Goal: Information Seeking & Learning: Learn about a topic

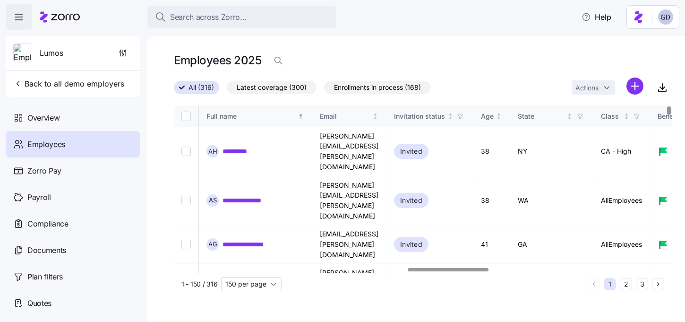
scroll to position [0, 1439]
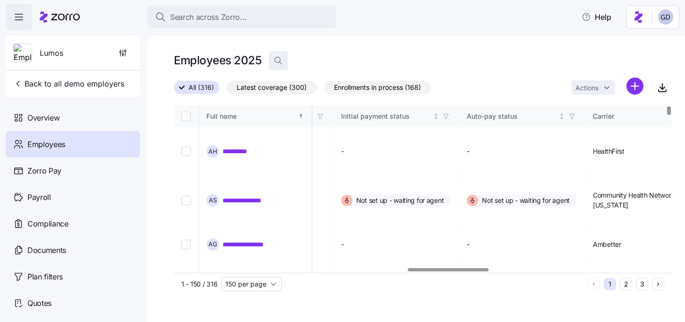
click at [277, 60] on icon "button" at bounding box center [278, 60] width 9 height 9
type input "T"
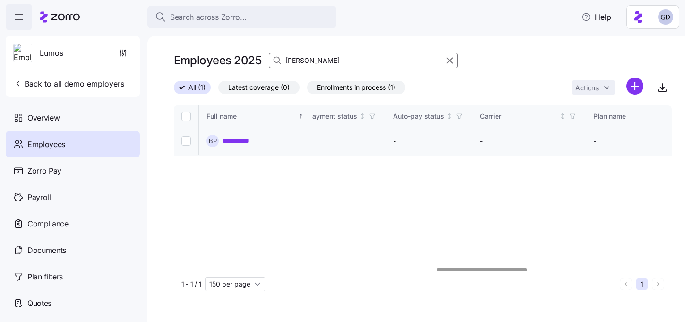
type input "[PERSON_NAME]"
click at [235, 137] on link "**********" at bounding box center [242, 140] width 38 height 9
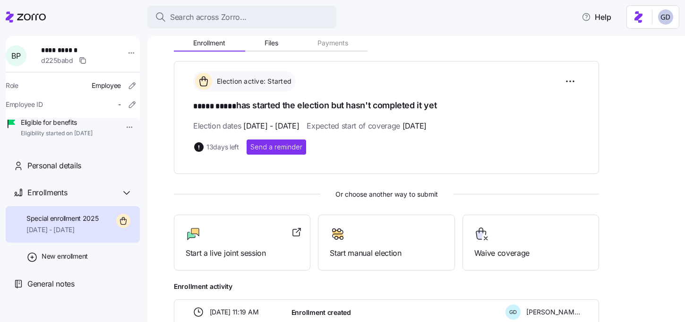
scroll to position [128, 0]
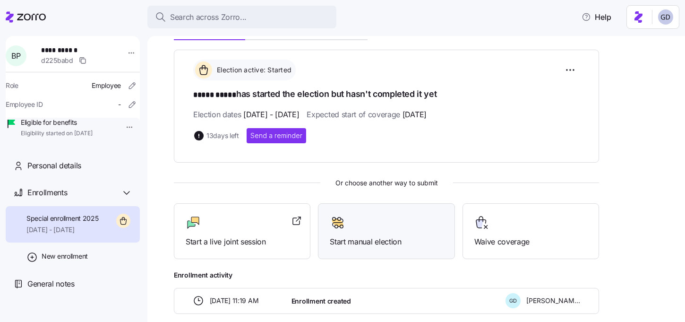
click at [362, 243] on span "Start manual election" at bounding box center [386, 242] width 113 height 12
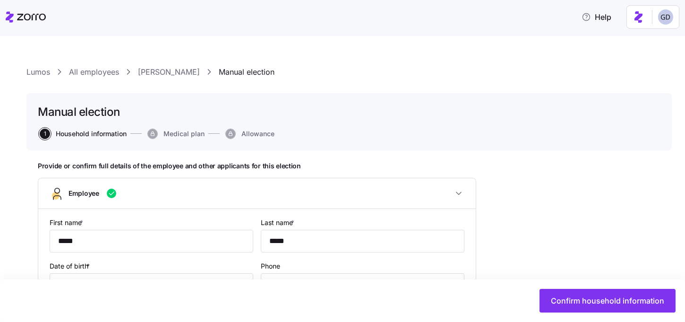
type input "AllEmployees"
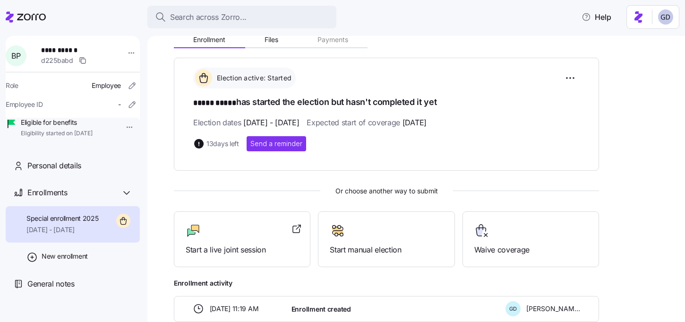
scroll to position [121, 0]
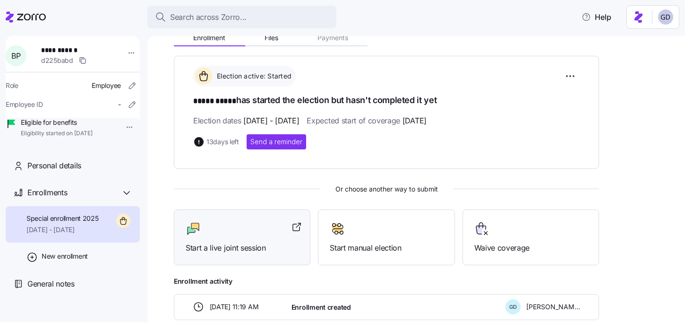
click at [231, 242] on span "Start a live joint session" at bounding box center [242, 248] width 113 height 12
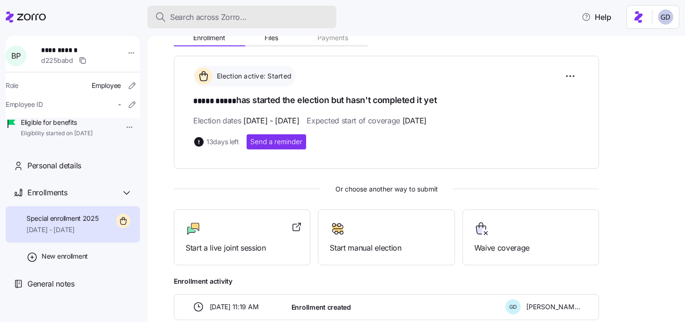
click at [186, 16] on span "Search across Zorro..." at bounding box center [208, 17] width 77 height 12
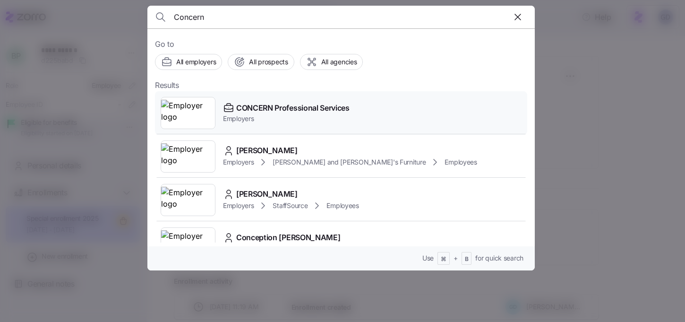
type input "Concern"
click at [275, 111] on span "CONCERN Professional Services" at bounding box center [292, 108] width 113 height 12
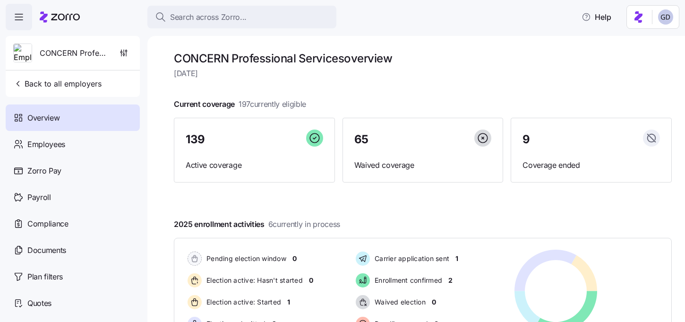
click at [322, 103] on div "Current coverage 197 currently eligible 139 Active coverage 65 Waived coverage …" at bounding box center [423, 140] width 498 height 84
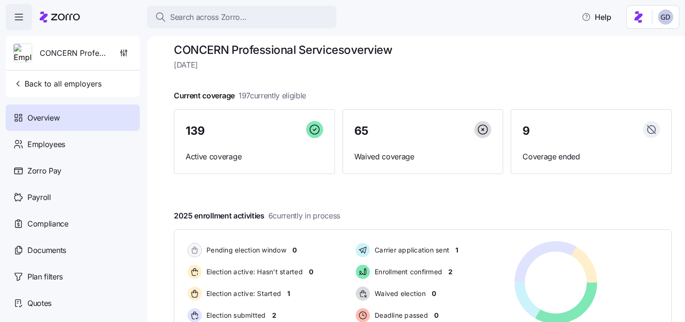
scroll to position [8, 0]
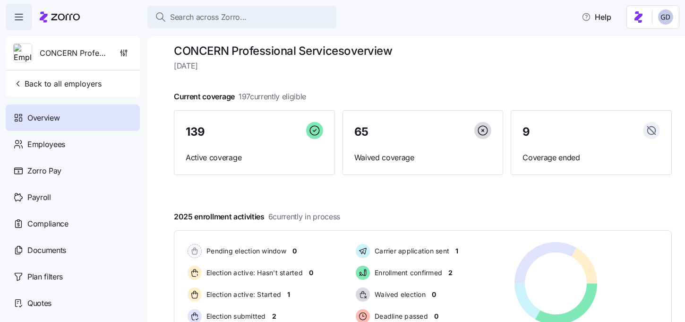
drag, startPoint x: 241, startPoint y: 97, endPoint x: 321, endPoint y: 97, distance: 79.4
click at [321, 97] on div "Current coverage 197 currently eligible 139 Active coverage 65 Waived coverage …" at bounding box center [423, 133] width 498 height 84
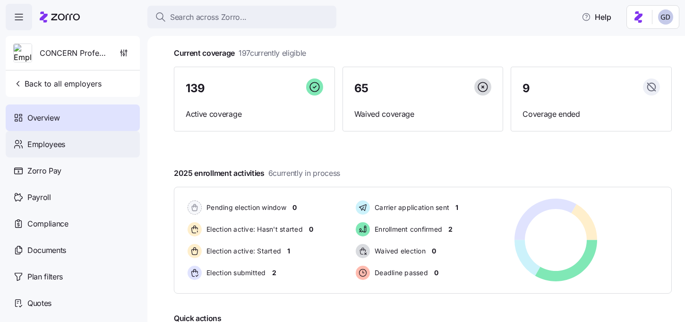
click at [77, 150] on div "Employees" at bounding box center [73, 144] width 134 height 26
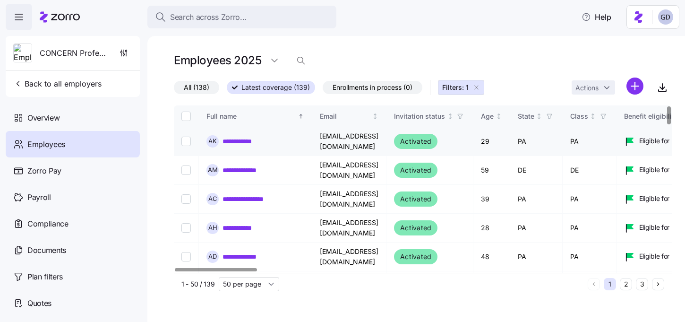
click at [244, 140] on link "**********" at bounding box center [244, 141] width 42 height 9
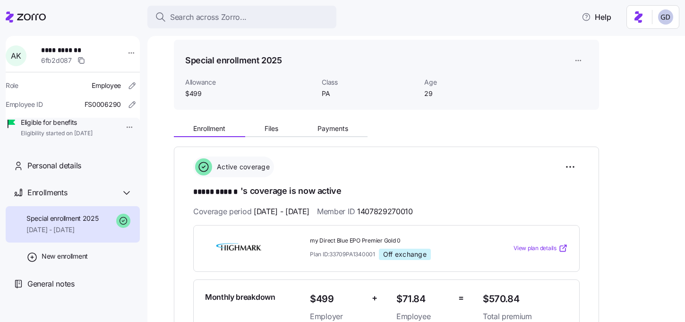
scroll to position [9, 0]
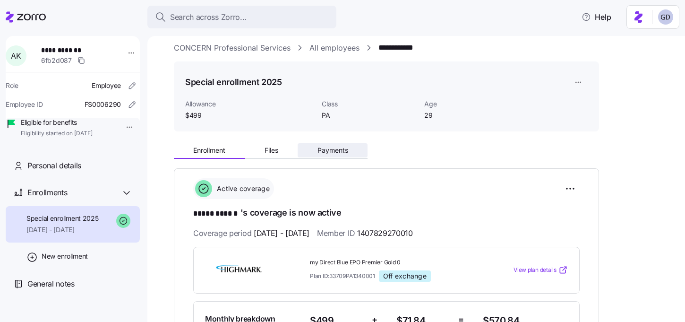
click at [329, 152] on span "Payments" at bounding box center [332, 150] width 31 height 7
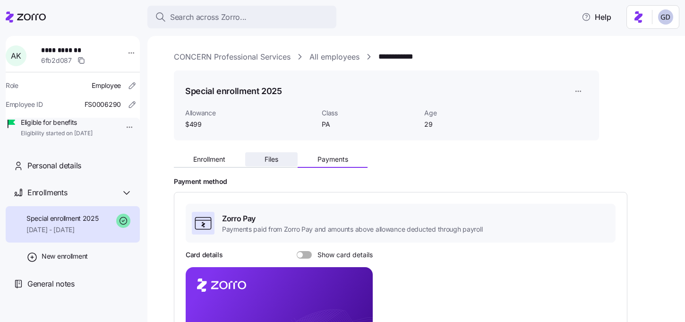
click at [276, 154] on button "Files" at bounding box center [271, 159] width 53 height 14
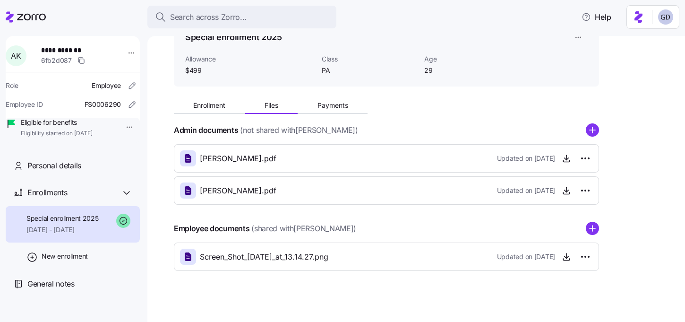
scroll to position [53, 0]
click at [204, 103] on span "Enrollment" at bounding box center [209, 106] width 32 height 7
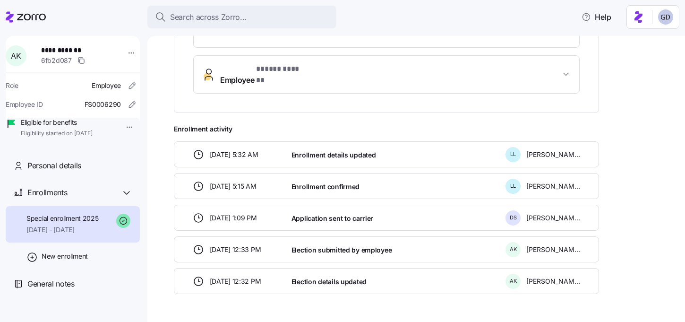
scroll to position [316, 0]
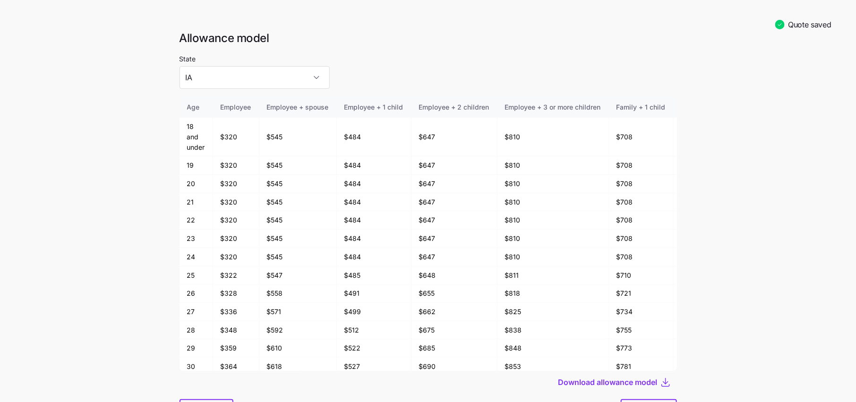
scroll to position [49, 0]
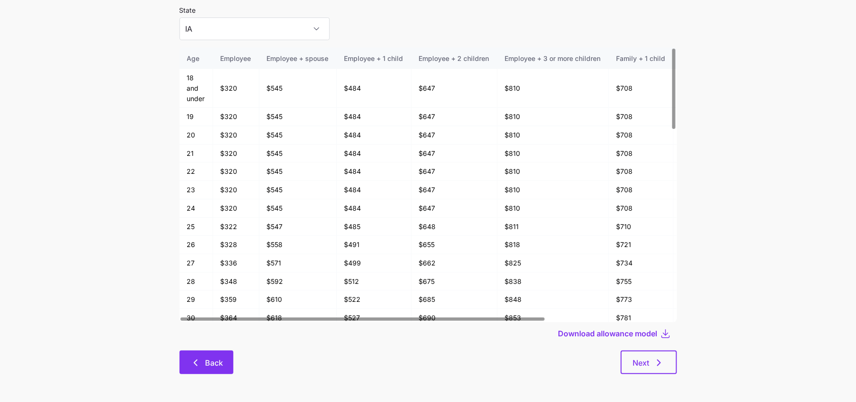
click at [207, 368] on span "Back" at bounding box center [214, 362] width 18 height 11
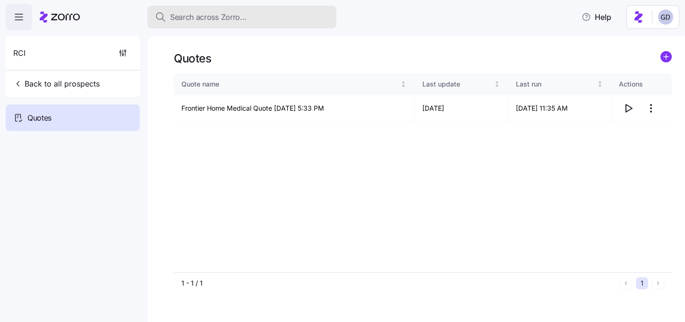
click at [231, 19] on span "Search across Zorro..." at bounding box center [208, 17] width 77 height 12
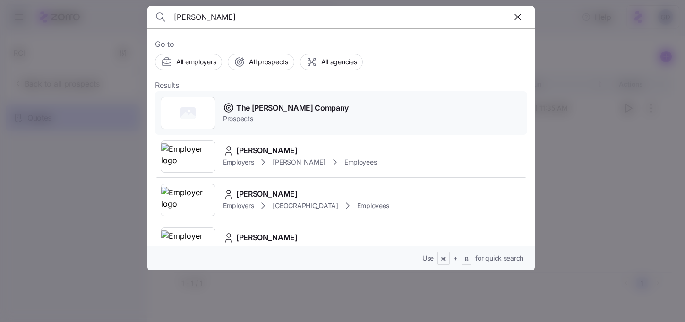
type input "Wooten"
click at [267, 112] on span "The Wooten Company" at bounding box center [292, 108] width 112 height 12
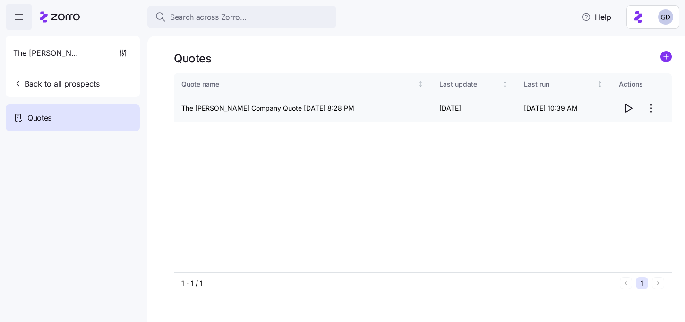
click at [624, 108] on icon "button" at bounding box center [628, 108] width 11 height 11
click at [655, 108] on html "Search across Zorro... Help The Wooten Company Back to all prospects Quotes - n…" at bounding box center [342, 158] width 685 height 316
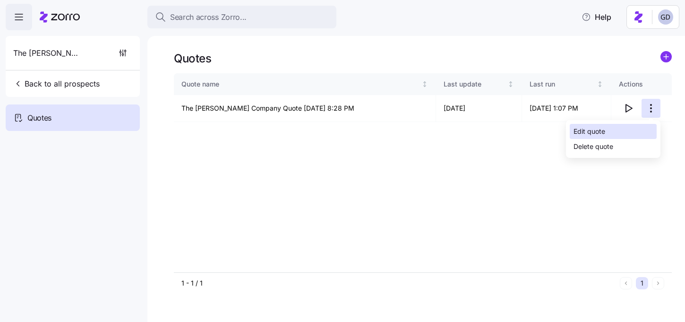
click at [592, 134] on div "Edit quote" at bounding box center [590, 131] width 32 height 10
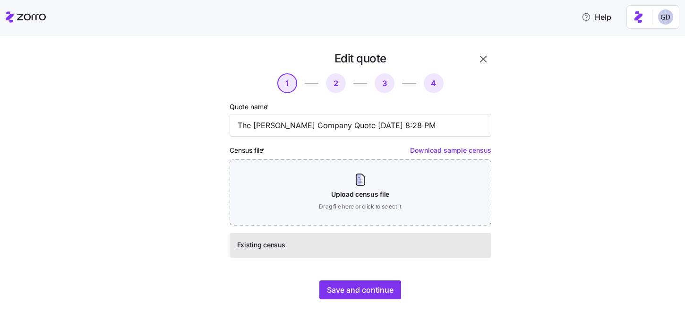
scroll to position [11, 0]
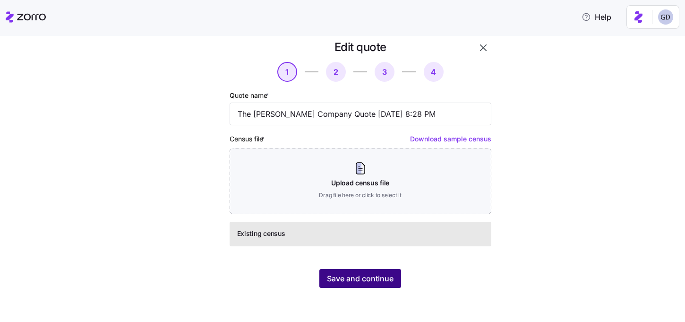
click at [333, 286] on button "Save and continue" at bounding box center [360, 278] width 82 height 19
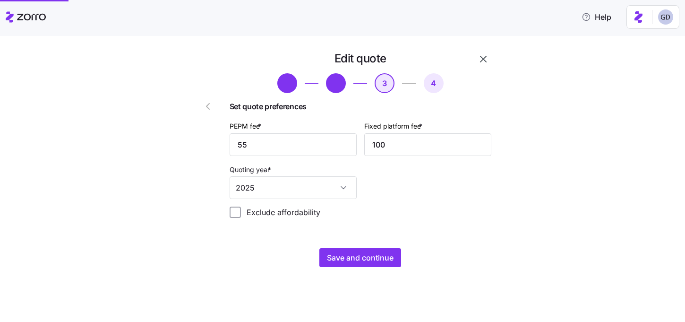
scroll to position [0, 0]
click at [351, 263] on span "Save and continue" at bounding box center [360, 257] width 67 height 11
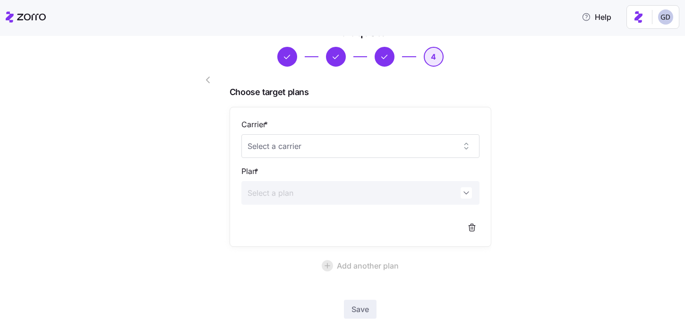
scroll to position [17, 0]
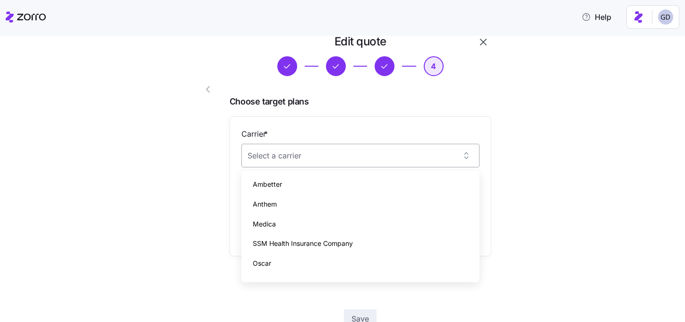
click at [302, 151] on input "Carrier *" at bounding box center [360, 156] width 238 height 24
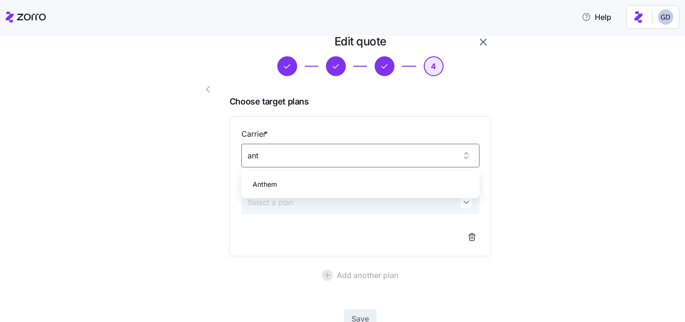
click at [286, 174] on div "Anthem" at bounding box center [360, 184] width 231 height 20
type input "Anthem"
click at [283, 205] on input "Plan *" at bounding box center [360, 202] width 238 height 24
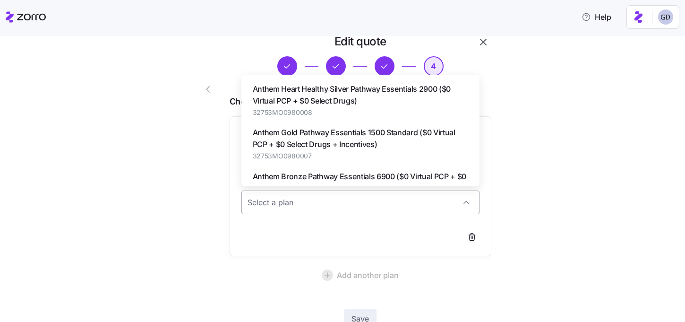
paste input "32753MO0950023"
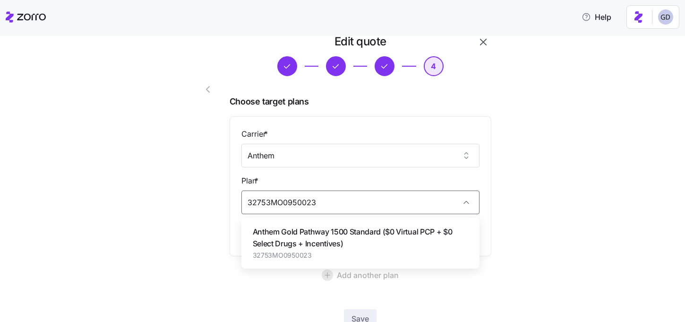
click at [337, 244] on span "Anthem Gold Pathway 1500 Standard ($0 Virtual PCP + $0 Select Drugs + Incentive…" at bounding box center [360, 238] width 215 height 24
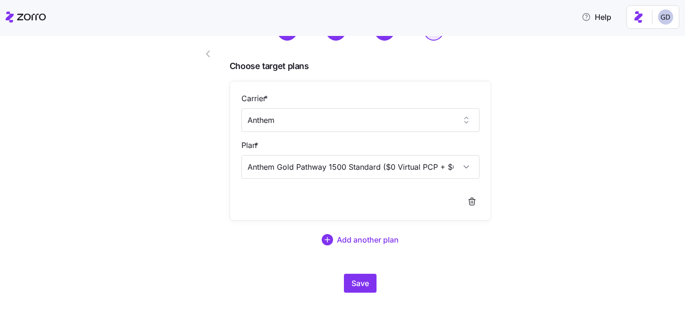
scroll to position [54, 0]
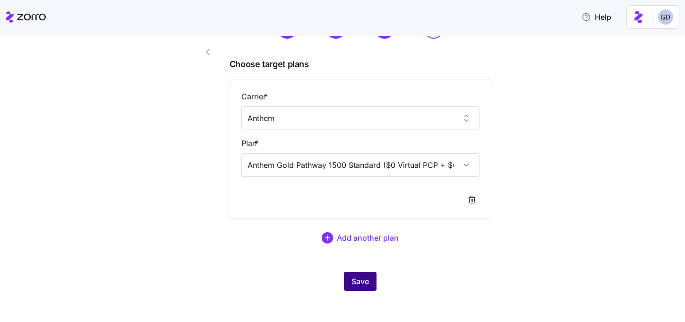
type input "Anthem Gold Pathway 1500 Standard ($0 Virtual PCP + $0 Select Drugs + Incentive…"
click at [367, 283] on span "Save" at bounding box center [359, 280] width 17 height 11
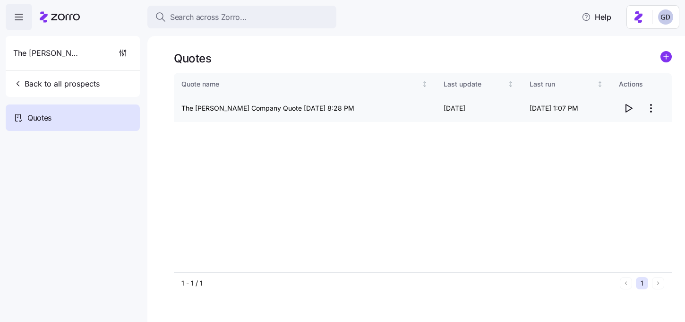
click at [628, 106] on icon "button" at bounding box center [628, 108] width 11 height 11
click at [652, 113] on html "Search across Zorro... Help The Wooten Company Back to all prospects Quotes - n…" at bounding box center [342, 158] width 685 height 316
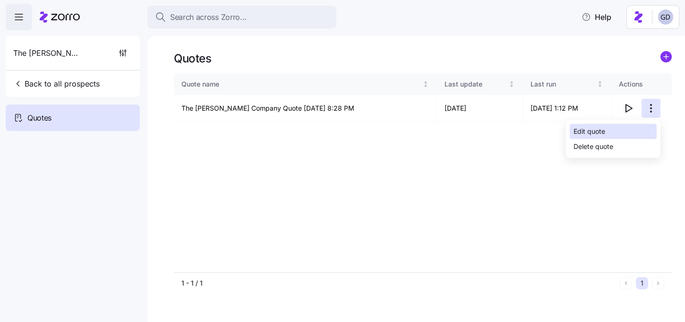
click at [611, 132] on div "Edit quote" at bounding box center [613, 131] width 87 height 15
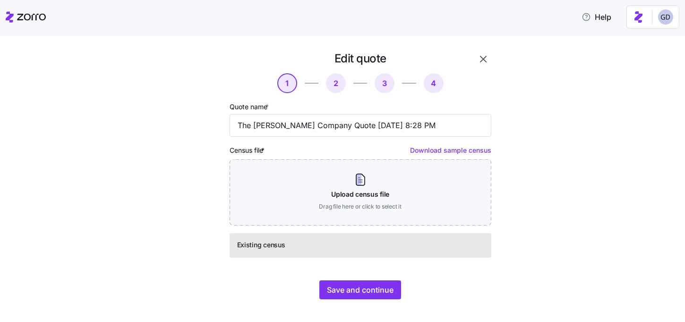
scroll to position [11, 0]
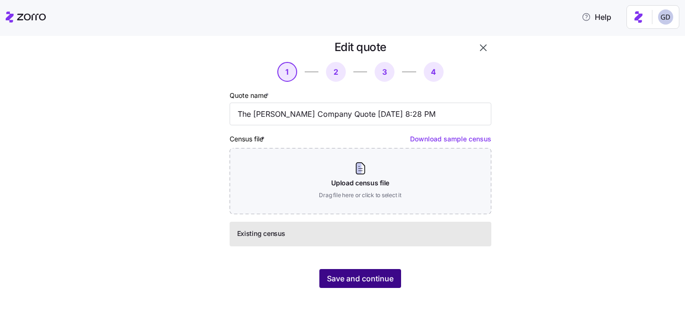
click at [350, 274] on span "Save and continue" at bounding box center [360, 278] width 67 height 11
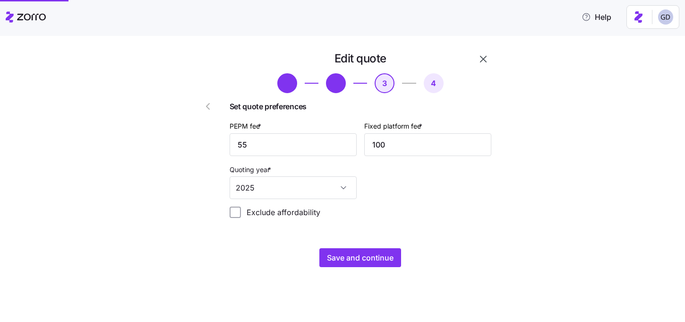
scroll to position [0, 0]
drag, startPoint x: 266, startPoint y: 143, endPoint x: 197, endPoint y: 143, distance: 69.0
click at [197, 143] on div "Edit quote 3 4 Set quote preferences PEPM fee * 55 Fixed platform fee * 100 Quo…" at bounding box center [333, 158] width 323 height 223
click at [291, 154] on input "55" at bounding box center [293, 144] width 127 height 23
click at [355, 254] on span "Save and continue" at bounding box center [360, 257] width 67 height 11
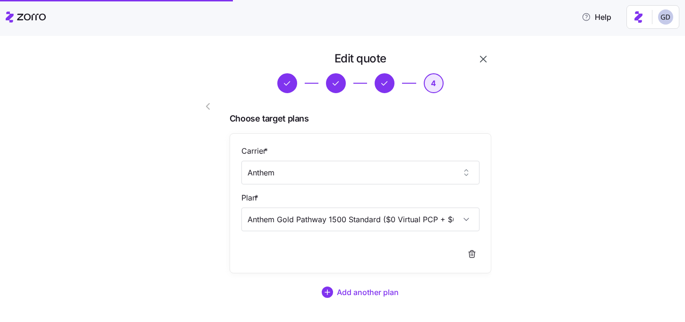
scroll to position [57, 0]
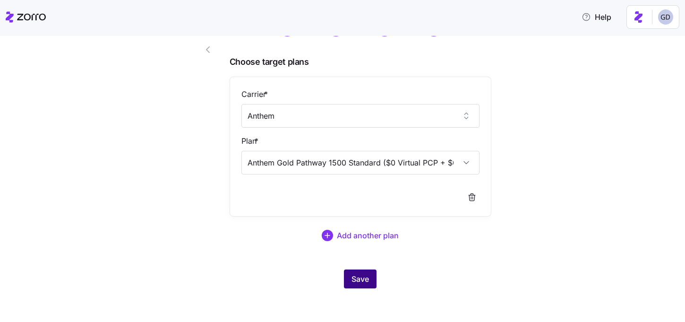
click at [362, 277] on span "Save" at bounding box center [359, 278] width 17 height 11
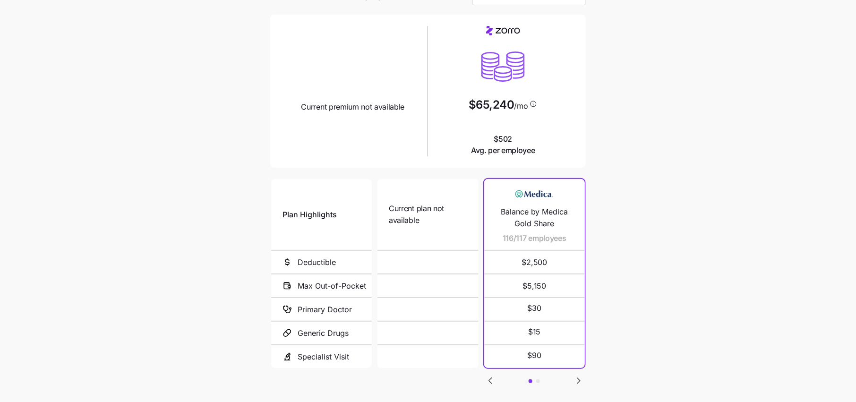
scroll to position [58, 0]
click at [574, 381] on icon "Go to next slide" at bounding box center [578, 381] width 11 height 11
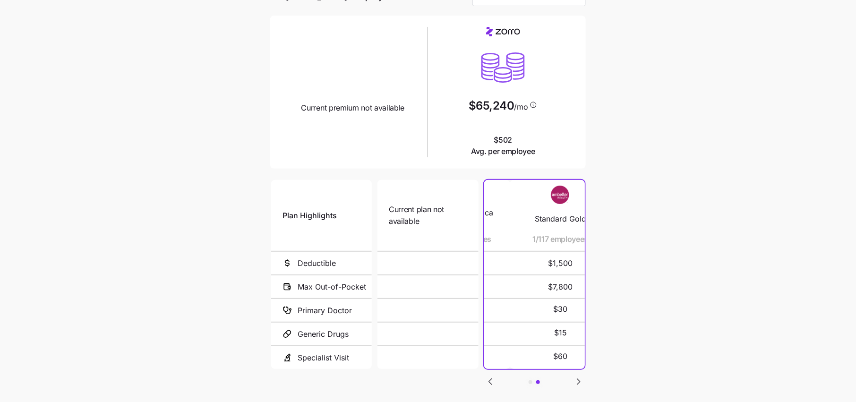
scroll to position [0, 0]
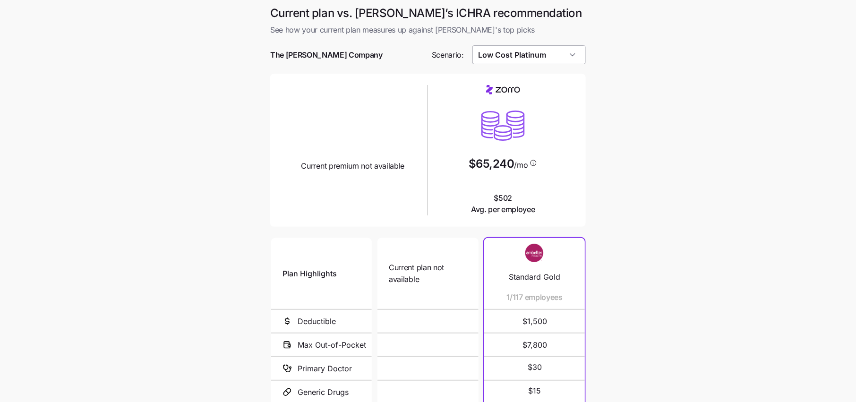
click at [514, 56] on input "Low Cost Platinum" at bounding box center [529, 54] width 114 height 19
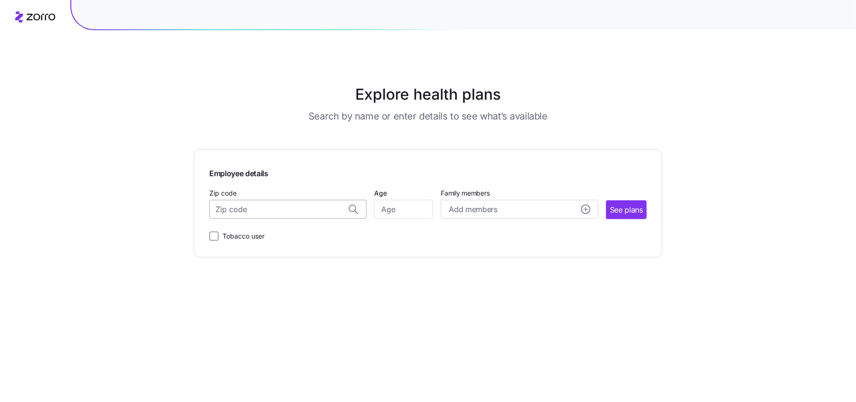
click at [312, 210] on input "Zip code" at bounding box center [287, 209] width 157 height 19
click at [293, 237] on span "65721, Greene County, MO" at bounding box center [286, 235] width 132 height 12
type input "65721, Greene County, MO"
click at [413, 214] on input "Age" at bounding box center [403, 209] width 59 height 19
type input "40"
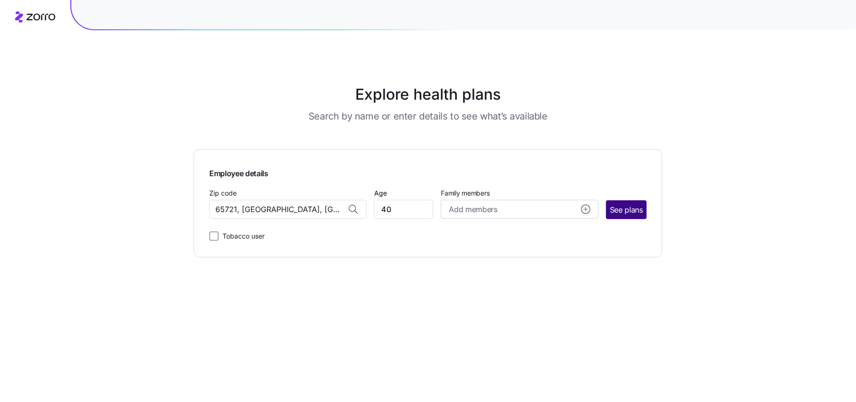
click at [634, 214] on span "See plans" at bounding box center [626, 210] width 33 height 12
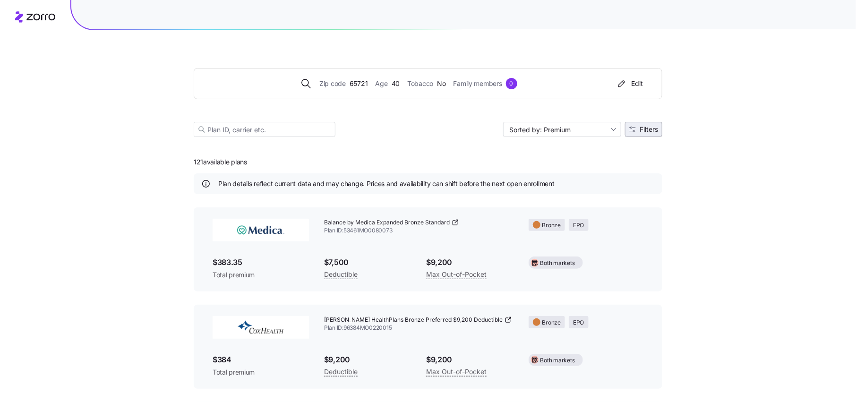
click at [638, 134] on button "Filters" at bounding box center [643, 129] width 37 height 15
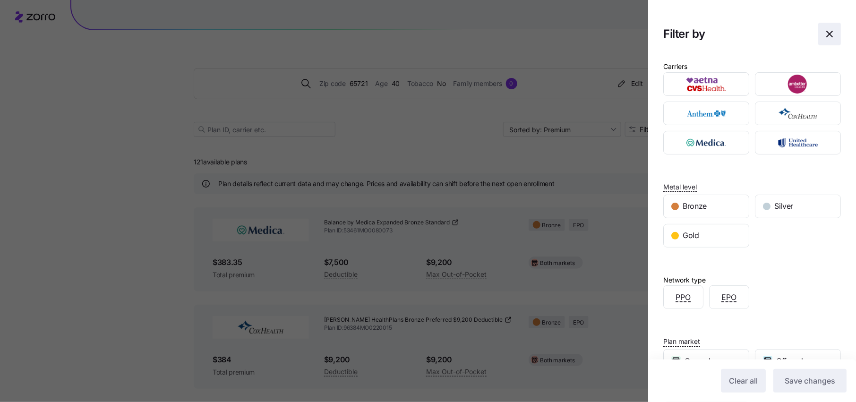
click at [830, 40] on span "button" at bounding box center [830, 34] width 22 height 22
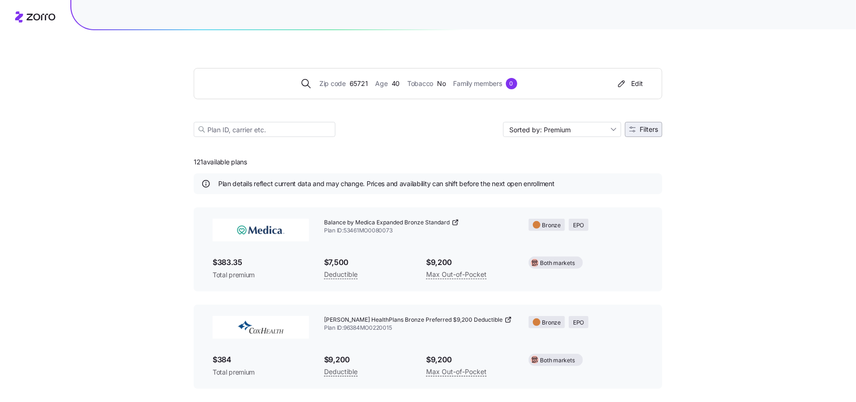
click at [651, 128] on span "Filters" at bounding box center [649, 129] width 18 height 7
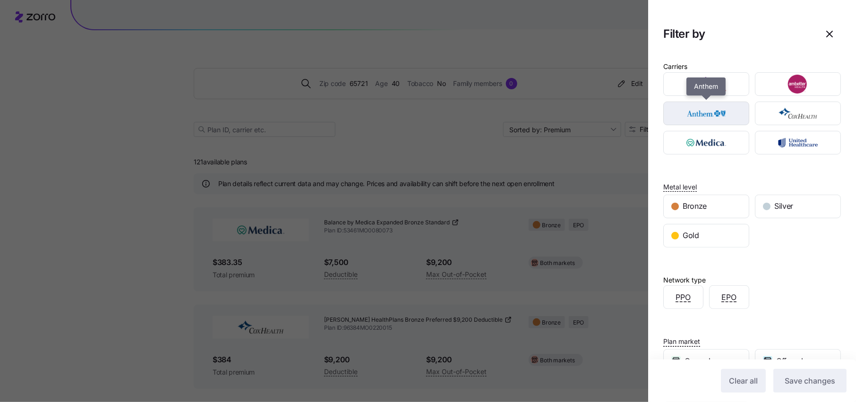
click at [705, 113] on img "button" at bounding box center [706, 113] width 69 height 19
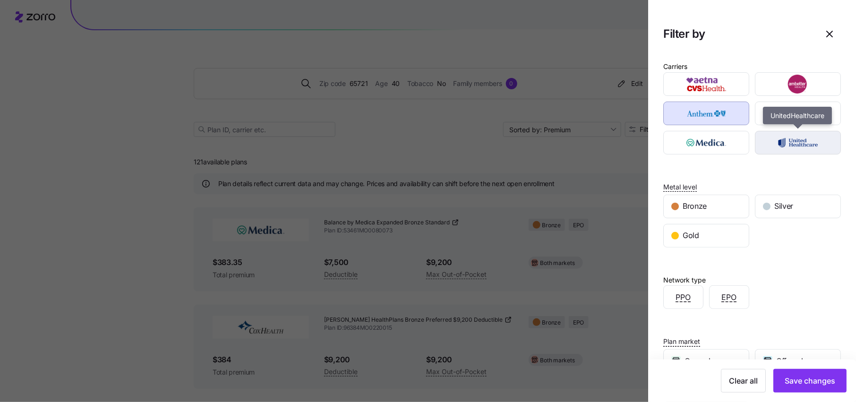
click at [794, 142] on img "button" at bounding box center [797, 142] width 69 height 19
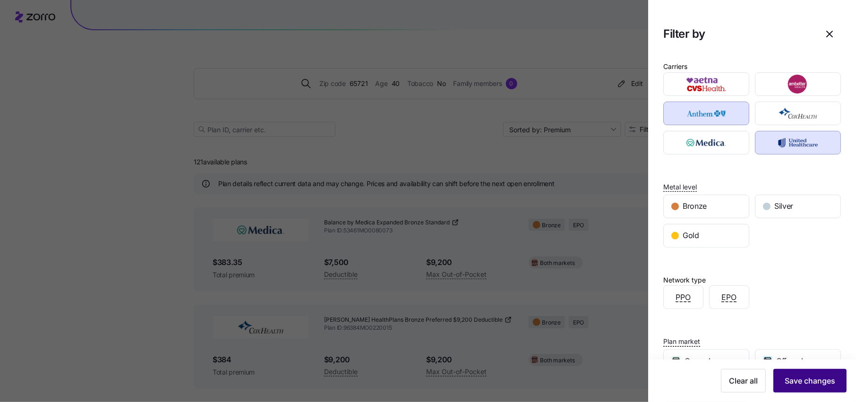
click at [804, 375] on button "Save changes" at bounding box center [809, 381] width 73 height 24
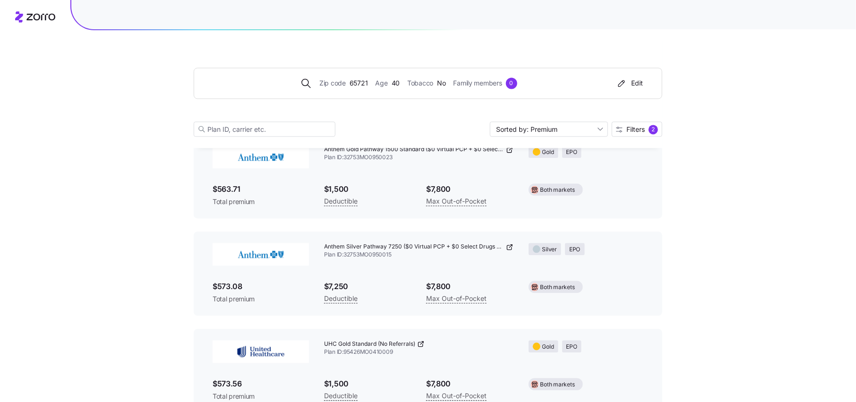
scroll to position [815, 0]
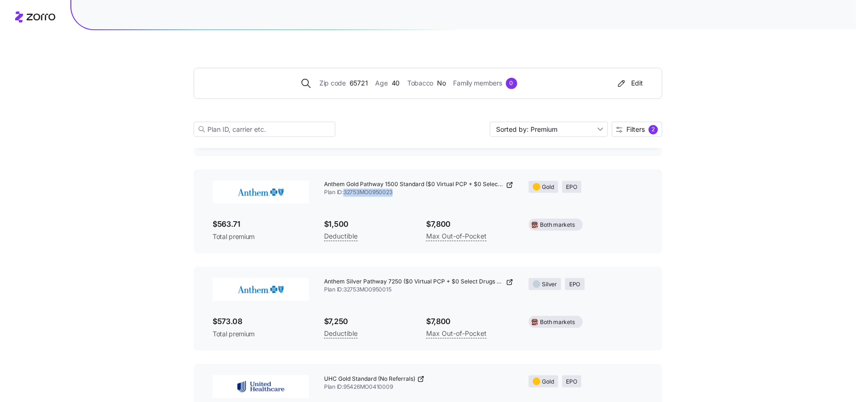
drag, startPoint x: 403, startPoint y: 195, endPoint x: 346, endPoint y: 195, distance: 57.2
click at [346, 195] on span "Plan ID: 32753MO0950023" at bounding box center [418, 193] width 189 height 8
copy span "32753MO0950023"
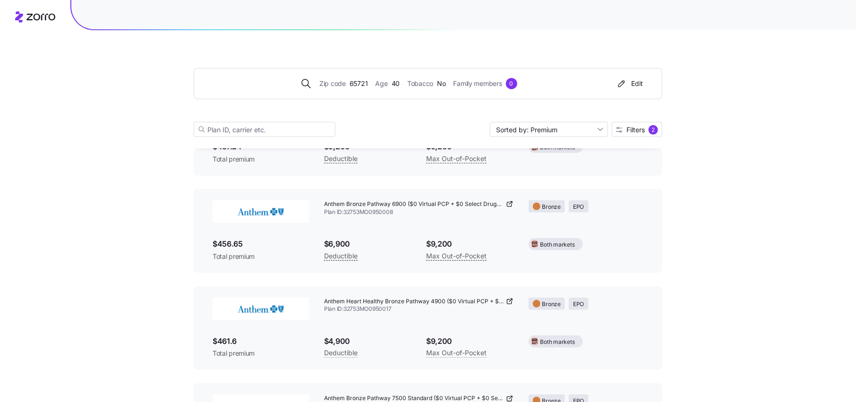
scroll to position [0, 0]
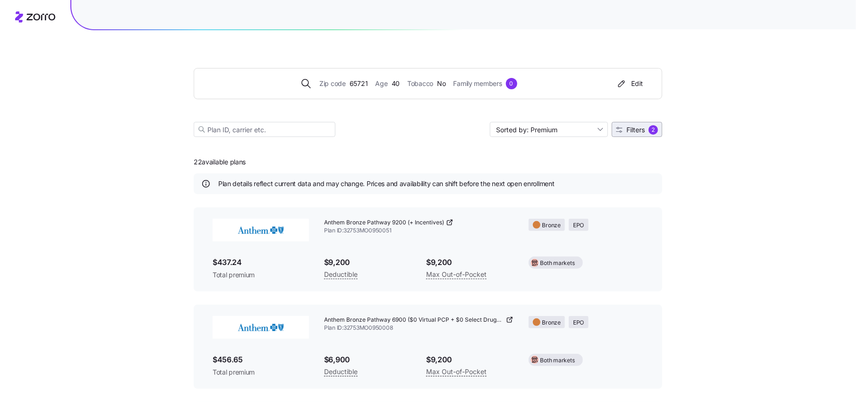
click at [637, 135] on button "Filters 2" at bounding box center [637, 129] width 51 height 15
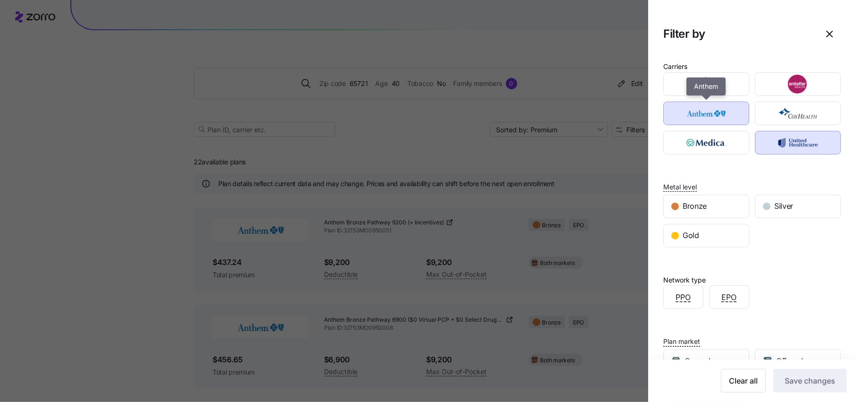
click at [714, 112] on img "button" at bounding box center [706, 113] width 69 height 19
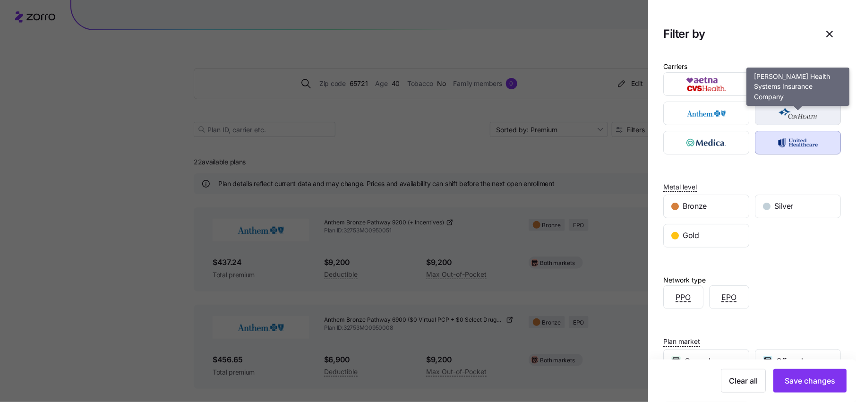
click at [785, 103] on div "button" at bounding box center [797, 113] width 85 height 23
click at [793, 117] on img "button" at bounding box center [797, 113] width 69 height 19
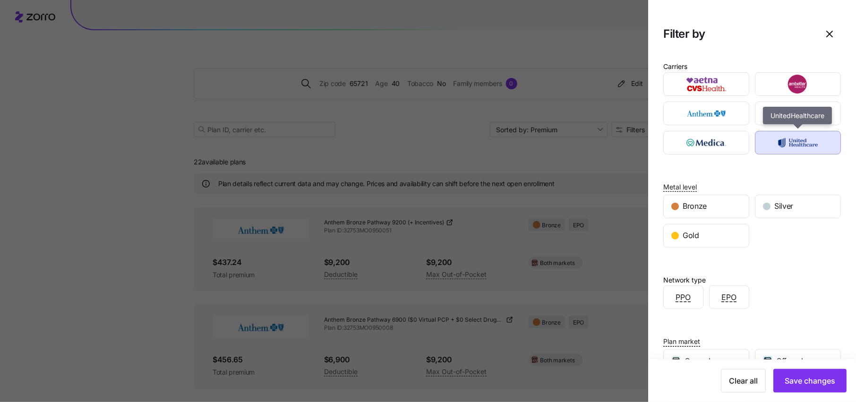
click at [793, 140] on img "button" at bounding box center [797, 142] width 69 height 19
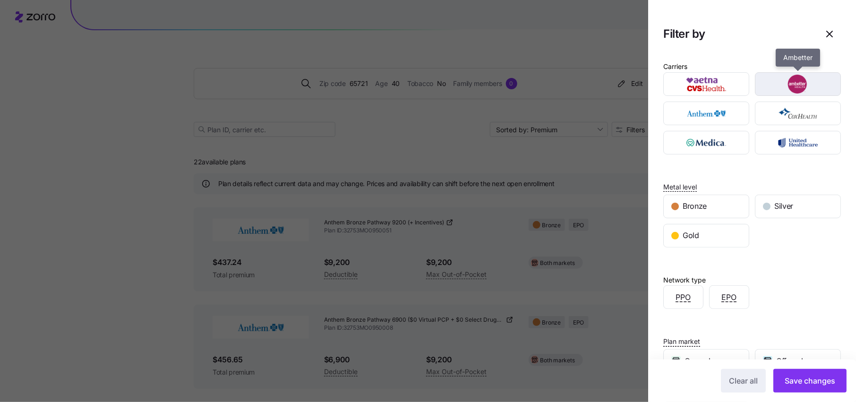
click at [793, 84] on img "button" at bounding box center [797, 84] width 69 height 19
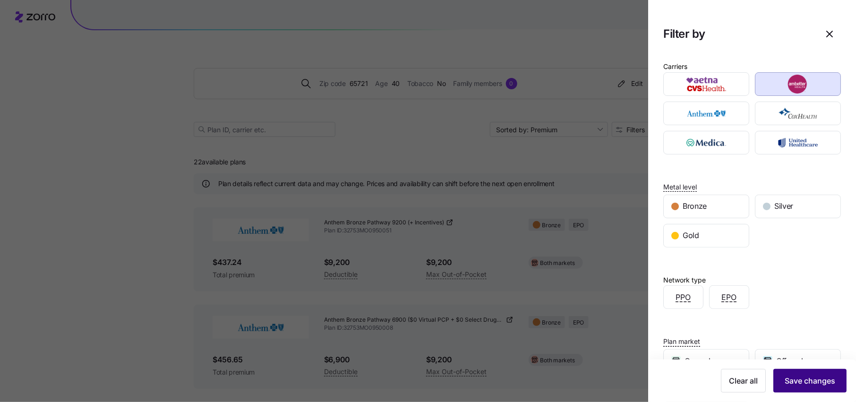
click at [810, 376] on span "Save changes" at bounding box center [810, 380] width 51 height 11
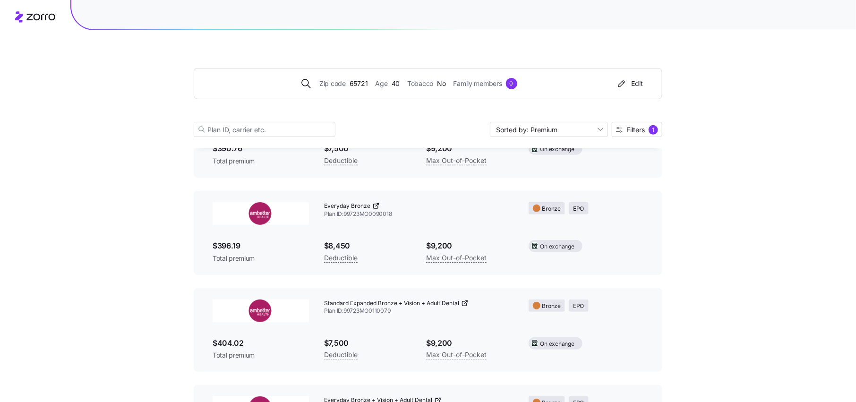
scroll to position [112, 0]
click at [638, 130] on span "Filters" at bounding box center [635, 130] width 18 height 7
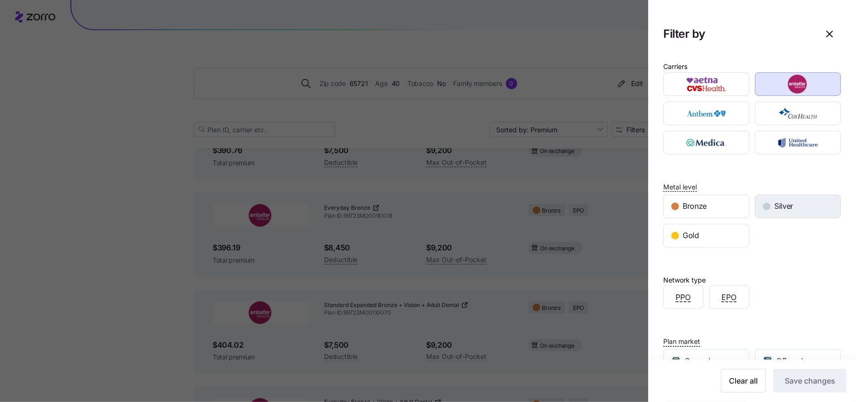
click at [799, 207] on div "Silver" at bounding box center [797, 206] width 85 height 23
click at [808, 383] on span "Save changes" at bounding box center [810, 380] width 51 height 11
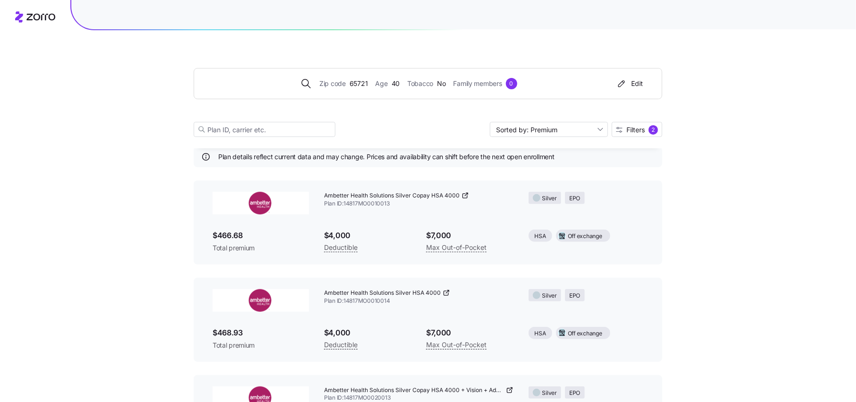
scroll to position [26, 0]
click at [464, 197] on icon at bounding box center [466, 196] width 8 height 8
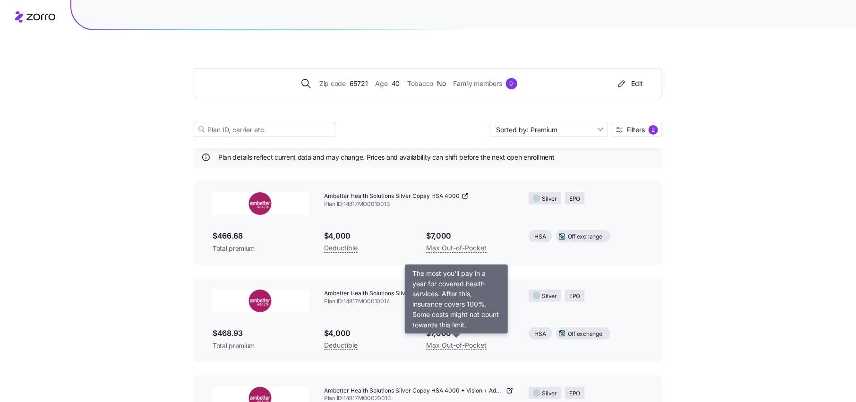
scroll to position [71, 0]
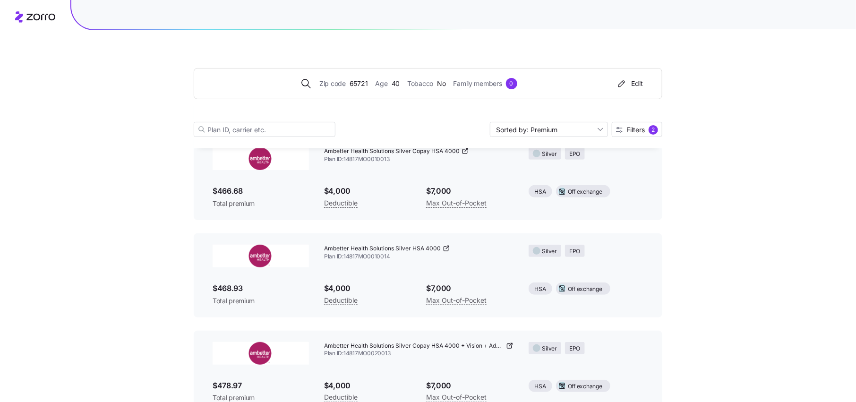
click at [445, 248] on icon at bounding box center [447, 249] width 8 height 8
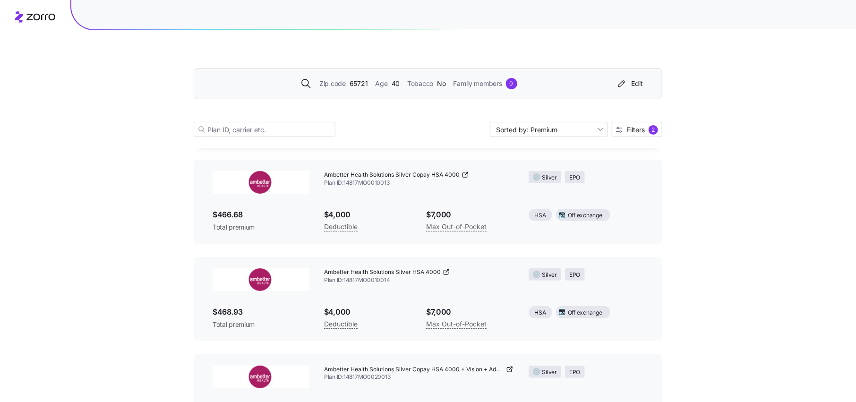
scroll to position [41, 0]
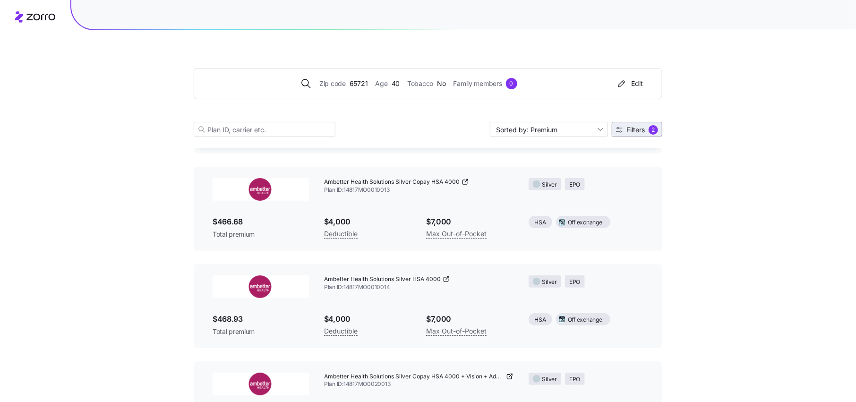
click at [639, 127] on span "Filters" at bounding box center [635, 130] width 18 height 7
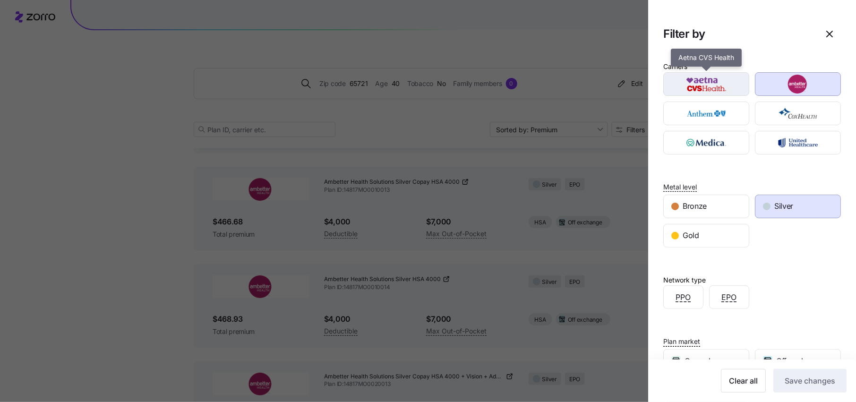
click at [735, 83] on img "button" at bounding box center [706, 84] width 69 height 19
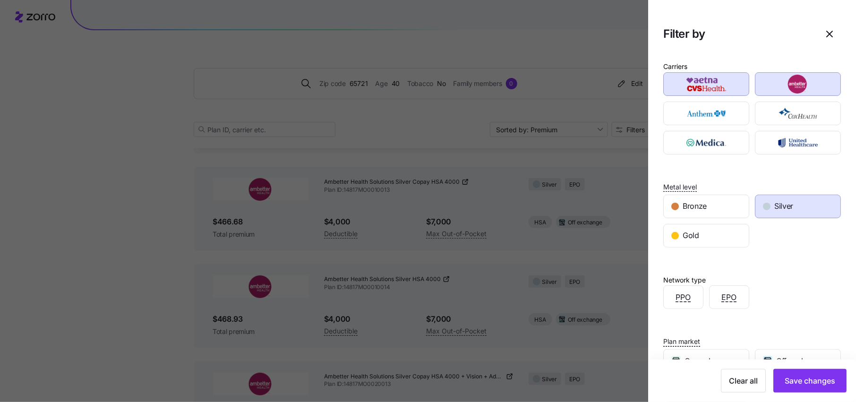
click at [725, 86] on img "button" at bounding box center [706, 84] width 69 height 19
click at [722, 103] on div "button" at bounding box center [706, 113] width 85 height 23
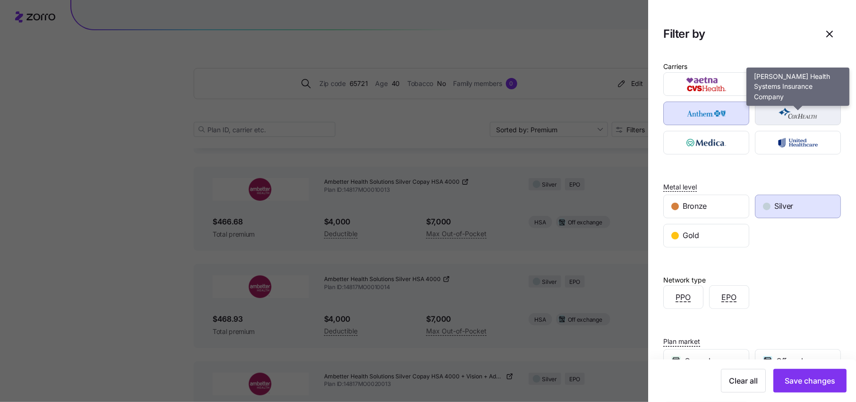
click at [806, 116] on img "button" at bounding box center [797, 113] width 69 height 19
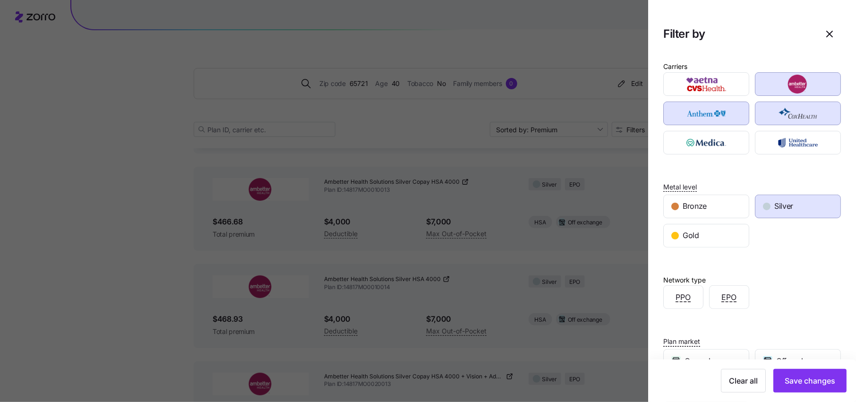
click at [802, 129] on div at bounding box center [798, 142] width 92 height 29
click at [745, 133] on div "button" at bounding box center [706, 142] width 85 height 23
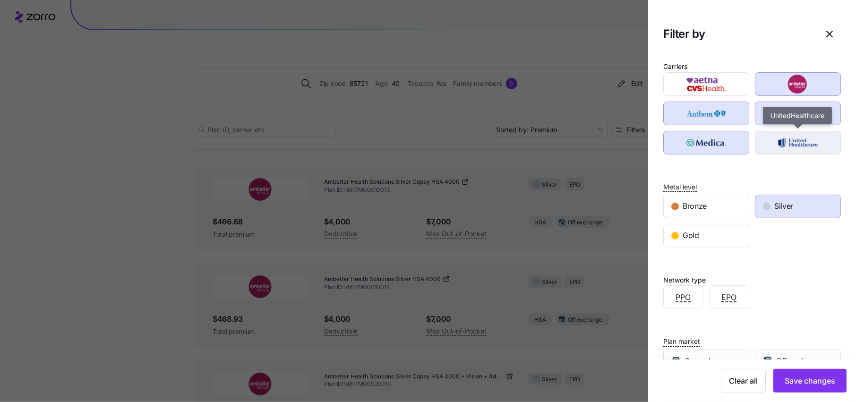
click at [796, 133] on img "button" at bounding box center [797, 142] width 69 height 19
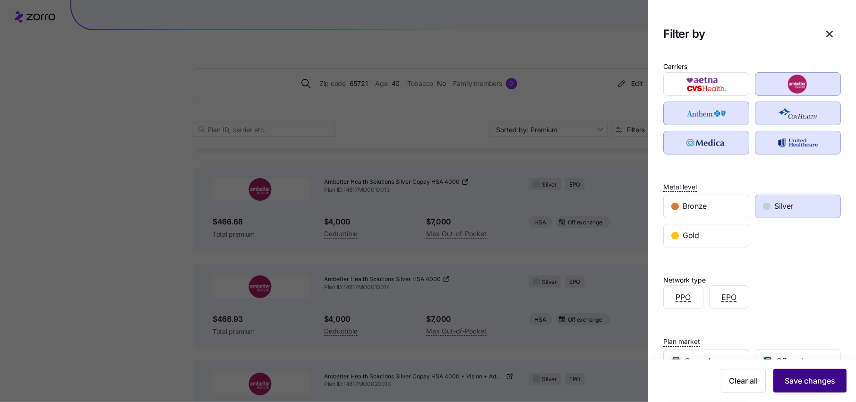
click at [823, 383] on span "Save changes" at bounding box center [810, 380] width 51 height 11
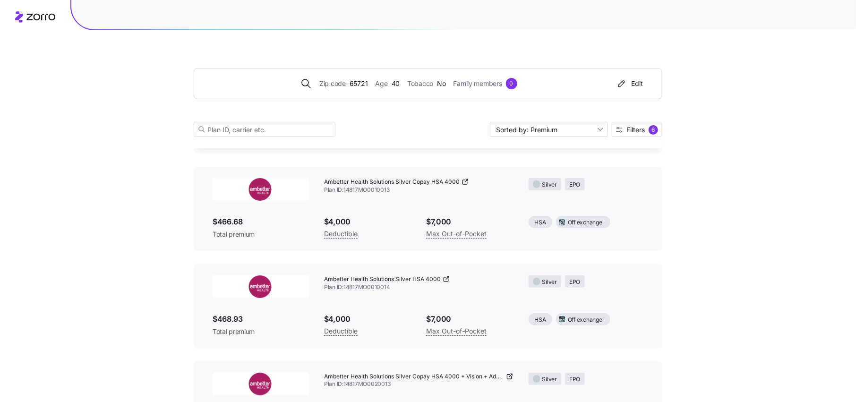
scroll to position [0, 0]
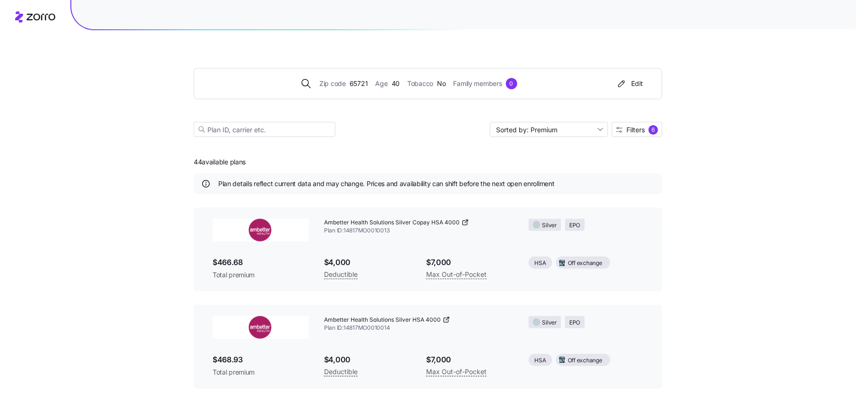
drag, startPoint x: 203, startPoint y: 164, endPoint x: 177, endPoint y: 163, distance: 26.0
click at [198, 164] on span "44 available plans" at bounding box center [220, 161] width 52 height 9
drag, startPoint x: 189, startPoint y: 163, endPoint x: 204, endPoint y: 162, distance: 15.1
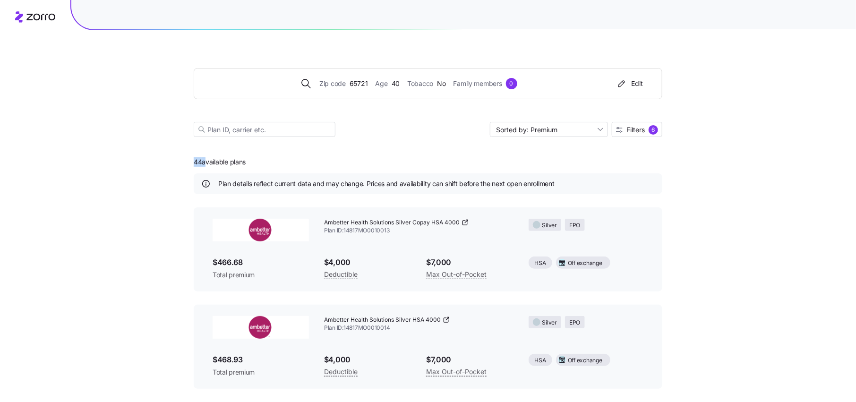
click at [653, 128] on div "6" at bounding box center [653, 129] width 9 height 9
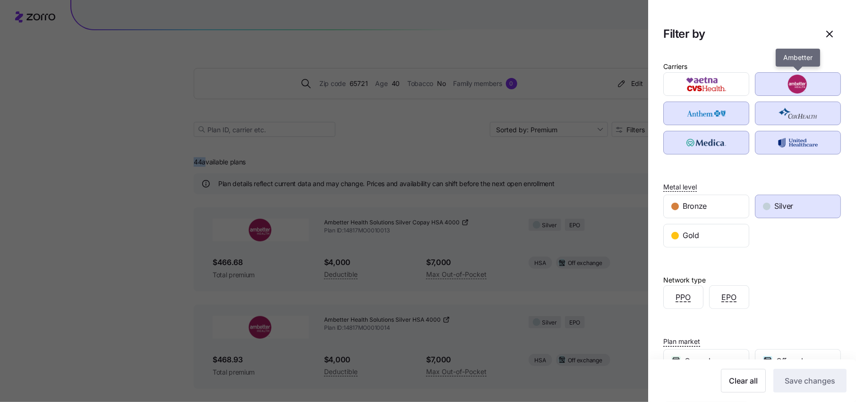
click at [795, 92] on img "button" at bounding box center [797, 84] width 69 height 19
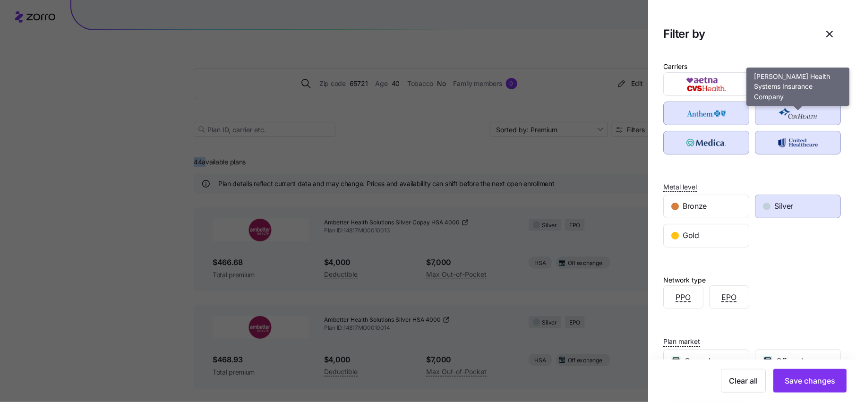
click at [795, 111] on img "button" at bounding box center [797, 113] width 69 height 19
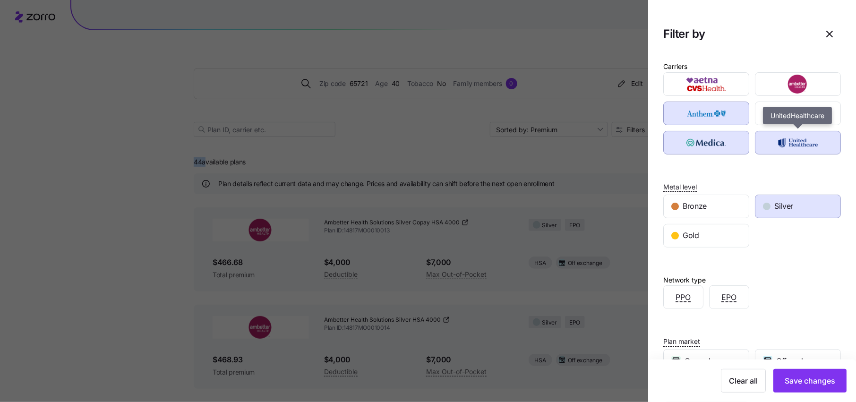
click at [793, 145] on img "button" at bounding box center [797, 142] width 69 height 19
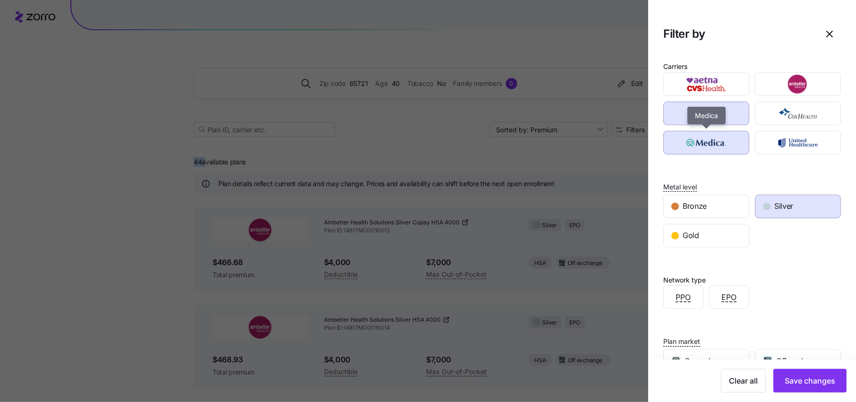
click at [681, 143] on img "button" at bounding box center [706, 142] width 69 height 19
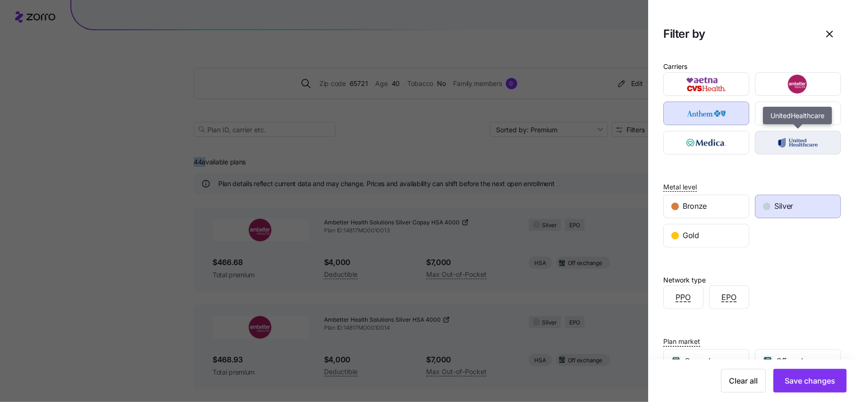
click at [790, 146] on img "button" at bounding box center [797, 142] width 69 height 19
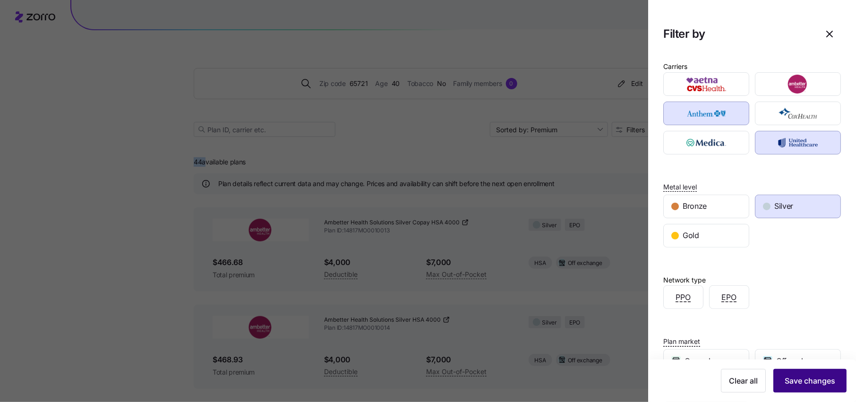
click at [817, 369] on button "Save changes" at bounding box center [809, 381] width 73 height 24
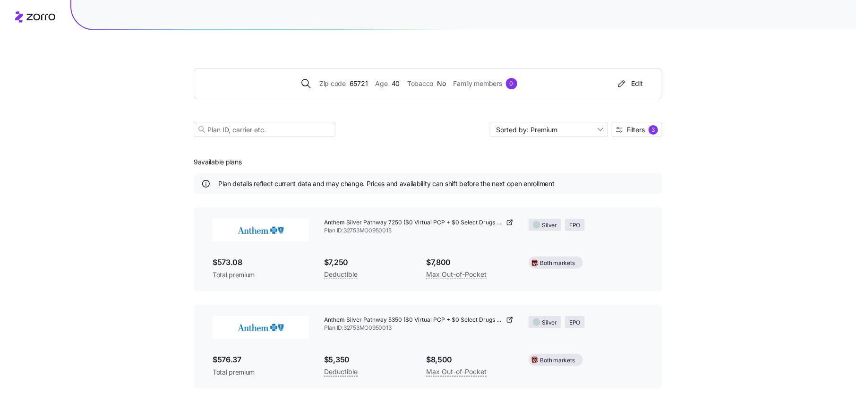
click at [335, 147] on div "Zip code 65721 Age 40 Tobacco No Family members 0 Edit Sorted by: Premium Filte…" at bounding box center [428, 91] width 469 height 114
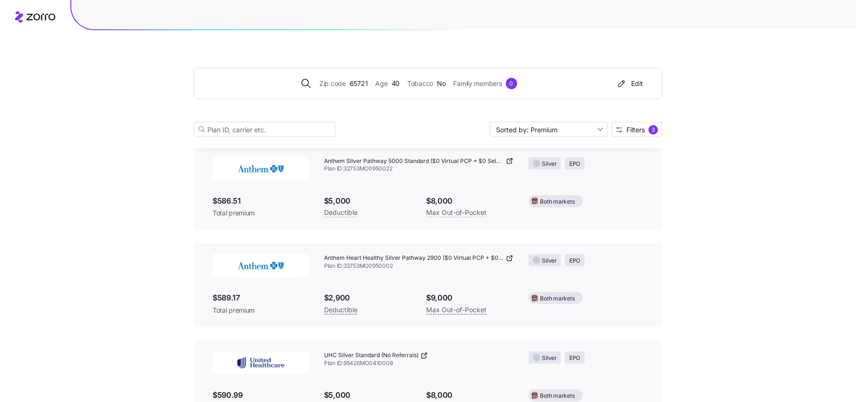
scroll to position [276, 0]
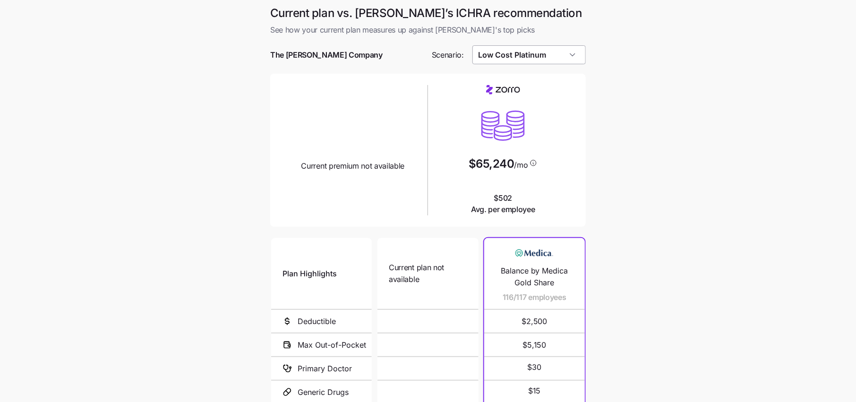
click at [545, 58] on input "Low Cost Platinum" at bounding box center [529, 54] width 114 height 19
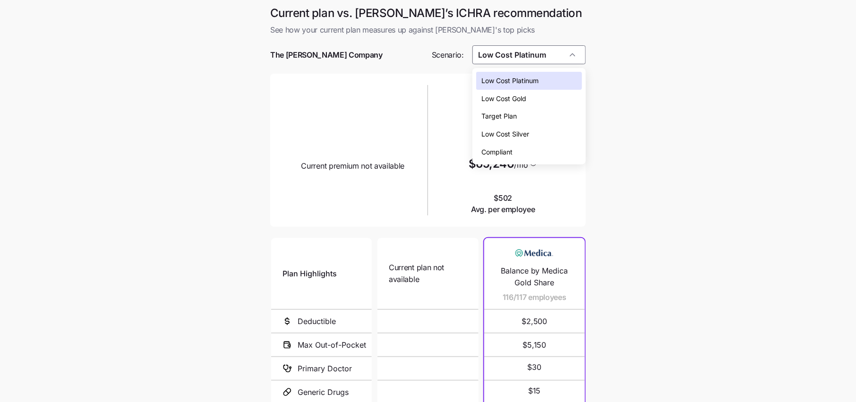
click at [502, 115] on span "Target Plan" at bounding box center [499, 116] width 35 height 10
type input "Target Plan"
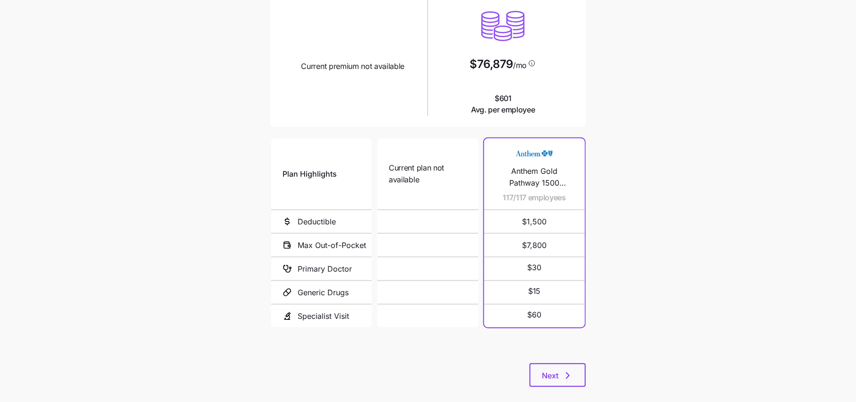
scroll to position [108, 0]
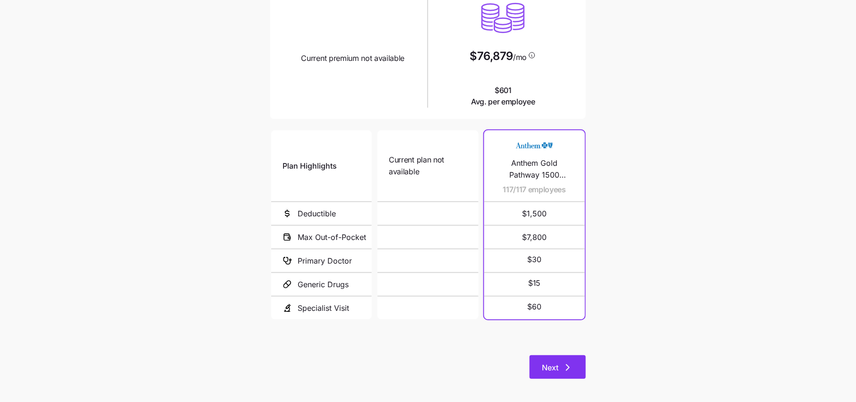
click at [558, 368] on span "Next" at bounding box center [550, 367] width 17 height 11
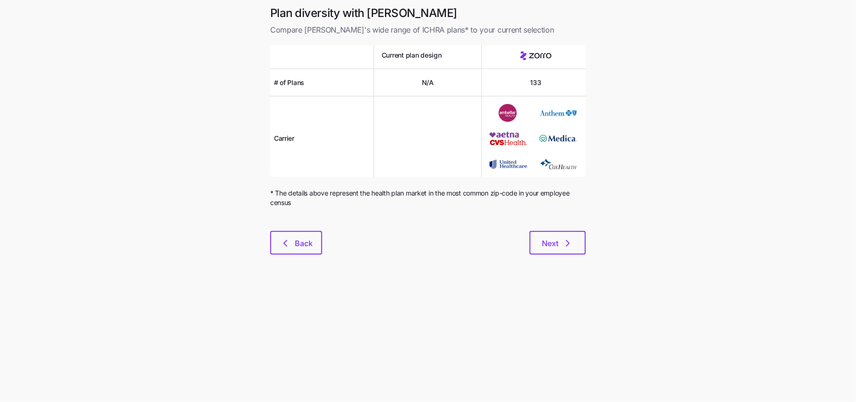
click at [513, 81] on div "133" at bounding box center [536, 82] width 108 height 27
click at [517, 231] on div "Next" at bounding box center [454, 243] width 264 height 24
click at [303, 254] on div "Plan diversity with Zorro Compare Zorro's wide range of ICHRA plans* to your cu…" at bounding box center [428, 136] width 331 height 260
click at [305, 239] on span "Back" at bounding box center [304, 243] width 18 height 11
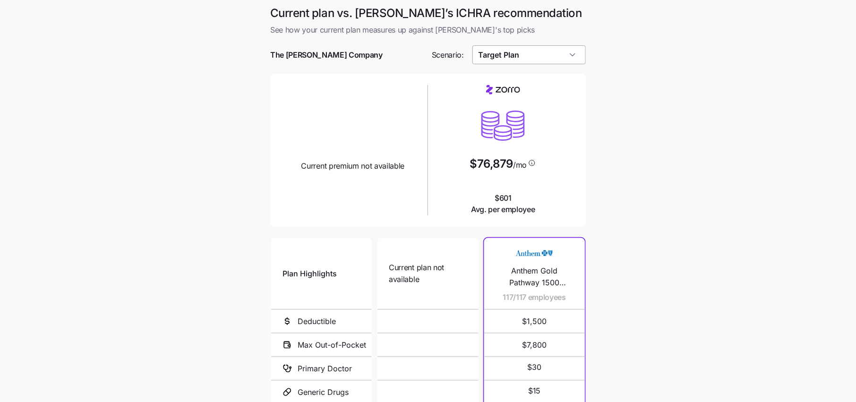
click at [539, 53] on input "Target Plan" at bounding box center [529, 54] width 114 height 19
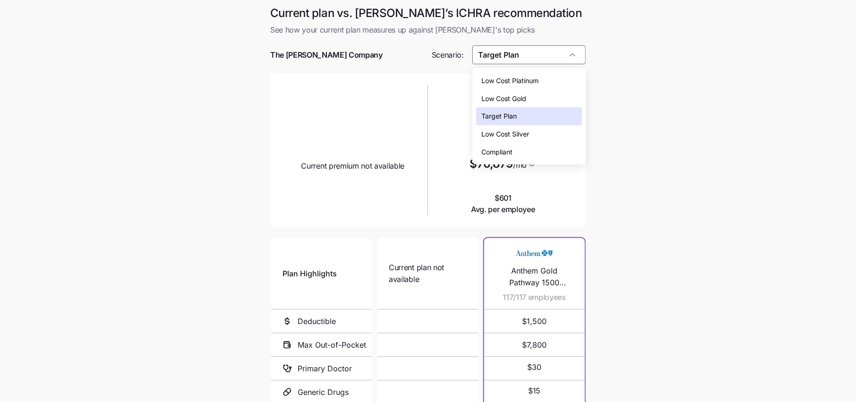
click at [528, 135] on span "Low Cost Silver" at bounding box center [506, 134] width 48 height 10
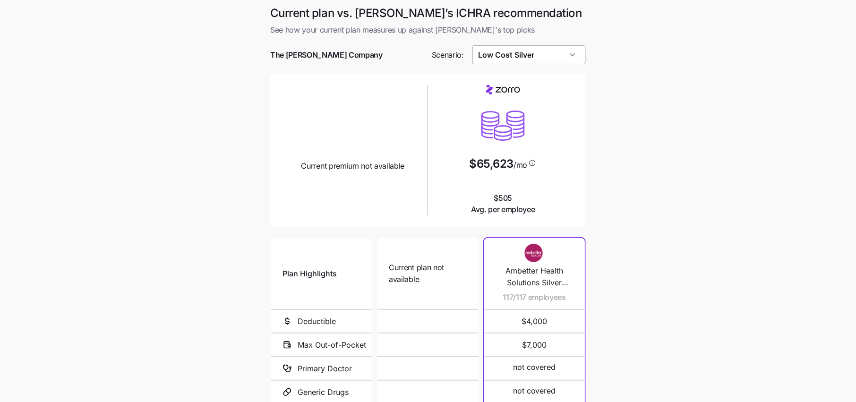
click at [527, 49] on input "Low Cost Silver" at bounding box center [529, 54] width 114 height 19
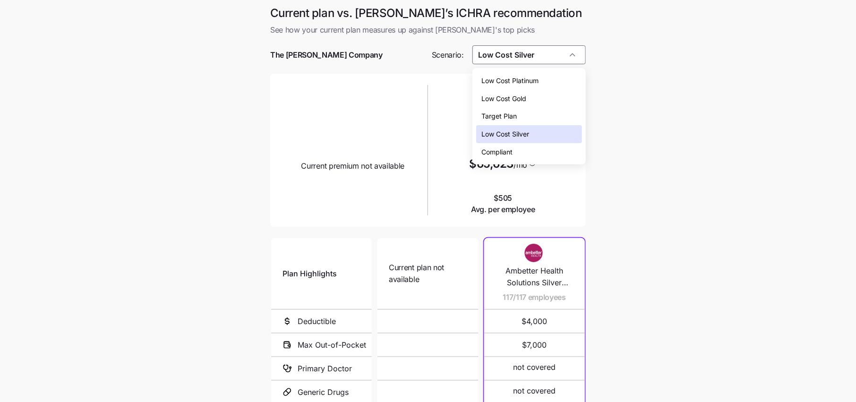
click at [517, 138] on span "Low Cost Silver" at bounding box center [506, 134] width 48 height 10
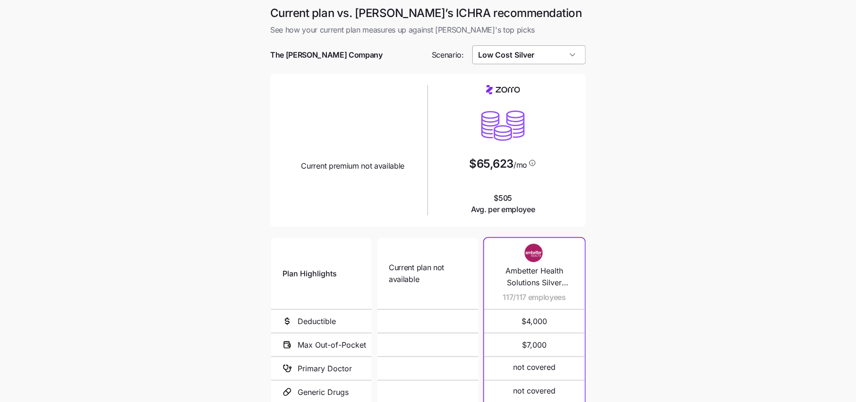
click at [523, 60] on input "Low Cost Silver" at bounding box center [529, 54] width 114 height 19
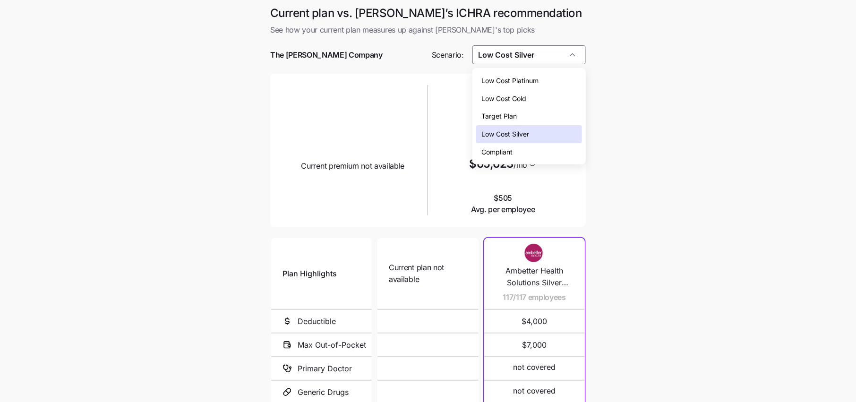
click at [523, 101] on span "Low Cost Gold" at bounding box center [504, 99] width 45 height 10
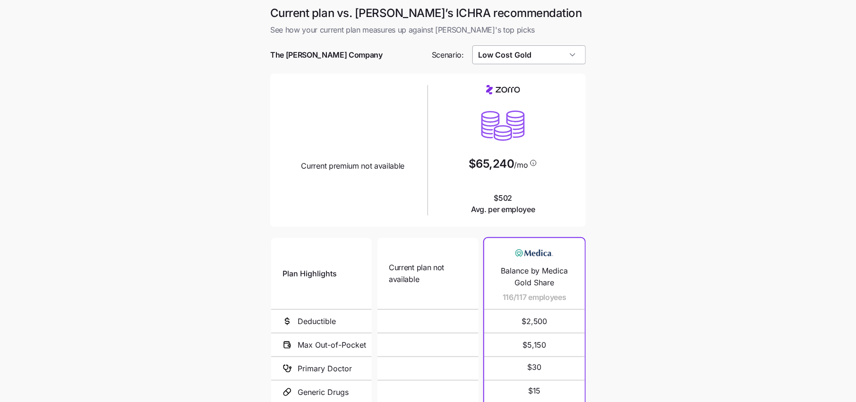
click at [527, 61] on input "Low Cost Gold" at bounding box center [529, 54] width 114 height 19
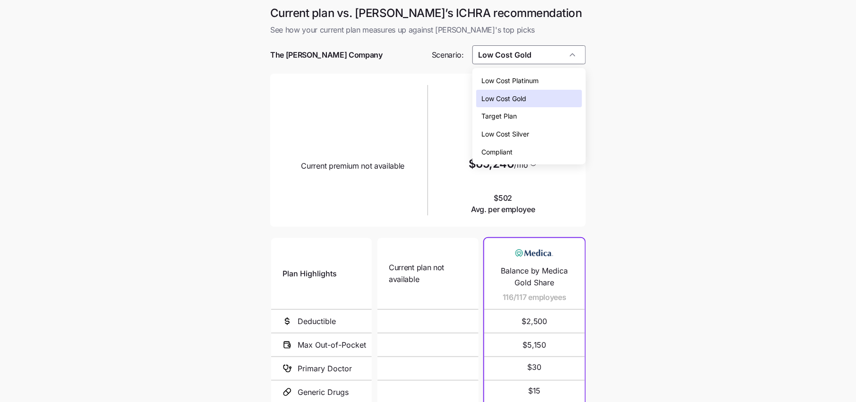
click at [527, 131] on span "Low Cost Silver" at bounding box center [506, 134] width 48 height 10
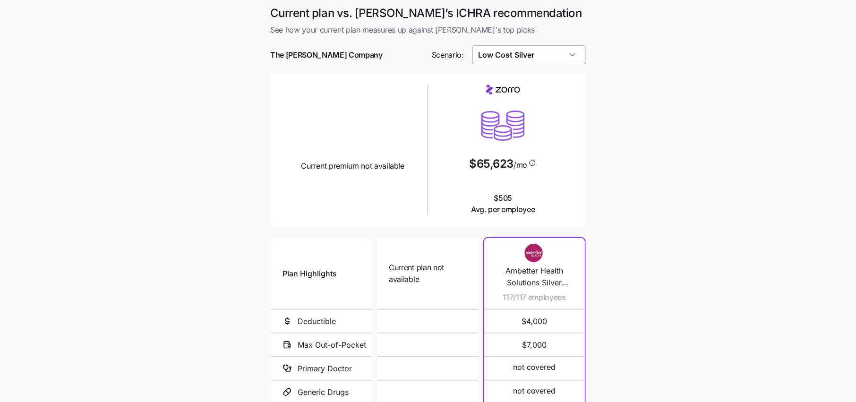
click at [523, 55] on input "Low Cost Silver" at bounding box center [529, 54] width 114 height 19
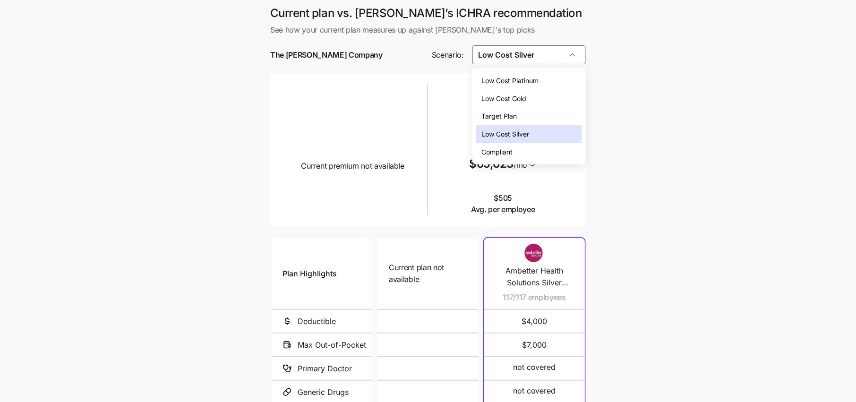
click at [515, 117] on span "Target Plan" at bounding box center [499, 116] width 35 height 10
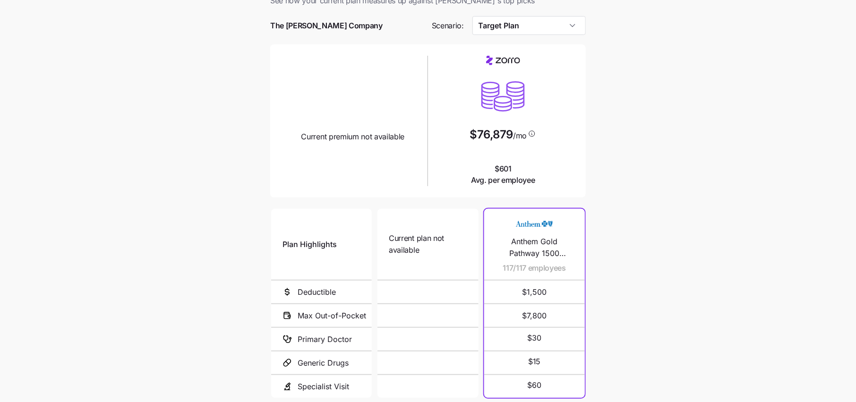
scroll to position [31, 0]
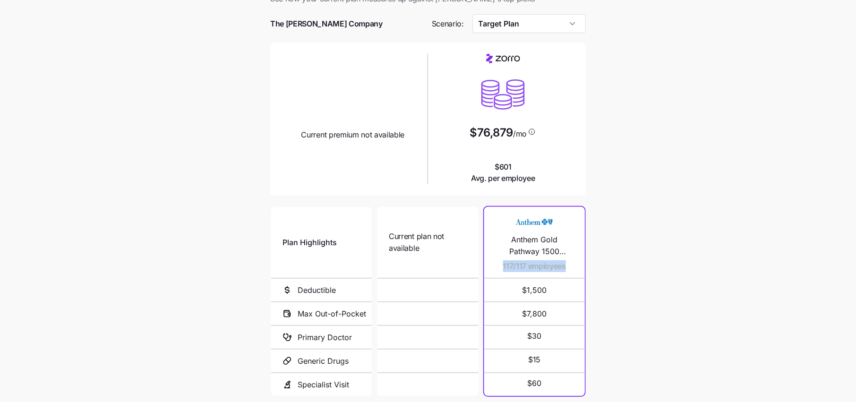
drag, startPoint x: 567, startPoint y: 266, endPoint x: 491, endPoint y: 261, distance: 76.7
click at [491, 261] on div "Anthem Gold Pathway 1500 Standard ($0 Virtual PCP + $0 Select Drugs + Incentive…" at bounding box center [534, 301] width 101 height 189
click at [610, 274] on main "Current plan vs. Zorro’s ICHRA recommendation See how your current plan measure…" at bounding box center [428, 226] width 856 height 515
click at [630, 302] on main "Current plan vs. Zorro’s ICHRA recommendation See how your current plan measure…" at bounding box center [428, 226] width 856 height 515
click at [593, 278] on div "Current plan vs. Zorro’s ICHRA recommendation See how your current plan measure…" at bounding box center [428, 220] width 331 height 492
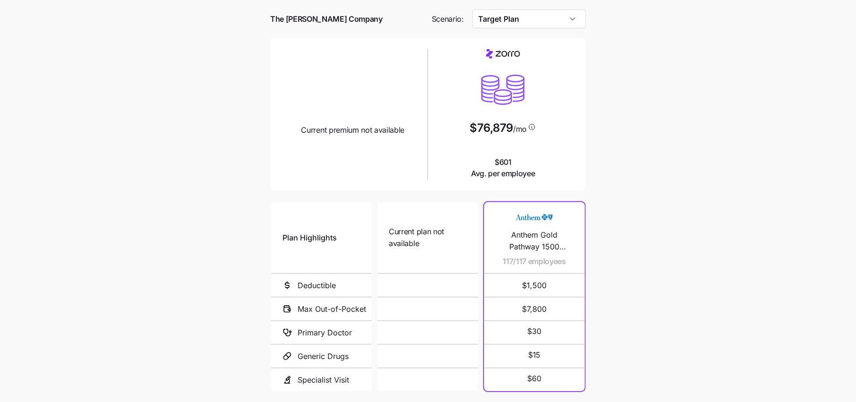
scroll to position [0, 0]
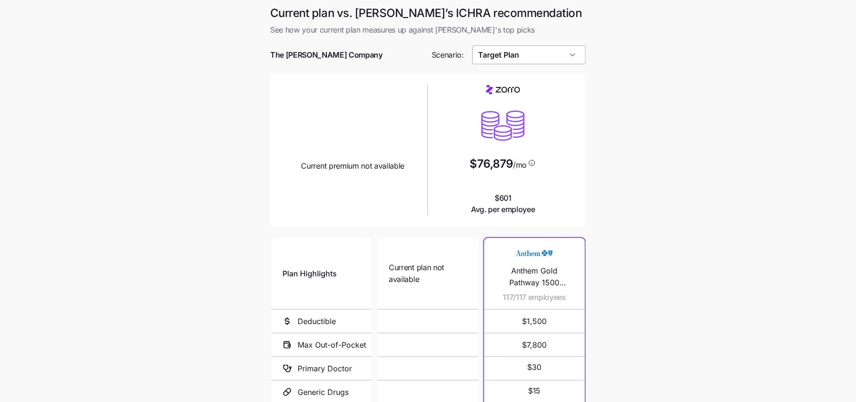
click at [525, 50] on input "Target Plan" at bounding box center [529, 54] width 114 height 19
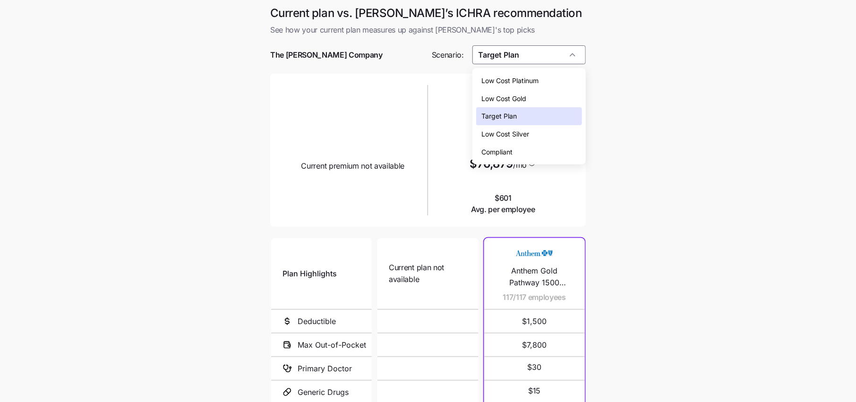
click at [517, 129] on span "Low Cost Silver" at bounding box center [506, 134] width 48 height 10
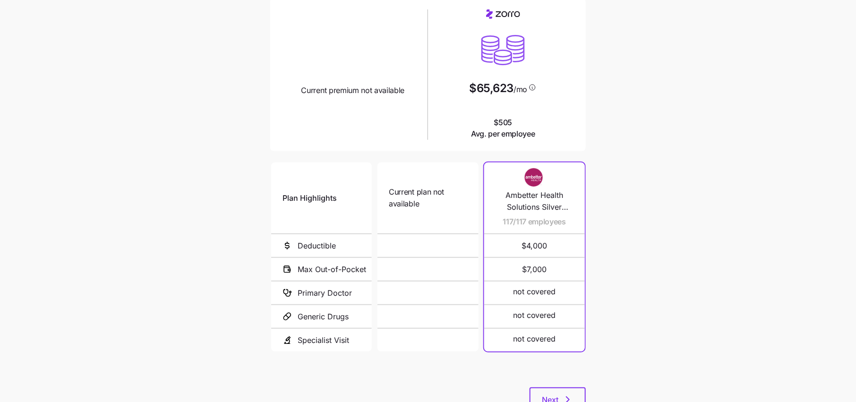
scroll to position [78, 0]
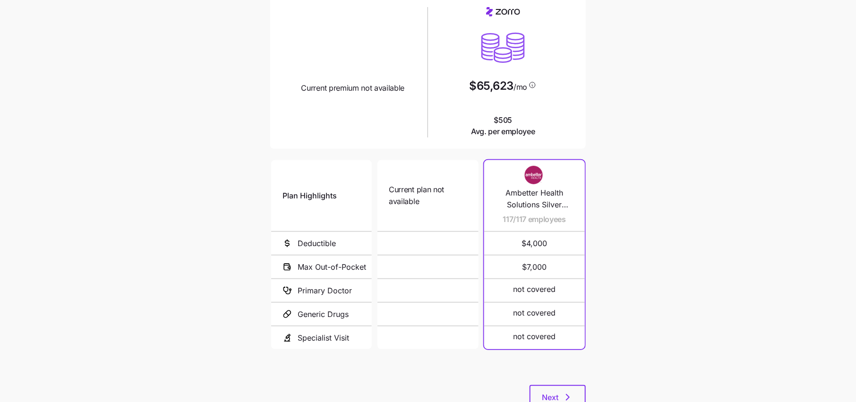
click at [570, 206] on span "Ambetter Health Solutions Silver Copay HSA 4000" at bounding box center [535, 199] width 78 height 24
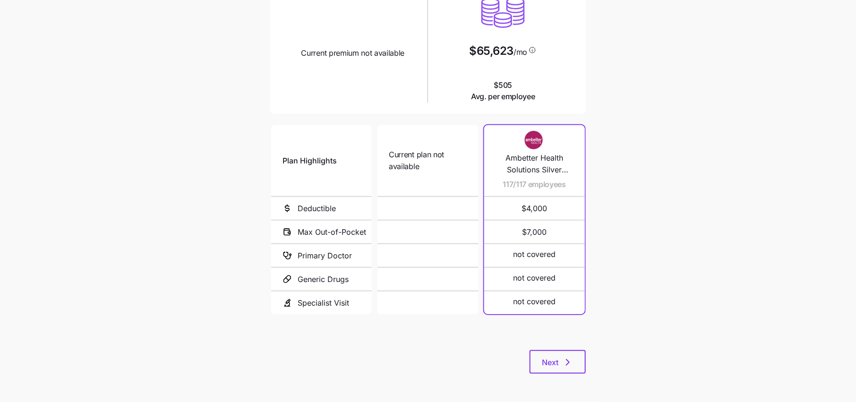
scroll to position [0, 0]
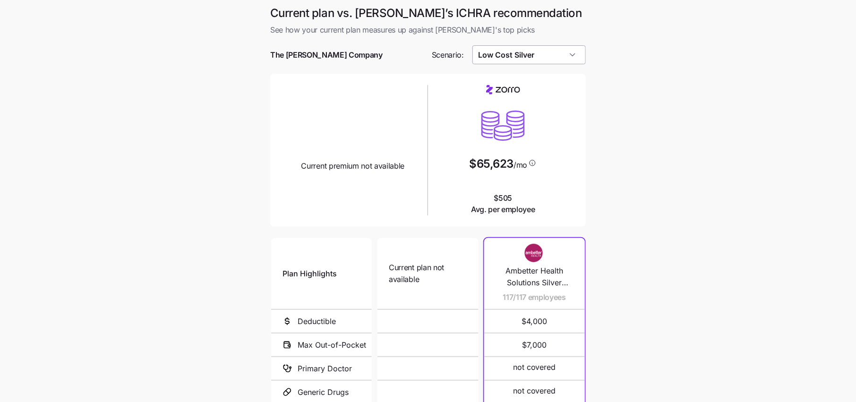
click at [552, 60] on input "Low Cost Silver" at bounding box center [529, 54] width 114 height 19
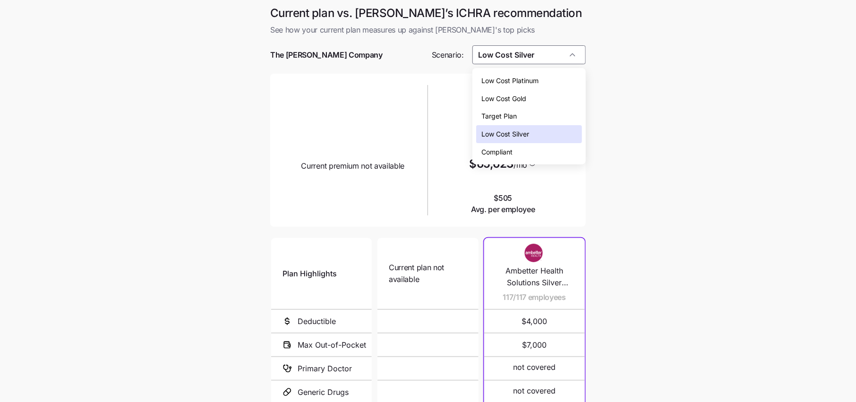
click at [520, 98] on span "Low Cost Gold" at bounding box center [504, 99] width 45 height 10
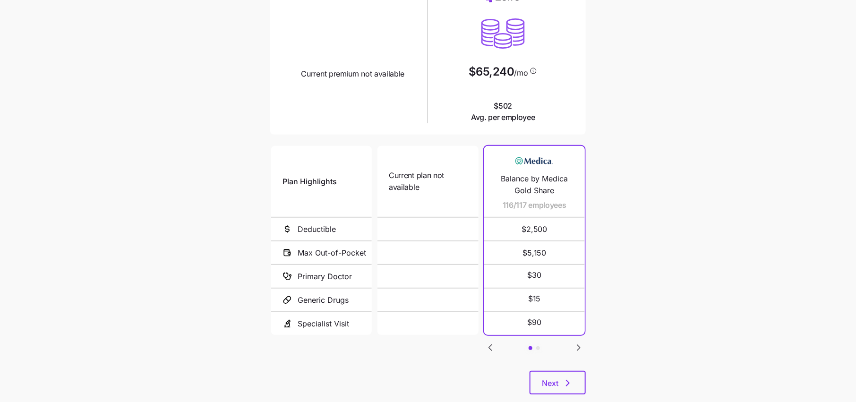
scroll to position [103, 0]
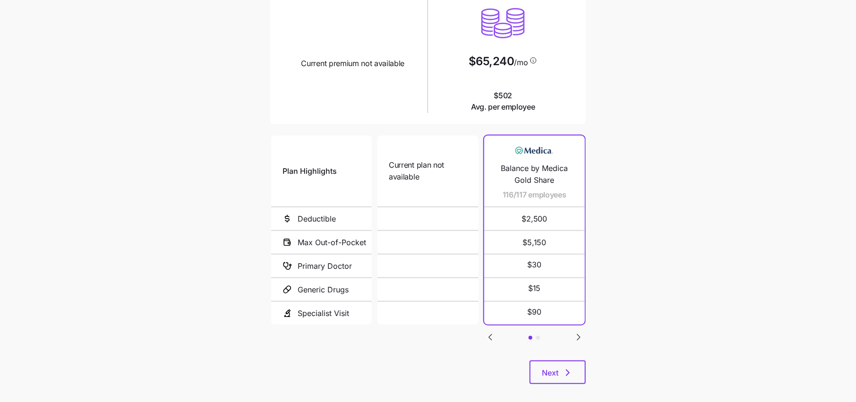
click at [574, 338] on icon "Go to next slide" at bounding box center [578, 337] width 11 height 11
click at [492, 335] on icon "Go to previous slide" at bounding box center [490, 337] width 11 height 11
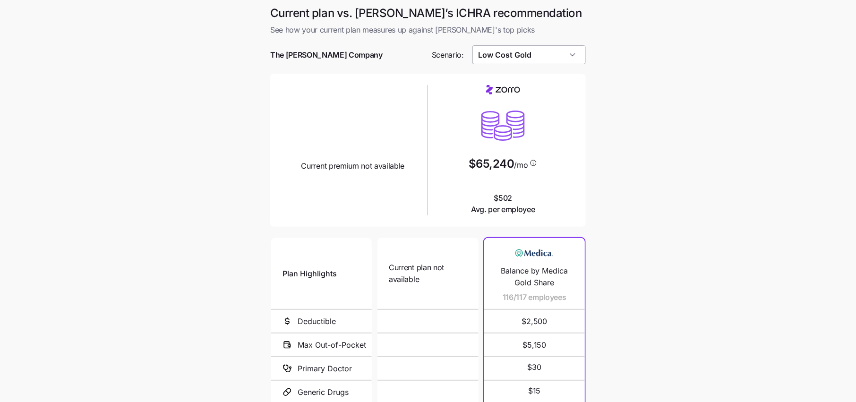
click at [528, 60] on input "Low Cost Gold" at bounding box center [529, 54] width 114 height 19
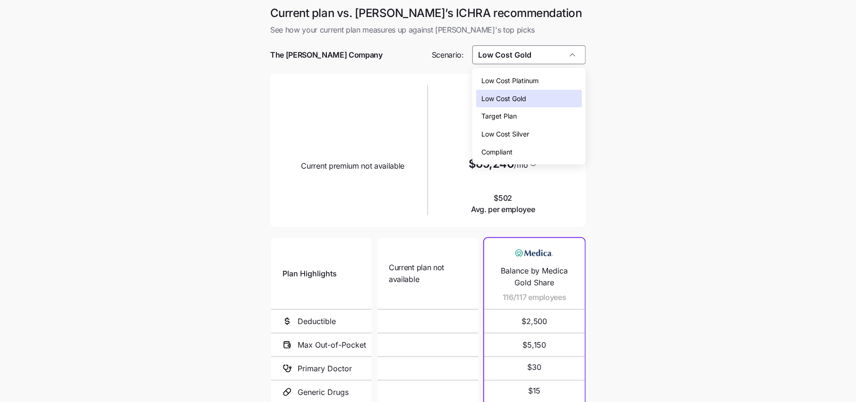
click at [527, 78] on span "Low Cost Platinum" at bounding box center [510, 81] width 57 height 10
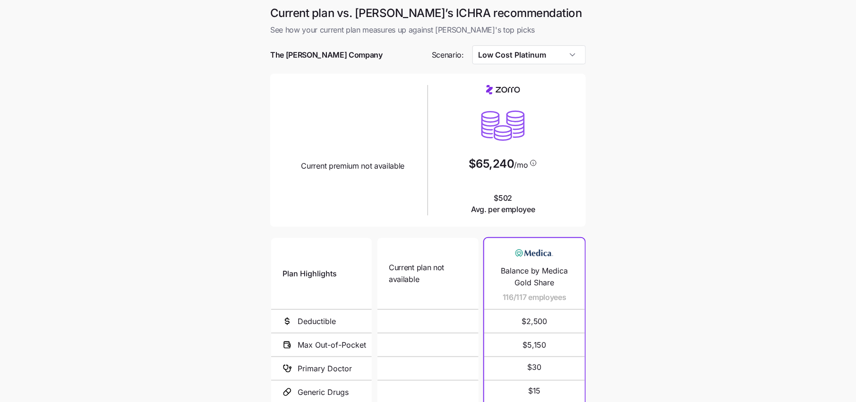
scroll to position [84, 0]
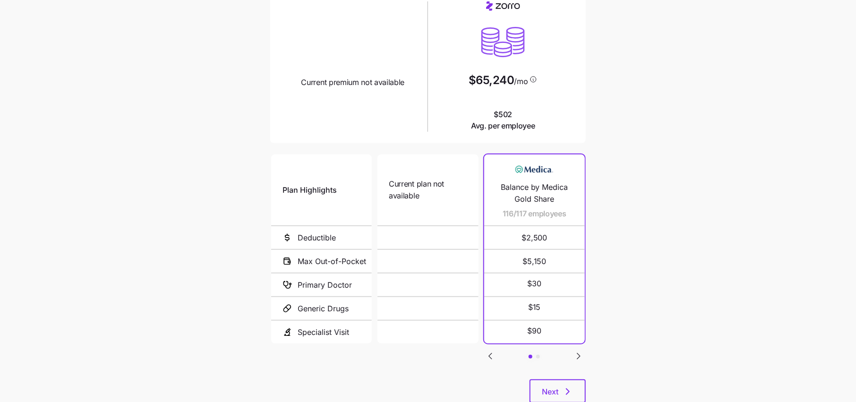
click at [580, 356] on icon "Go to next slide" at bounding box center [578, 356] width 11 height 11
click at [480, 349] on div "Plan Highlights Deductible Max Out-of-Pocket Primary Doctor Generic Drugs Speci…" at bounding box center [428, 266] width 316 height 227
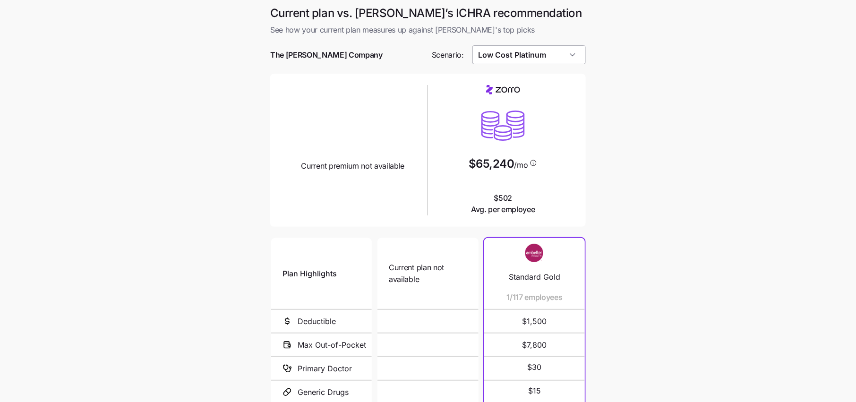
click at [511, 53] on input "Low Cost Platinum" at bounding box center [529, 54] width 114 height 19
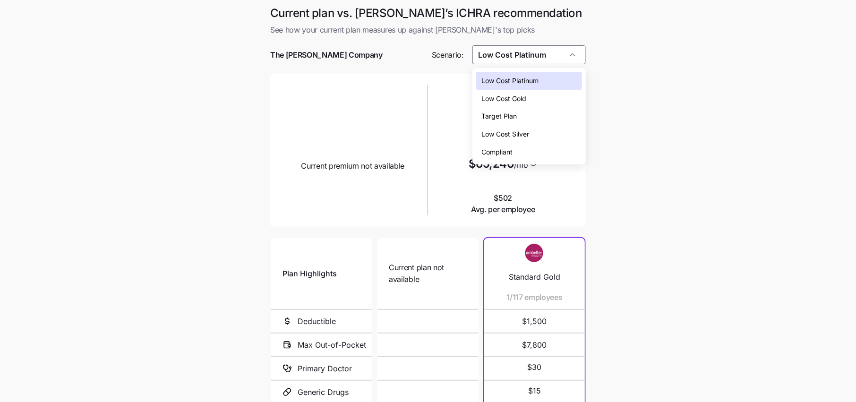
click at [524, 137] on span "Low Cost Silver" at bounding box center [506, 134] width 48 height 10
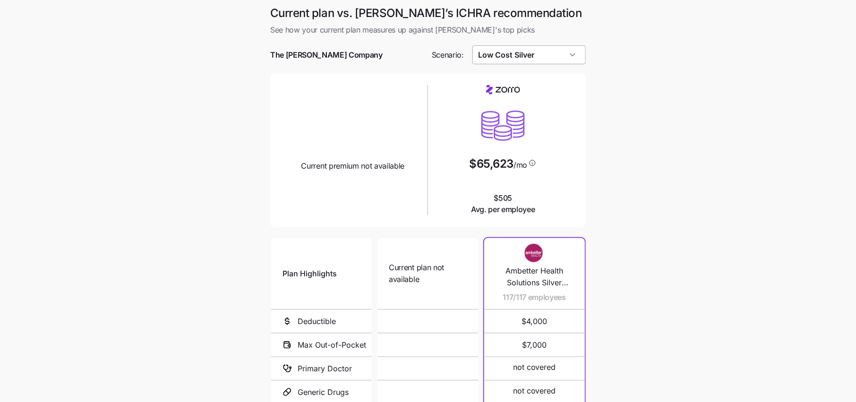
click at [517, 60] on input "Low Cost Silver" at bounding box center [529, 54] width 114 height 19
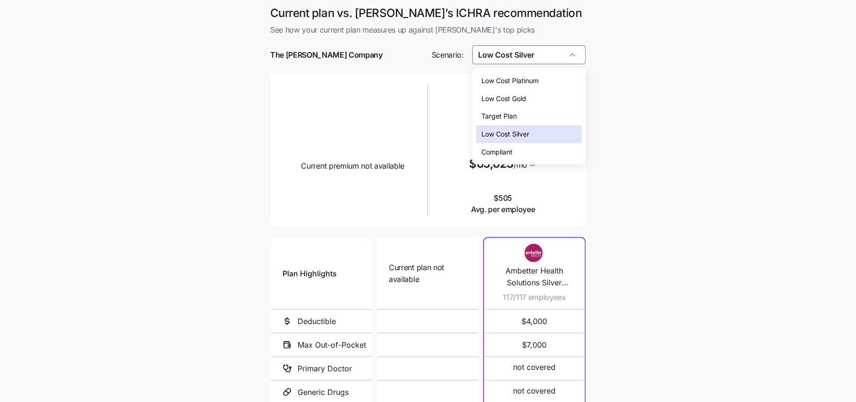
click at [508, 156] on span "Compliant" at bounding box center [497, 152] width 31 height 10
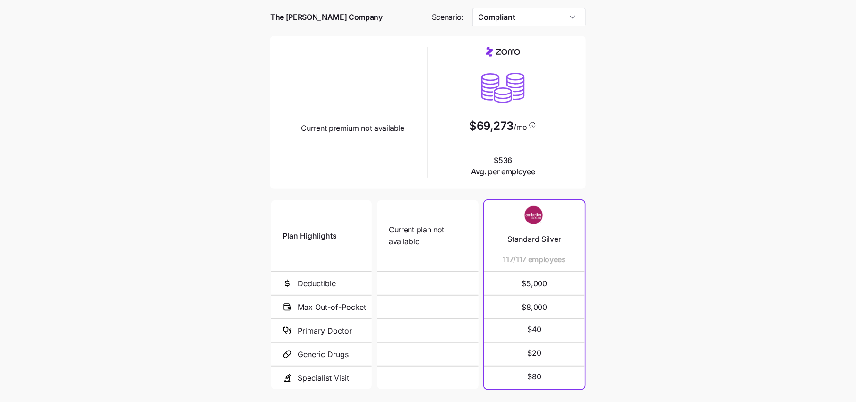
scroll to position [25, 0]
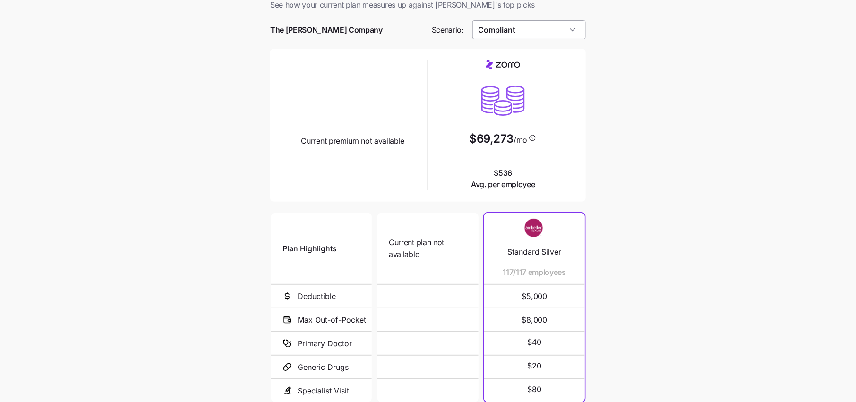
click at [531, 33] on input "Compliant" at bounding box center [529, 29] width 114 height 19
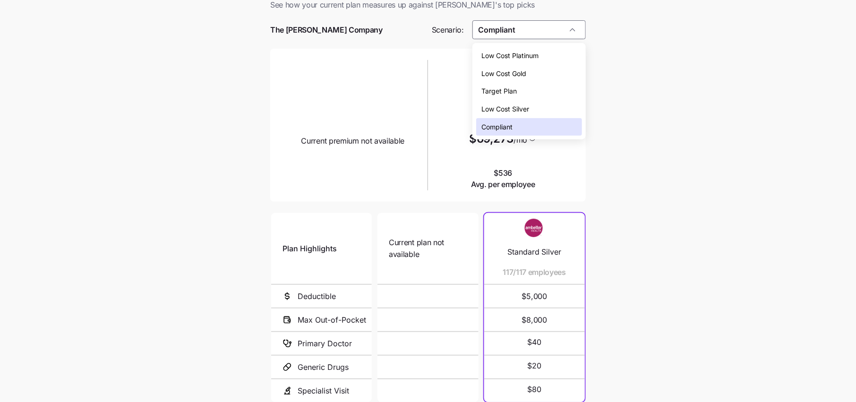
click at [525, 75] on span "Low Cost Gold" at bounding box center [504, 74] width 45 height 10
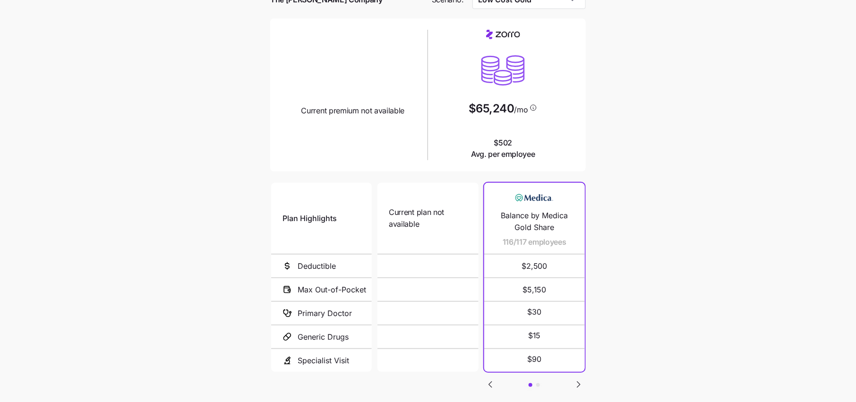
scroll to position [41, 0]
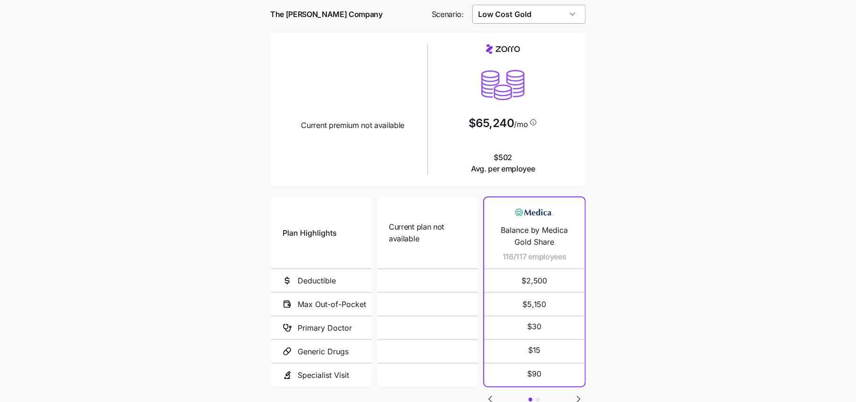
click at [514, 19] on input "Low Cost Gold" at bounding box center [529, 14] width 114 height 19
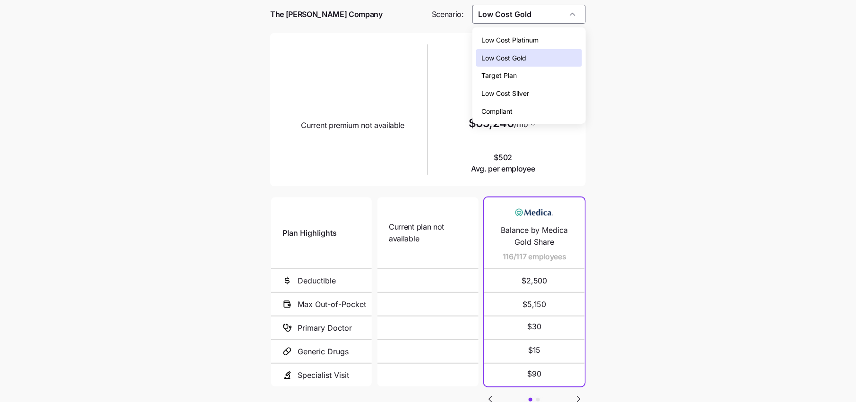
click at [514, 91] on span "Low Cost Silver" at bounding box center [506, 93] width 48 height 10
type input "Low Cost Silver"
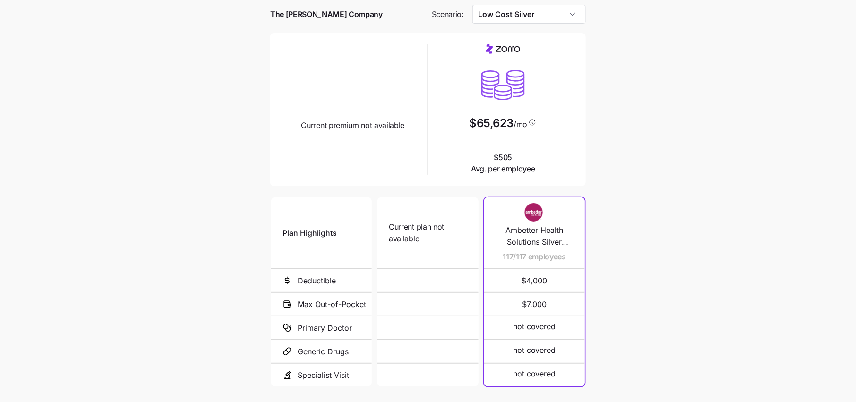
scroll to position [113, 0]
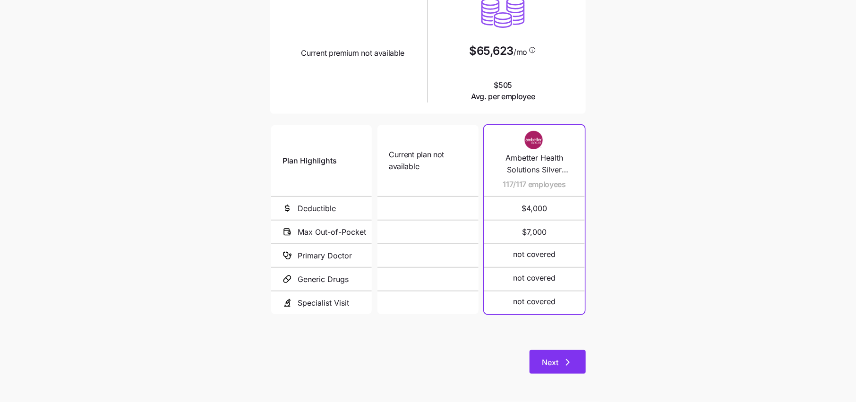
click at [558, 368] on button "Next" at bounding box center [558, 362] width 56 height 24
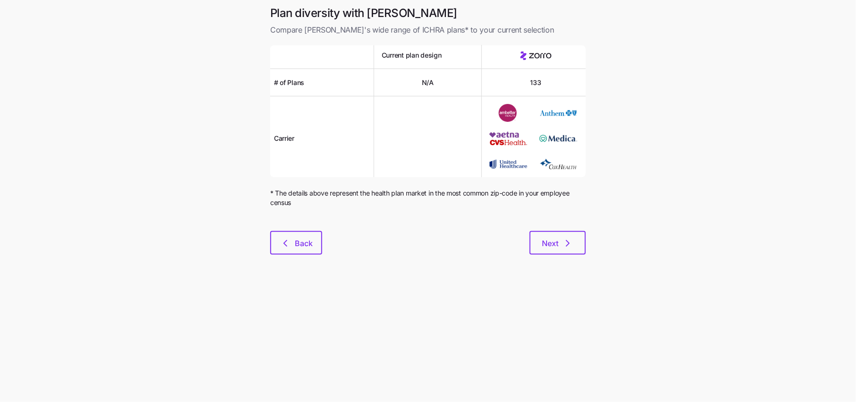
click at [562, 227] on div at bounding box center [428, 225] width 316 height 11
click at [562, 240] on icon "button" at bounding box center [567, 243] width 11 height 11
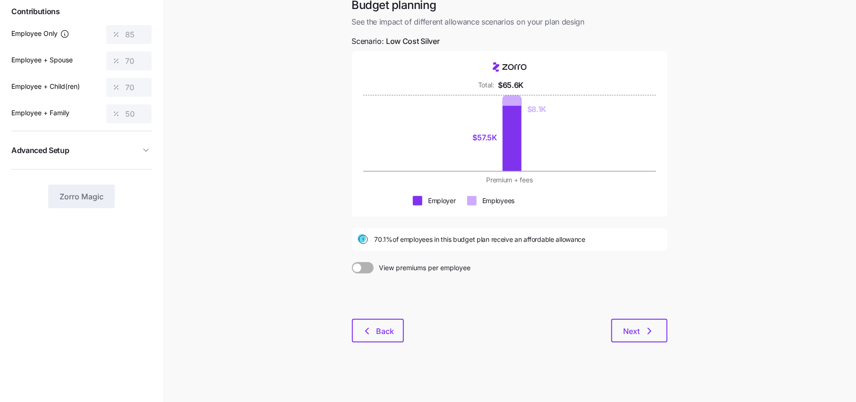
scroll to position [60, 0]
click at [644, 332] on icon "button" at bounding box center [649, 330] width 11 height 11
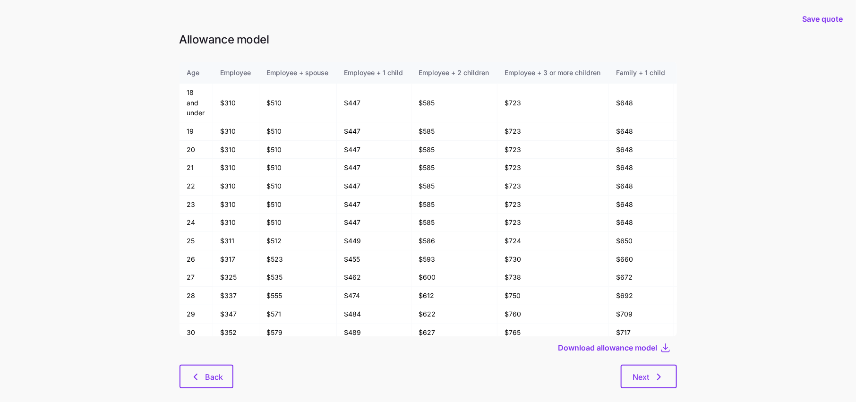
scroll to position [14, 0]
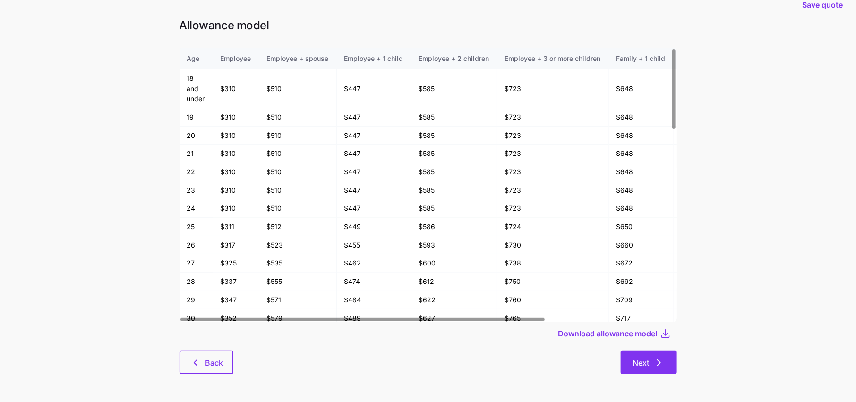
click at [651, 369] on button "Next" at bounding box center [649, 363] width 56 height 24
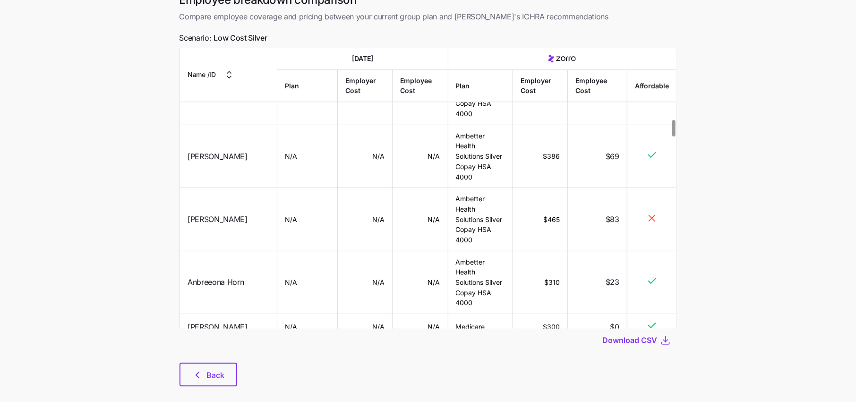
scroll to position [53, 0]
click at [642, 337] on span "Download CSV" at bounding box center [630, 338] width 55 height 11
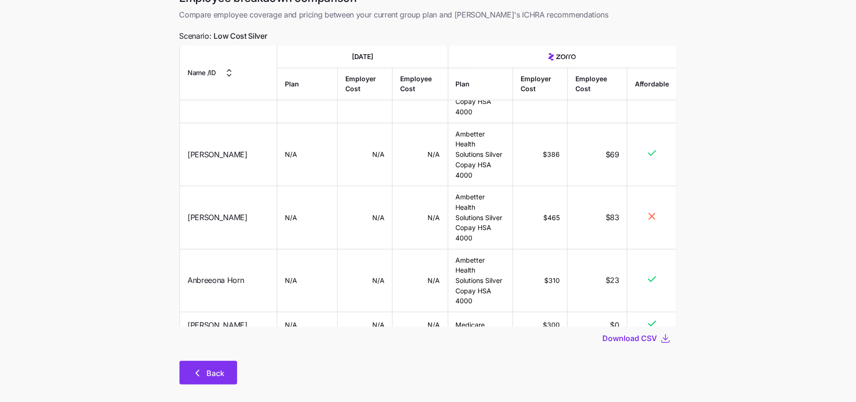
click at [192, 369] on icon "button" at bounding box center [197, 373] width 11 height 11
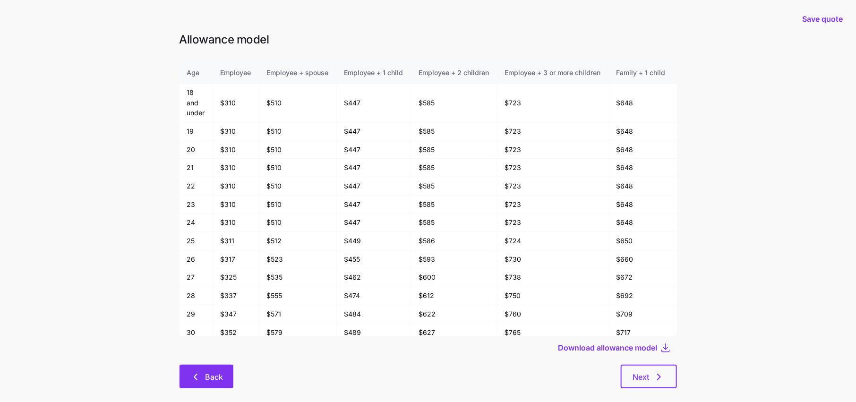
click at [209, 371] on button "Back" at bounding box center [207, 377] width 54 height 24
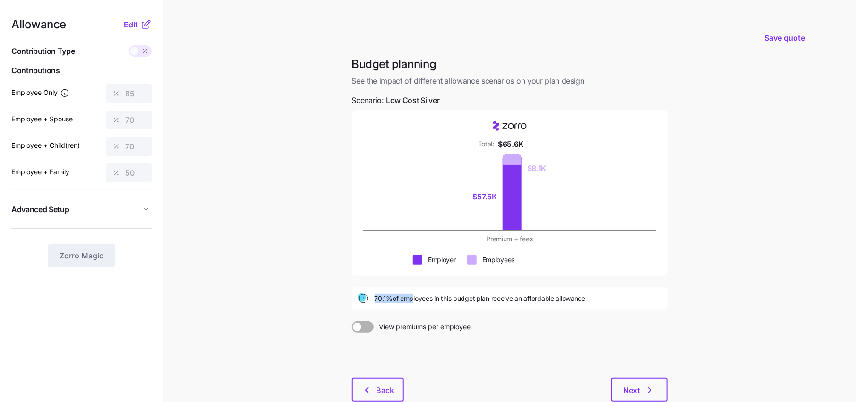
drag, startPoint x: 374, startPoint y: 298, endPoint x: 423, endPoint y: 299, distance: 49.2
click at [423, 299] on div "70.1% of employees in this budget plan receive an affordable allowance" at bounding box center [510, 298] width 304 height 11
click at [531, 329] on label "View premiums per employee" at bounding box center [510, 326] width 316 height 11
click at [352, 321] on input "View premiums per employee" at bounding box center [352, 321] width 0 height 0
click at [364, 324] on span at bounding box center [358, 326] width 13 height 11
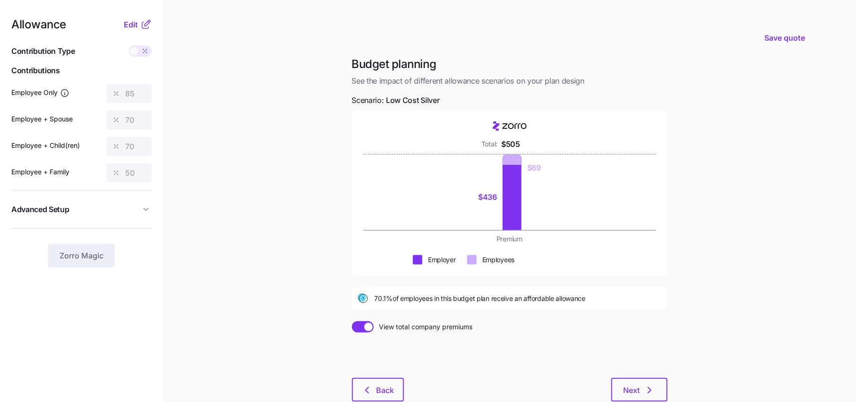
click at [352, 321] on input "View total company premiums" at bounding box center [352, 321] width 0 height 0
click at [141, 28] on icon at bounding box center [145, 24] width 11 height 11
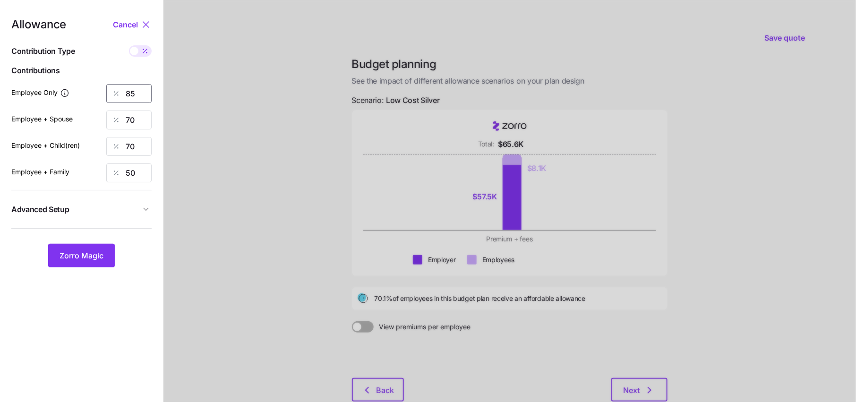
drag, startPoint x: 149, startPoint y: 90, endPoint x: 26, endPoint y: 98, distance: 123.6
click at [26, 98] on div "Employee Only 85" at bounding box center [81, 93] width 140 height 19
type input "50"
drag, startPoint x: 147, startPoint y: 121, endPoint x: 11, endPoint y: 101, distance: 137.5
click at [11, 101] on div "Allowance Cancel Contribution Type Use classes Contributions Employee Only 50 E…" at bounding box center [81, 143] width 140 height 249
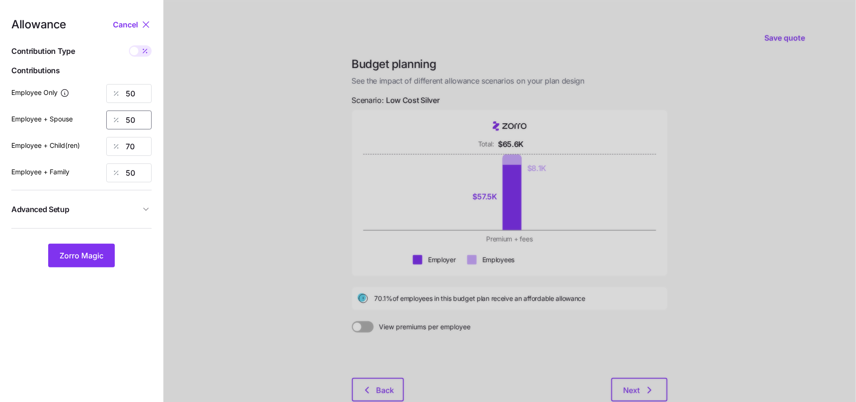
type input "50"
click at [151, 214] on button "Advanced Setup" at bounding box center [81, 209] width 140 height 23
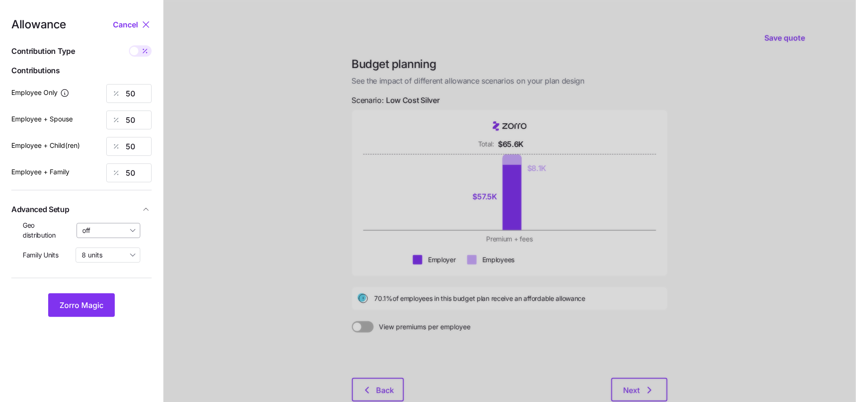
click at [81, 231] on input "off" at bounding box center [109, 230] width 64 height 15
click at [100, 284] on span "By state (1)" at bounding box center [103, 285] width 35 height 10
type input "By state (1)"
click at [77, 294] on button "Zorro Magic" at bounding box center [81, 305] width 67 height 24
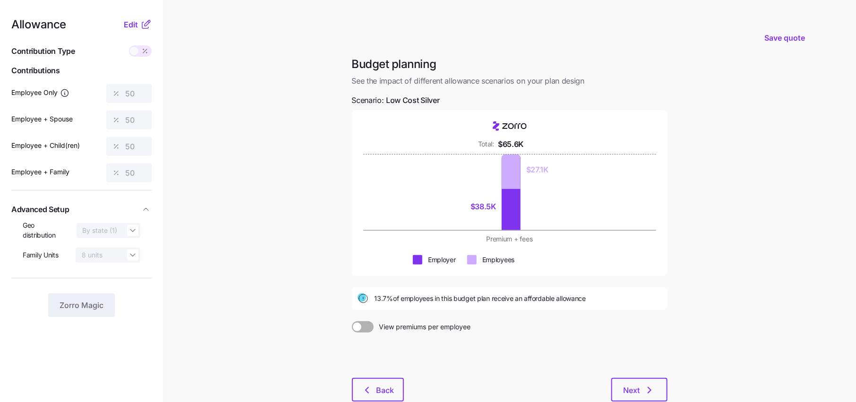
scroll to position [45, 0]
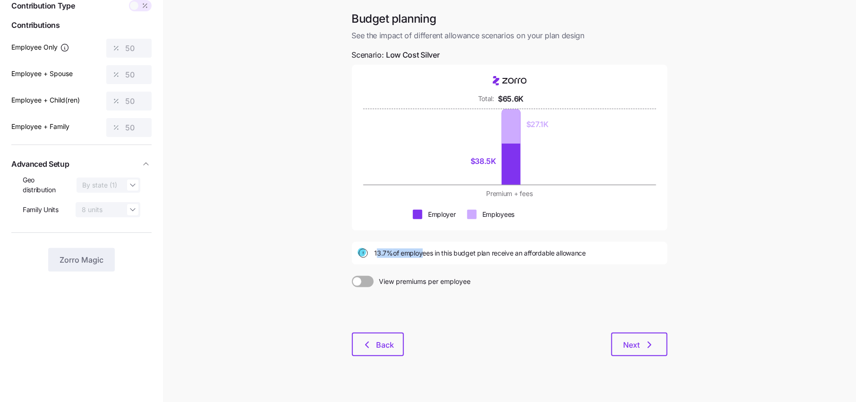
drag, startPoint x: 376, startPoint y: 254, endPoint x: 427, endPoint y: 254, distance: 51.0
click at [427, 254] on span "13.7% of employees in this budget plan receive an affordable allowance" at bounding box center [481, 253] width 212 height 9
click at [463, 232] on div at bounding box center [510, 236] width 316 height 11
click at [354, 285] on div at bounding box center [363, 281] width 22 height 11
click at [352, 276] on input "View premiums per employee" at bounding box center [352, 276] width 0 height 0
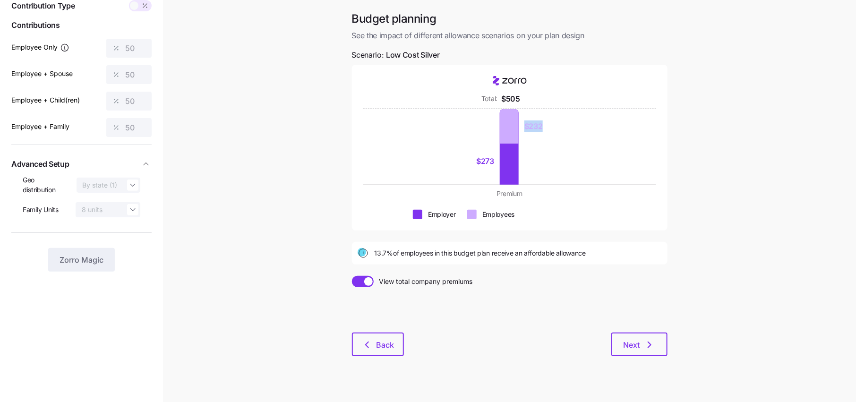
drag, startPoint x: 543, startPoint y: 121, endPoint x: 523, endPoint y: 121, distance: 20.8
click at [523, 121] on div "$273 $232" at bounding box center [510, 147] width 232 height 76
click at [539, 136] on div "$232" at bounding box center [530, 126] width 18 height 34
drag, startPoint x: 390, startPoint y: 253, endPoint x: 357, endPoint y: 253, distance: 33.1
click at [358, 253] on div "13.7% of employees in this budget plan receive an affordable allowance" at bounding box center [510, 253] width 304 height 11
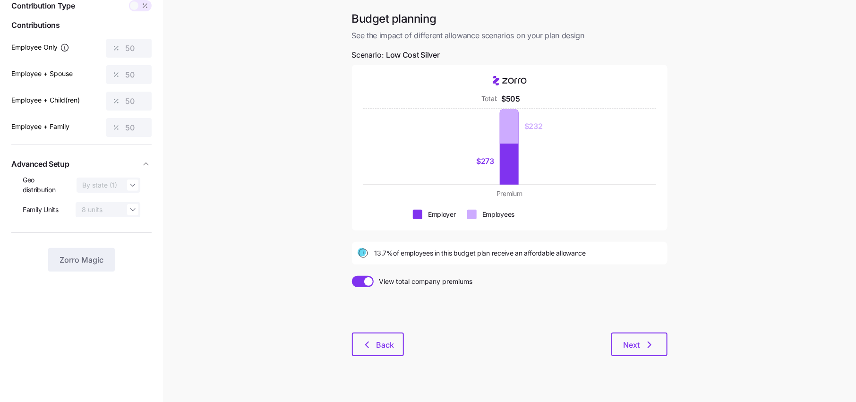
click at [357, 275] on div "Budget planning See the impact of different allowance scenarios on your plan de…" at bounding box center [509, 189] width 331 height 356
click at [364, 278] on span at bounding box center [358, 281] width 13 height 11
click at [352, 276] on input "View total company premiums" at bounding box center [352, 276] width 0 height 0
click at [366, 274] on div "Budget planning See the impact of different allowance scenarios on your plan de…" at bounding box center [509, 189] width 331 height 356
click at [366, 281] on span at bounding box center [367, 281] width 13 height 11
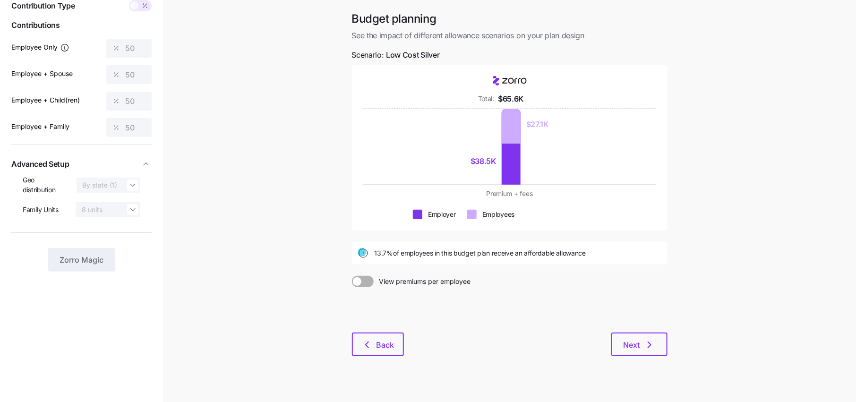
click at [352, 276] on input "View premiums per employee" at bounding box center [352, 276] width 0 height 0
drag, startPoint x: 521, startPoint y: 99, endPoint x: 488, endPoint y: 99, distance: 32.6
click at [490, 99] on div "Total: $505" at bounding box center [510, 99] width 232 height 12
click at [618, 99] on div "Total: $505" at bounding box center [510, 99] width 232 height 12
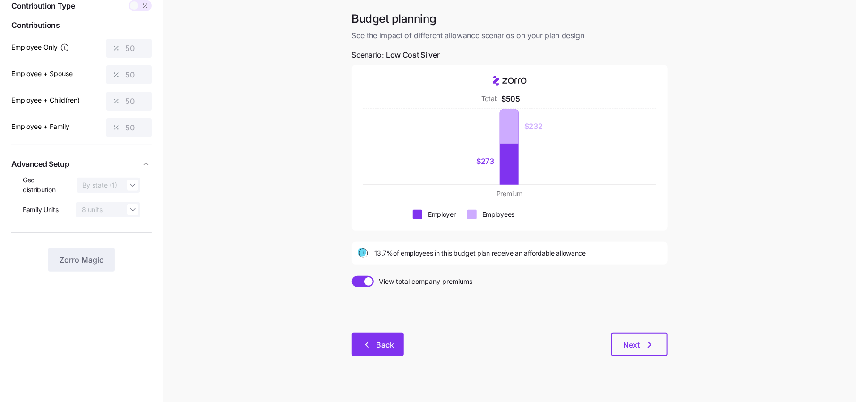
click at [375, 351] on button "Back" at bounding box center [378, 345] width 52 height 24
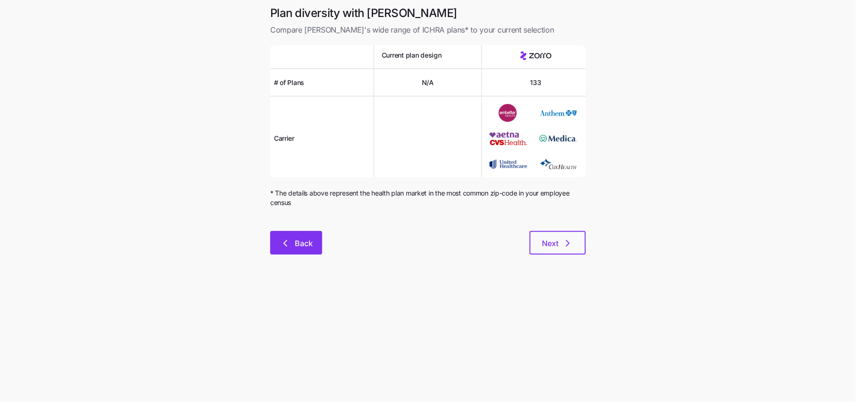
click at [296, 245] on span "Back" at bounding box center [304, 243] width 18 height 11
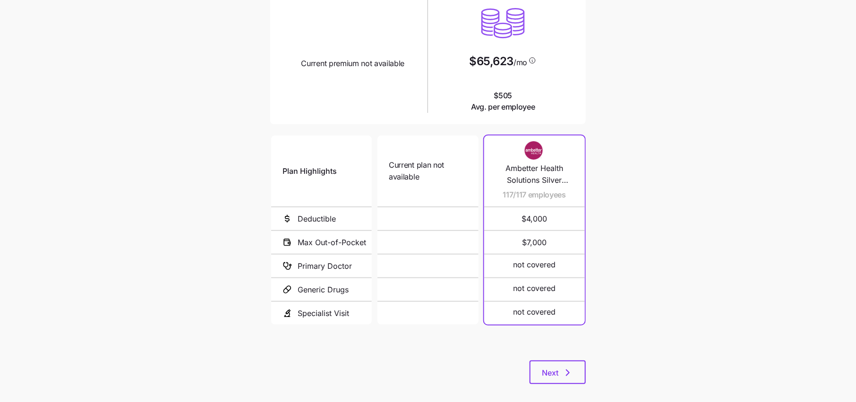
scroll to position [113, 0]
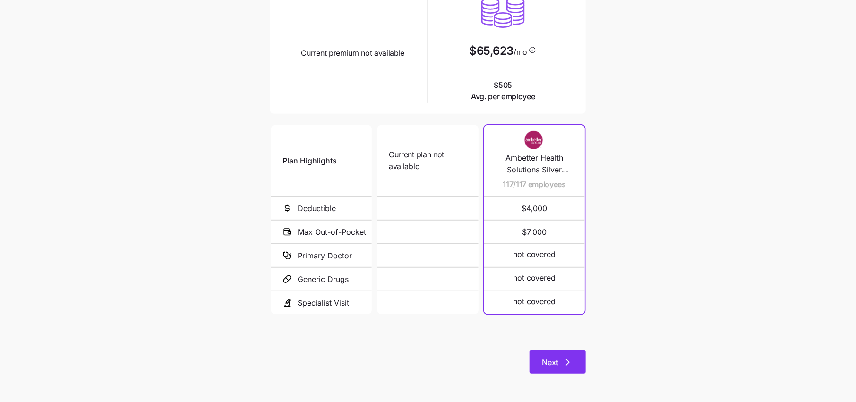
click at [555, 367] on span "Next" at bounding box center [550, 362] width 17 height 11
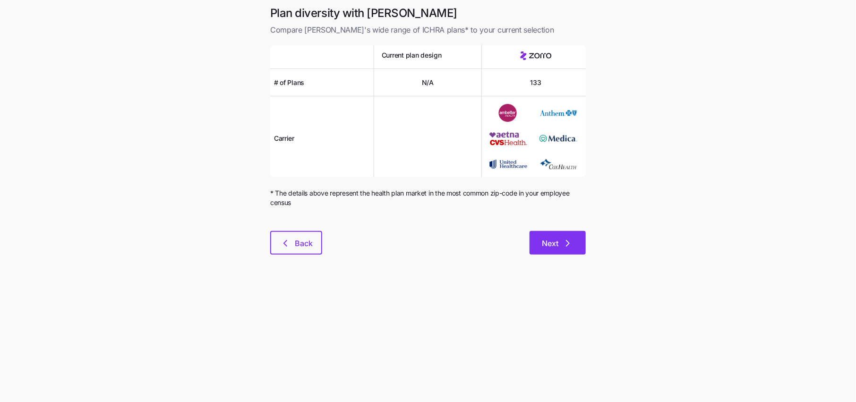
click at [567, 241] on icon "button" at bounding box center [567, 243] width 11 height 11
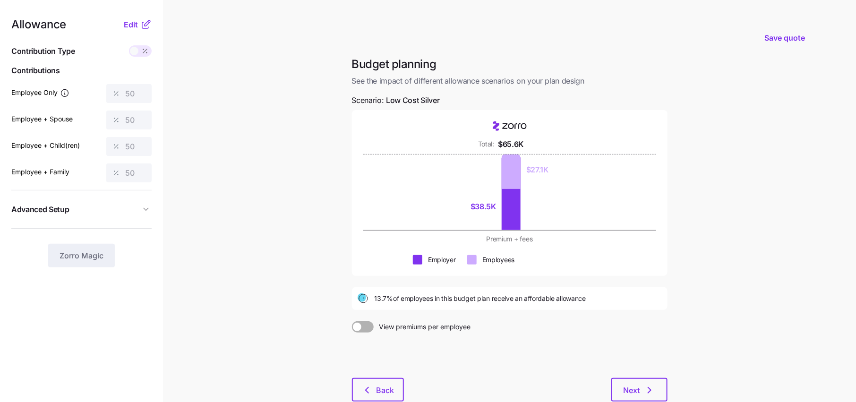
click at [149, 26] on icon at bounding box center [145, 24] width 11 height 11
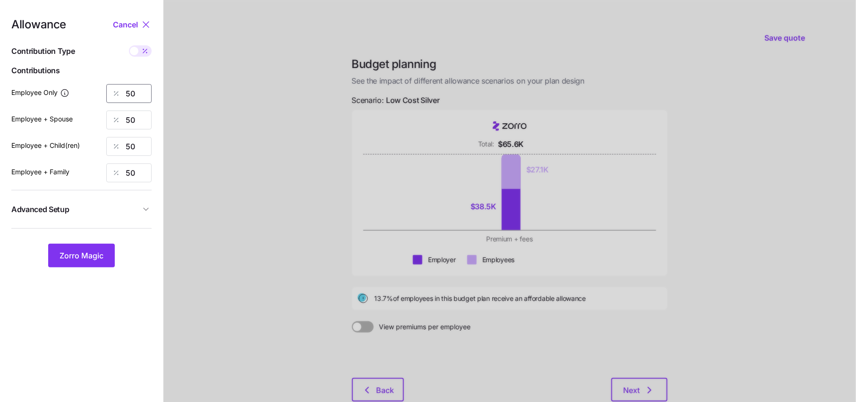
drag, startPoint x: 142, startPoint y: 100, endPoint x: 101, endPoint y: 99, distance: 41.6
click at [101, 99] on div "Employee Only 50" at bounding box center [81, 93] width 140 height 19
type input "100"
drag, startPoint x: 139, startPoint y: 119, endPoint x: 105, endPoint y: 119, distance: 34.0
click at [112, 119] on div "50" at bounding box center [128, 120] width 45 height 19
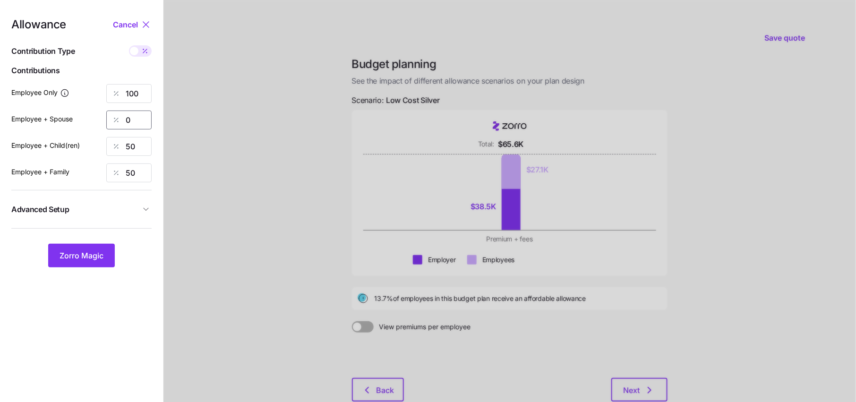
type input "0"
click at [131, 204] on span "Advanced Setup" at bounding box center [75, 210] width 129 height 12
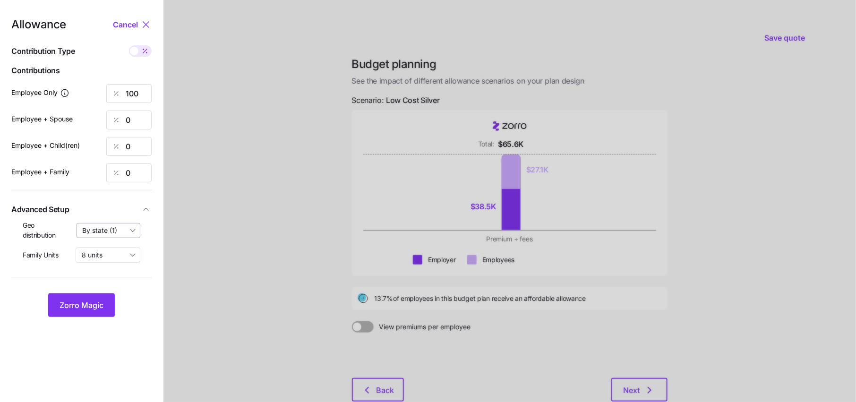
click at [103, 232] on input "By state (1)" at bounding box center [109, 230] width 64 height 15
click at [105, 279] on div "By state (1)" at bounding box center [109, 285] width 56 height 16
click at [96, 292] on div "Allowance Cancel Contribution Type Use classes Contributions Employee Only 100 …" at bounding box center [81, 168] width 140 height 298
click at [93, 298] on button "Zorro Magic" at bounding box center [81, 305] width 67 height 24
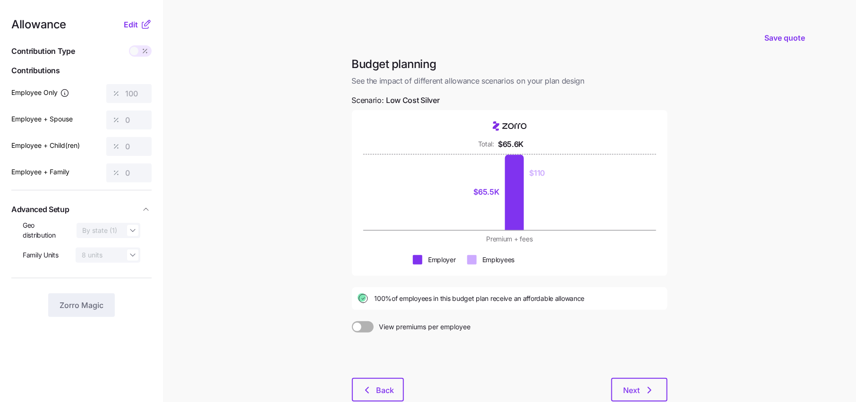
click at [360, 327] on span at bounding box center [357, 327] width 9 height 9
click at [352, 321] on input "View premiums per employee" at bounding box center [352, 321] width 0 height 0
drag, startPoint x: 522, startPoint y: 144, endPoint x: 466, endPoint y: 144, distance: 55.7
click at [479, 144] on div "Total: $505" at bounding box center [510, 144] width 232 height 12
click at [359, 327] on span at bounding box center [358, 326] width 13 height 11
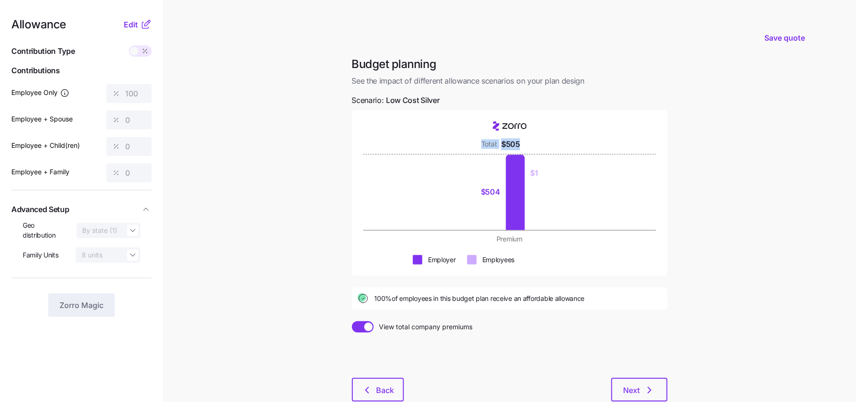
click at [352, 321] on input "View total company premiums" at bounding box center [352, 321] width 0 height 0
click at [469, 159] on div "$65.5K $110" at bounding box center [510, 192] width 232 height 76
click at [635, 375] on div at bounding box center [510, 355] width 316 height 45
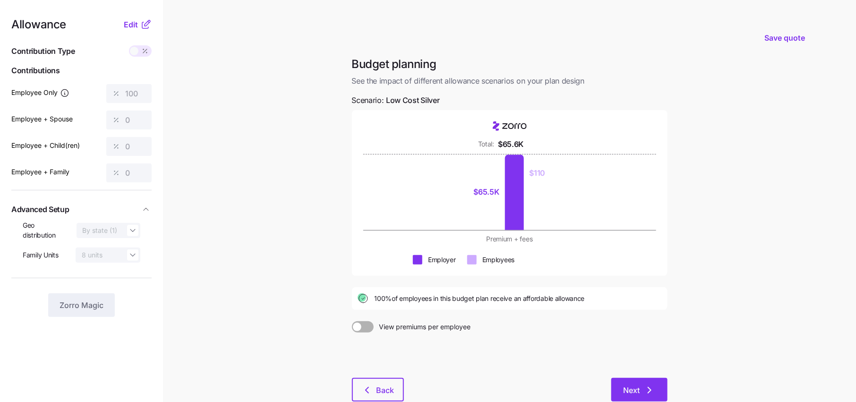
click at [630, 388] on span "Next" at bounding box center [632, 390] width 17 height 11
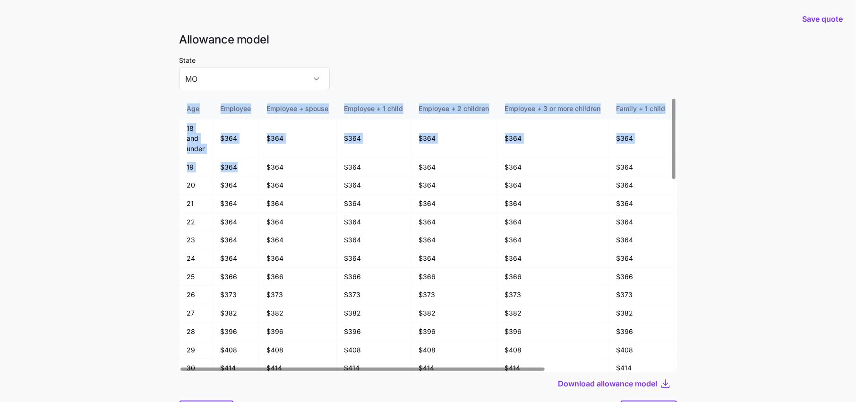
drag, startPoint x: 239, startPoint y: 164, endPoint x: 178, endPoint y: 168, distance: 61.5
click at [178, 168] on div "Allowance model State MO Age Employee Employee + spouse Employee + 1 child Empl…" at bounding box center [428, 233] width 513 height 403
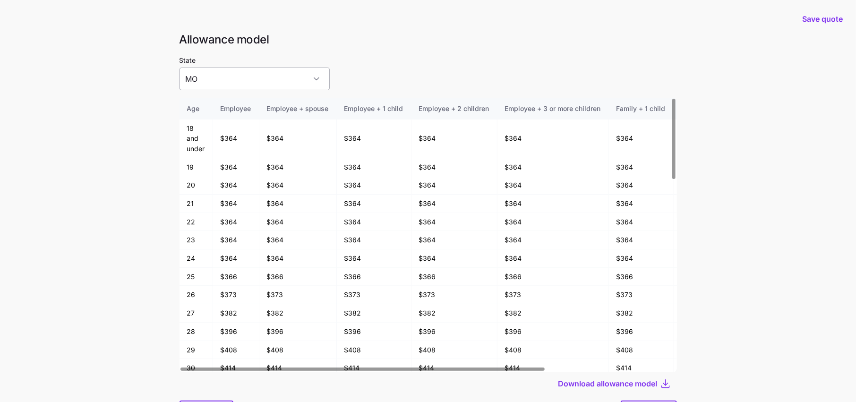
click at [265, 81] on input "MO" at bounding box center [255, 79] width 150 height 23
click at [242, 181] on td "$364" at bounding box center [236, 185] width 46 height 18
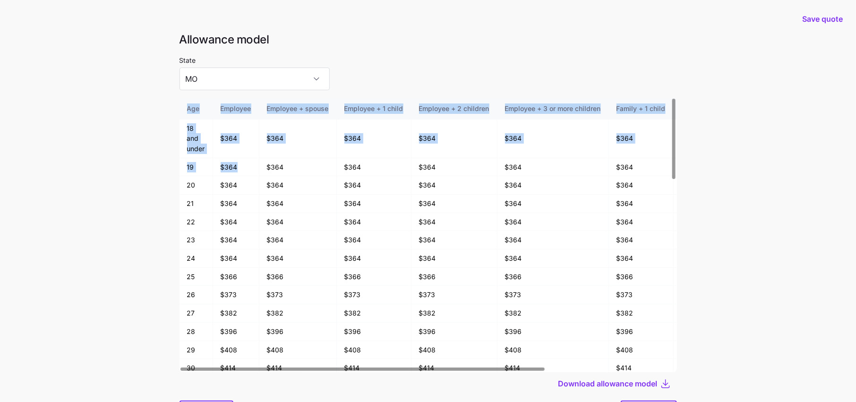
drag, startPoint x: 238, startPoint y: 163, endPoint x: 164, endPoint y: 163, distance: 73.7
click at [164, 163] on main "Save quote Allowance model State MO Age Employee Employee + spouse Employee + 1…" at bounding box center [428, 226] width 856 height 453
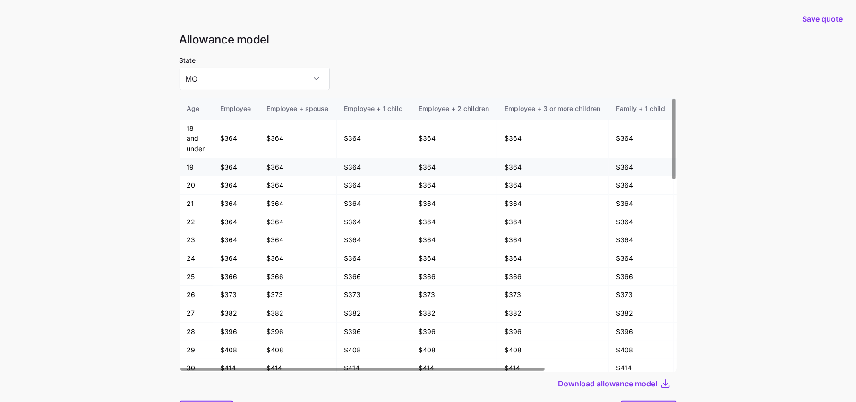
click at [237, 168] on td "$364" at bounding box center [236, 167] width 46 height 18
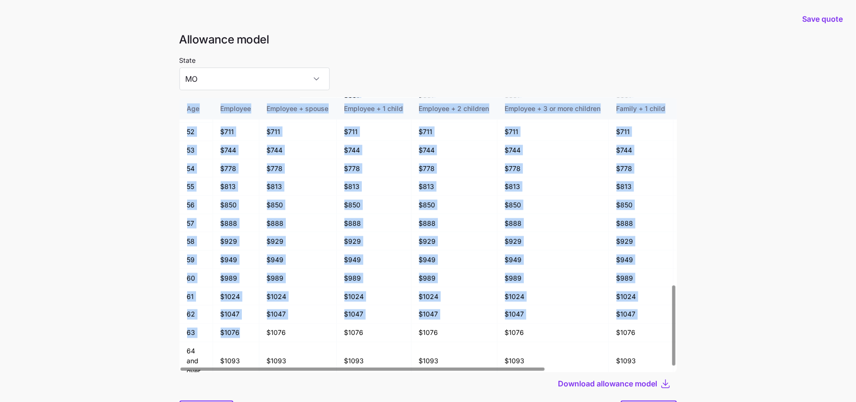
drag, startPoint x: 240, startPoint y: 327, endPoint x: 168, endPoint y: 327, distance: 72.8
click at [168, 327] on main "Save quote Allowance model State MO Age Employee Employee + spouse Employee + 1…" at bounding box center [428, 226] width 856 height 453
click at [248, 326] on td "$1076" at bounding box center [236, 333] width 46 height 18
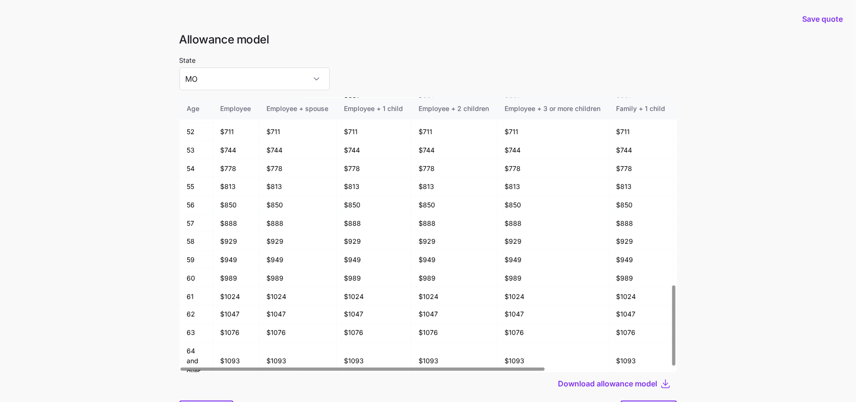
scroll to position [50, 0]
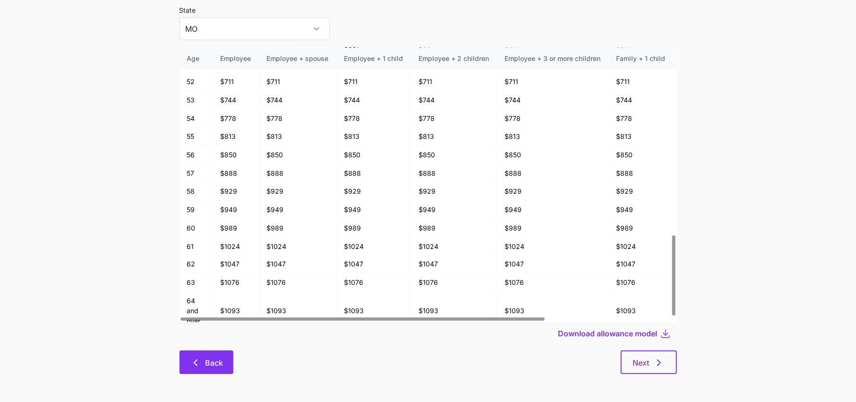
click at [203, 361] on span "Back" at bounding box center [206, 362] width 29 height 11
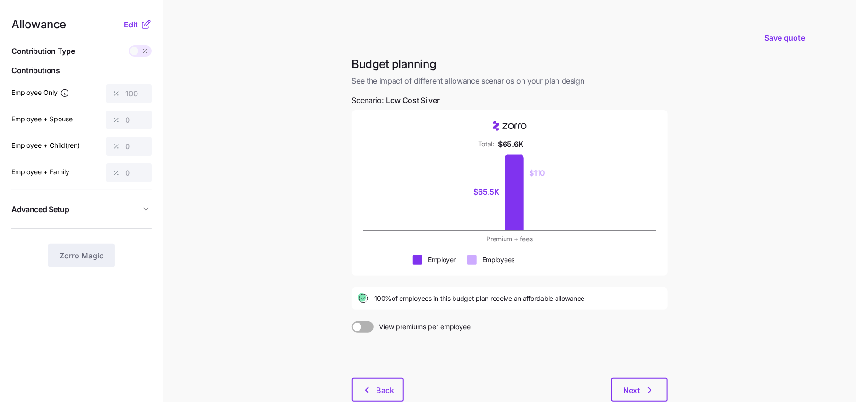
click at [358, 328] on span at bounding box center [357, 327] width 9 height 9
click at [352, 321] on input "View premiums per employee" at bounding box center [352, 321] width 0 height 0
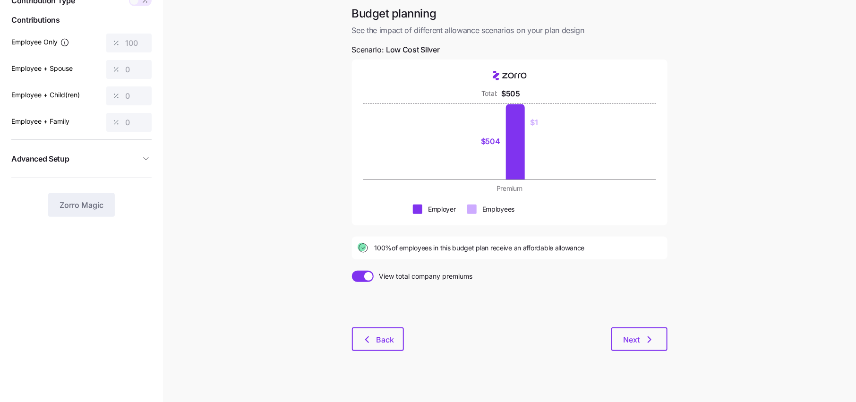
scroll to position [60, 0]
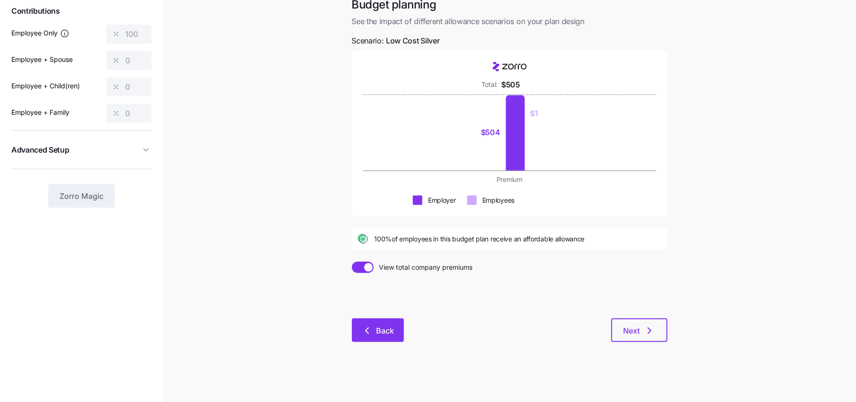
click at [387, 323] on button "Back" at bounding box center [378, 330] width 52 height 24
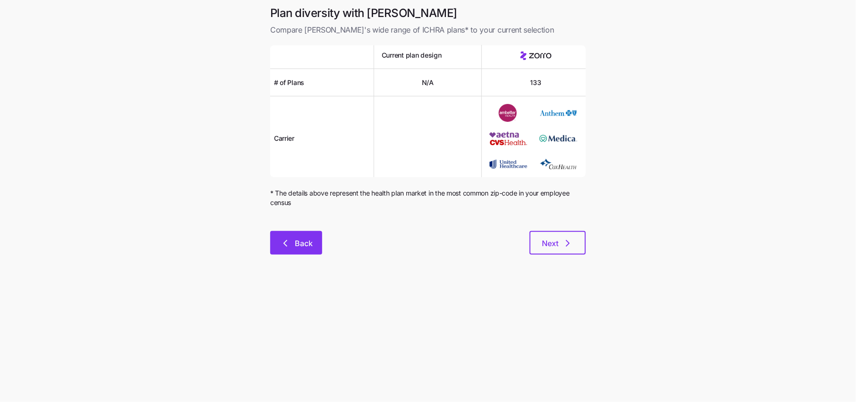
click at [299, 240] on span "Back" at bounding box center [304, 243] width 18 height 11
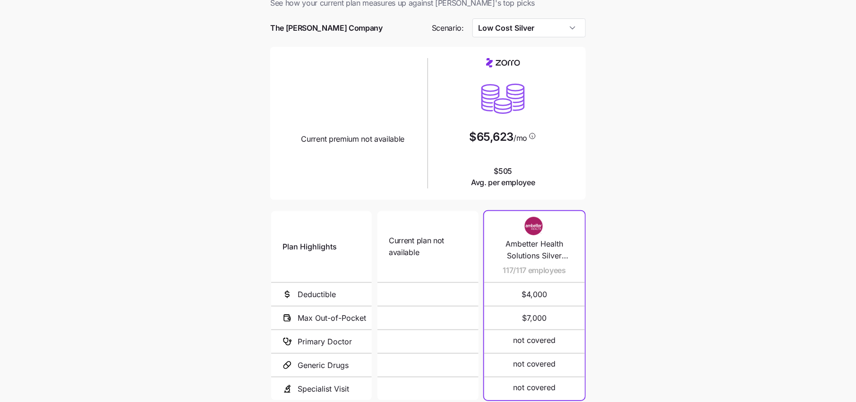
scroll to position [113, 0]
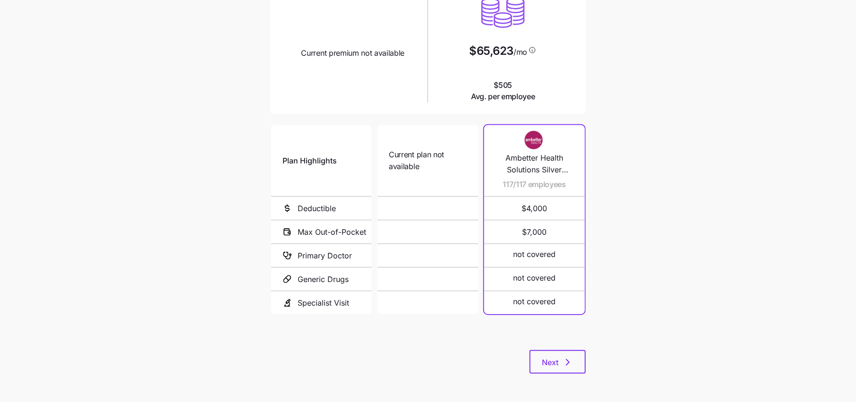
click at [561, 345] on div "Plan Highlights Deductible Max Out-of-Pocket Primary Doctor Generic Drugs Speci…" at bounding box center [428, 236] width 316 height 227
click at [552, 361] on span "Next" at bounding box center [550, 362] width 17 height 11
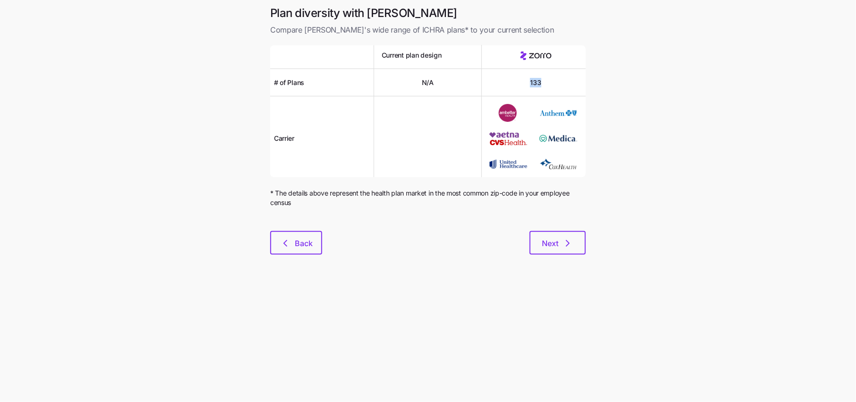
drag, startPoint x: 624, startPoint y: 75, endPoint x: 541, endPoint y: 82, distance: 83.0
click at [541, 82] on main "Plan diversity with Zorro Compare Zorro's wide range of ICHRA plans* to your cu…" at bounding box center [428, 201] width 856 height 402
click at [294, 248] on button "Back" at bounding box center [296, 243] width 52 height 24
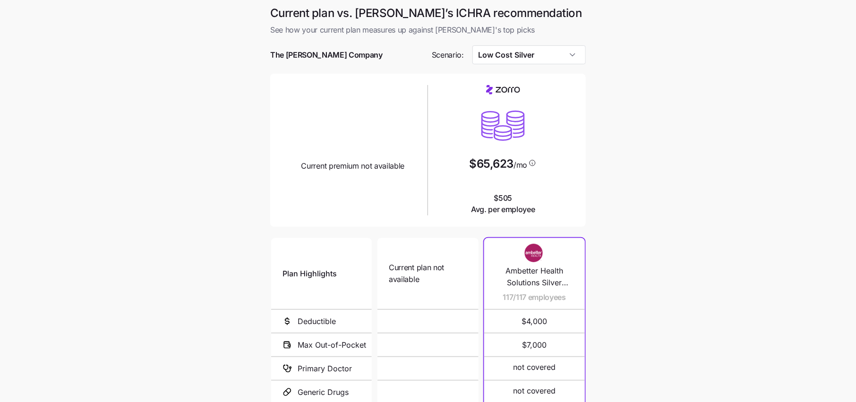
scroll to position [113, 0]
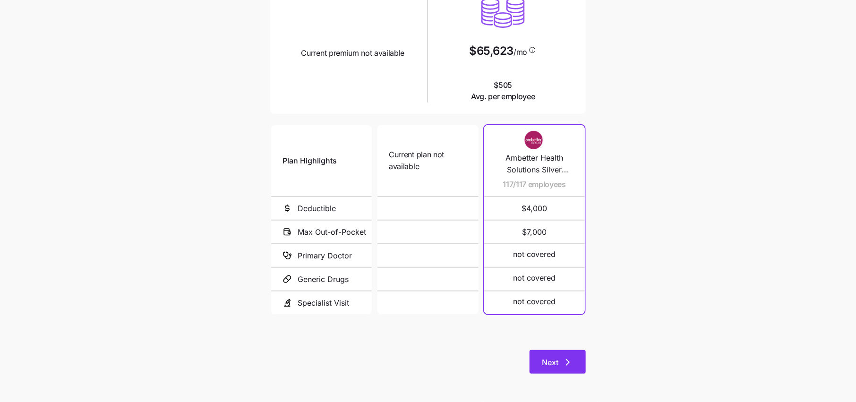
click at [537, 366] on button "Next" at bounding box center [558, 362] width 56 height 24
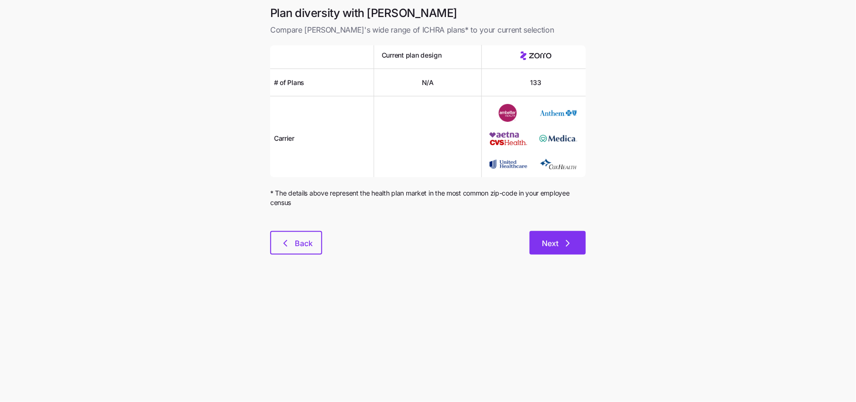
click at [566, 249] on button "Next" at bounding box center [558, 243] width 56 height 24
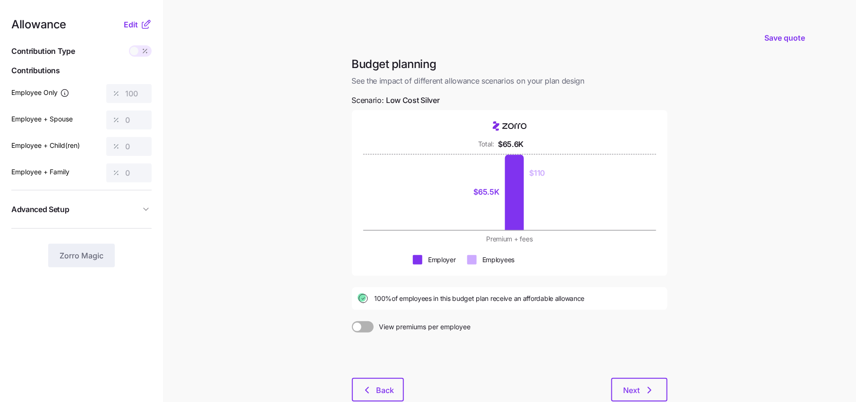
click at [364, 326] on span at bounding box center [367, 326] width 13 height 11
click at [352, 321] on input "View premiums per employee" at bounding box center [352, 321] width 0 height 0
click at [137, 22] on span "Edit" at bounding box center [131, 24] width 14 height 11
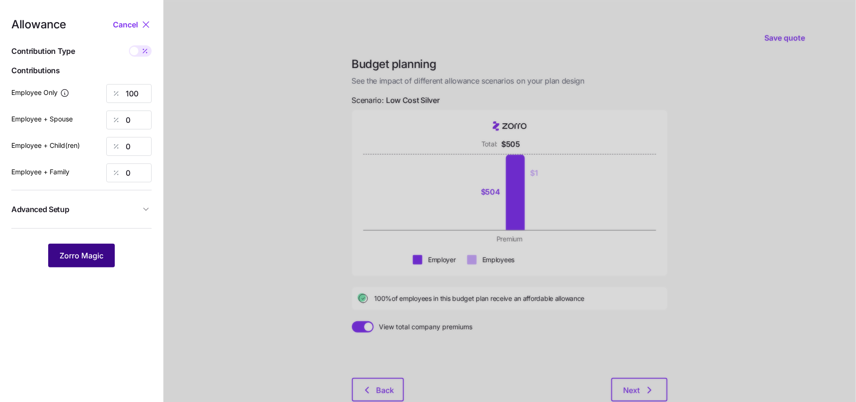
click at [92, 255] on span "Zorro Magic" at bounding box center [82, 255] width 44 height 11
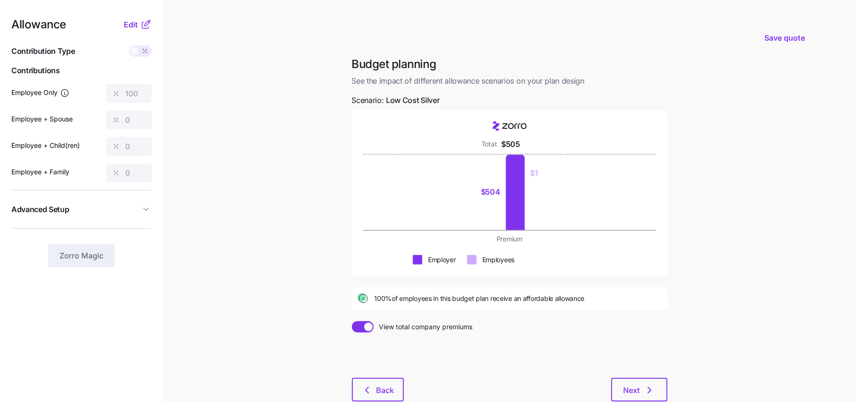
scroll to position [29, 0]
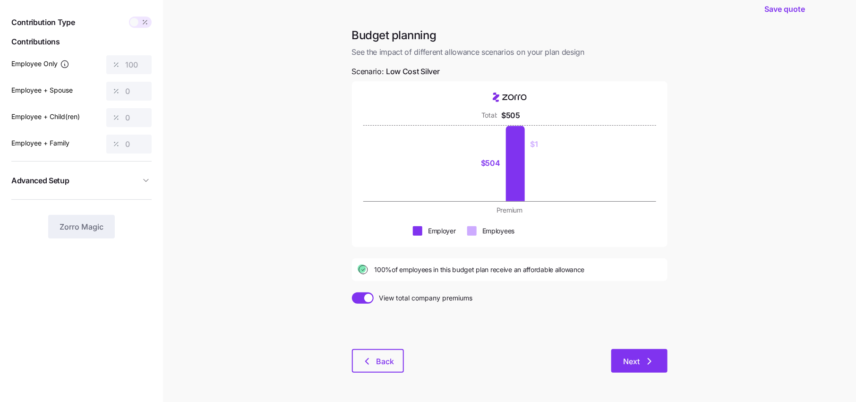
click at [633, 361] on span "Next" at bounding box center [632, 361] width 17 height 11
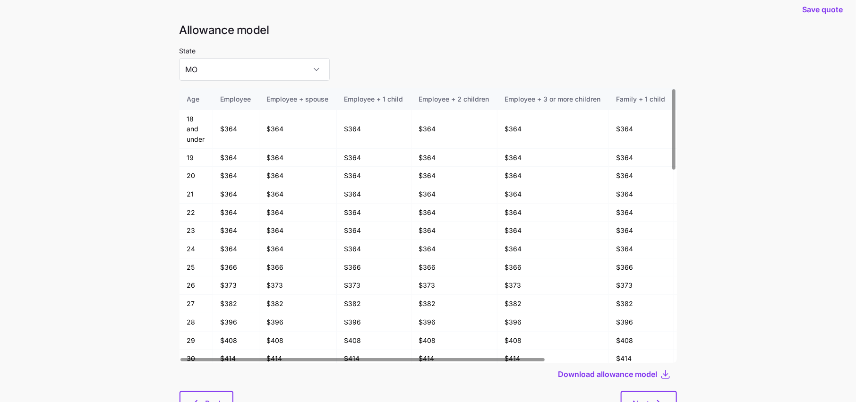
scroll to position [46, 0]
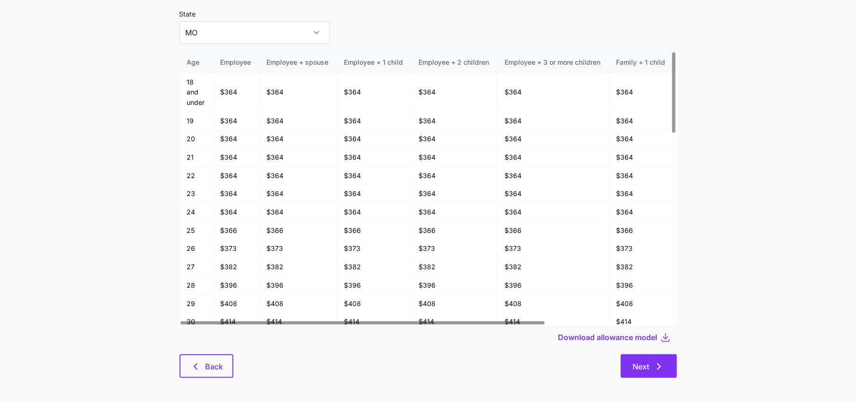
click at [631, 355] on button "Next" at bounding box center [649, 366] width 56 height 24
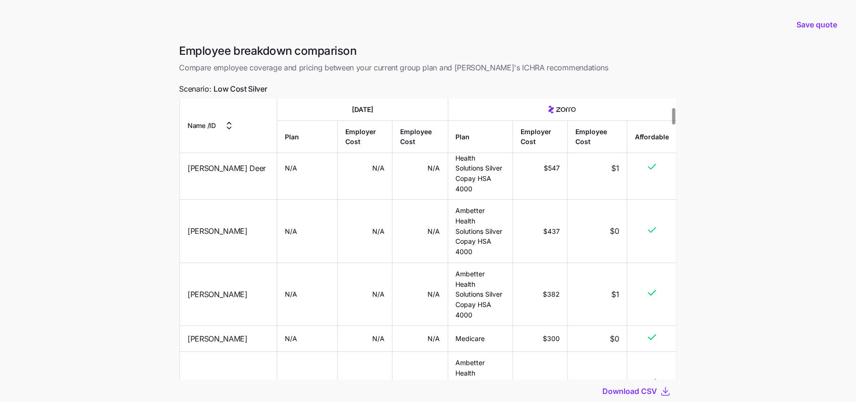
scroll to position [144, 0]
drag, startPoint x: 557, startPoint y: 233, endPoint x: 523, endPoint y: 233, distance: 34.5
click at [523, 325] on td "$300" at bounding box center [540, 338] width 55 height 26
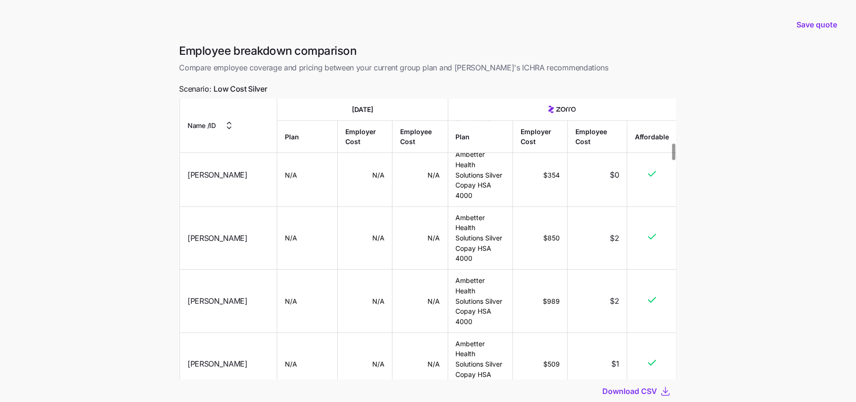
scroll to position [64, 0]
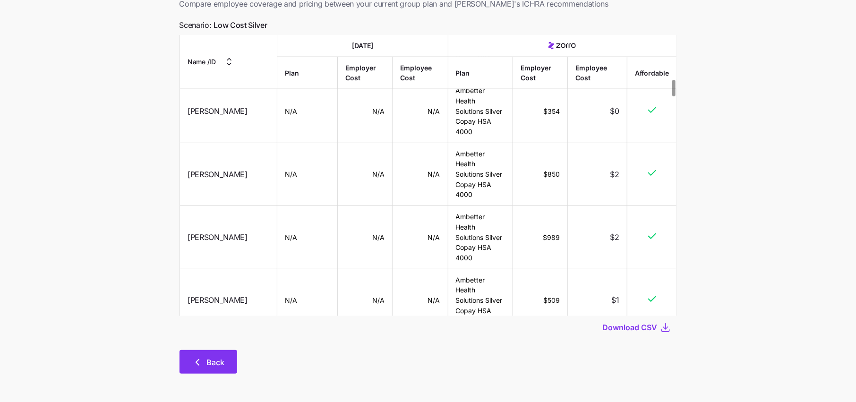
click at [215, 360] on span "Back" at bounding box center [216, 362] width 18 height 11
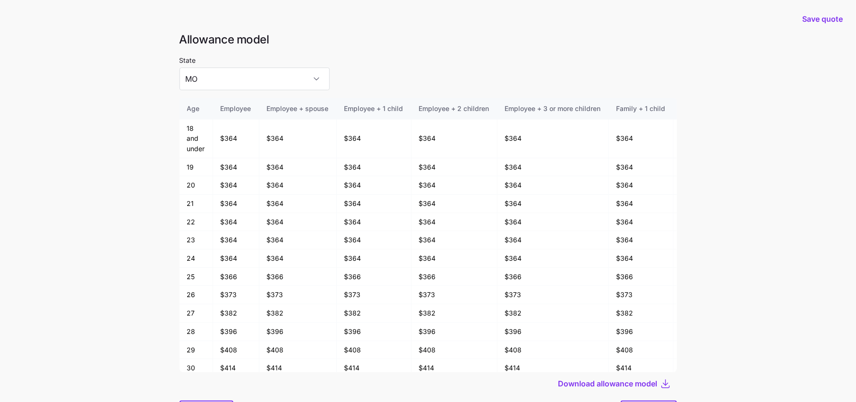
scroll to position [50, 0]
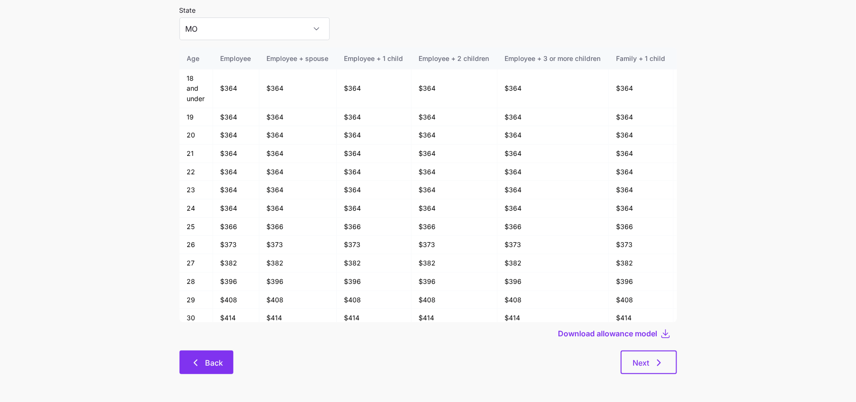
click at [228, 368] on button "Back" at bounding box center [207, 363] width 54 height 24
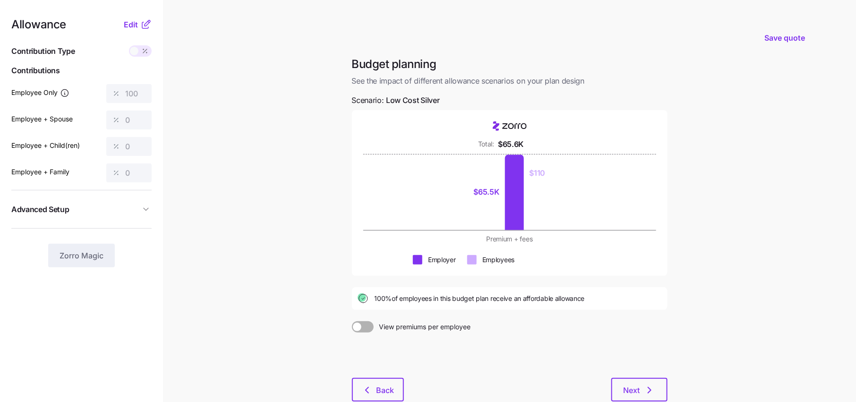
scroll to position [39, 0]
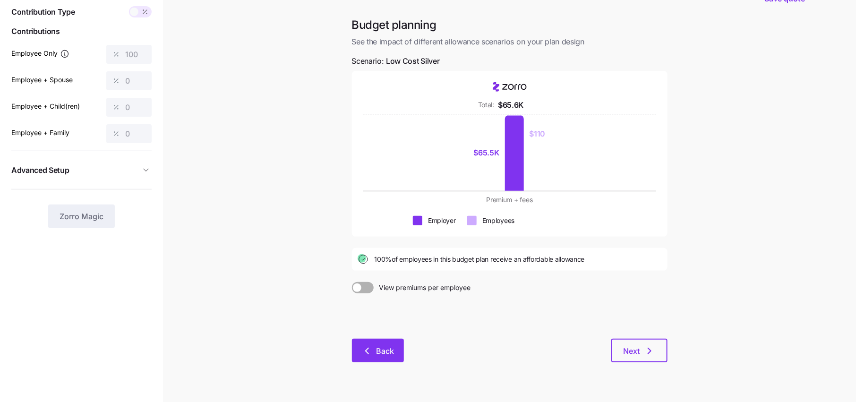
click at [388, 347] on span "Back" at bounding box center [386, 350] width 18 height 11
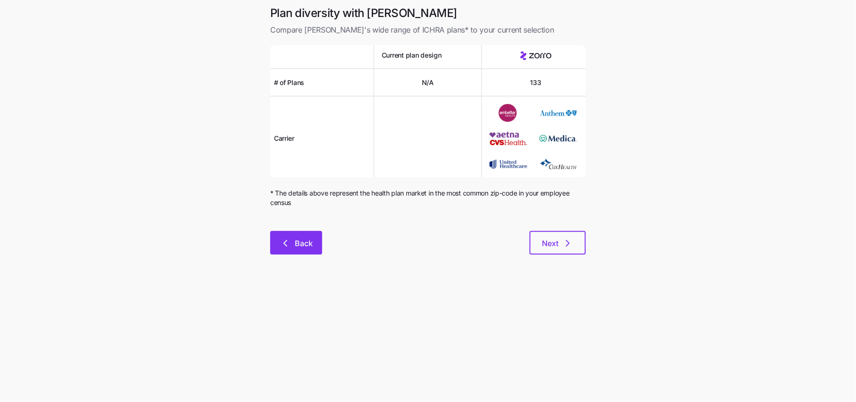
click at [298, 249] on button "Back" at bounding box center [296, 243] width 52 height 24
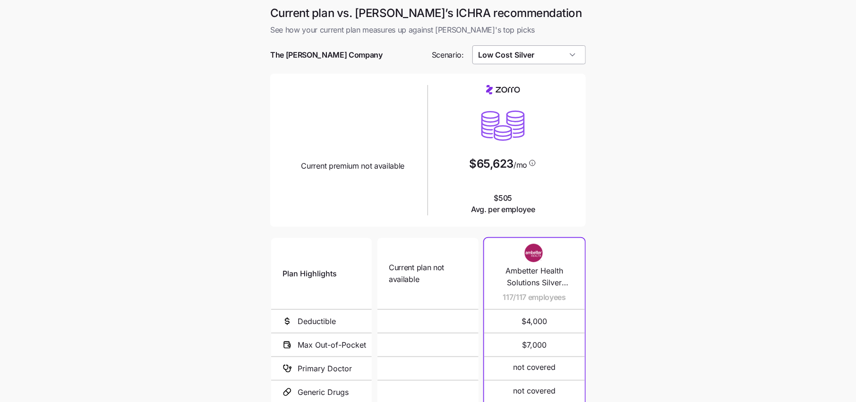
click at [530, 60] on input "Low Cost Silver" at bounding box center [529, 54] width 114 height 19
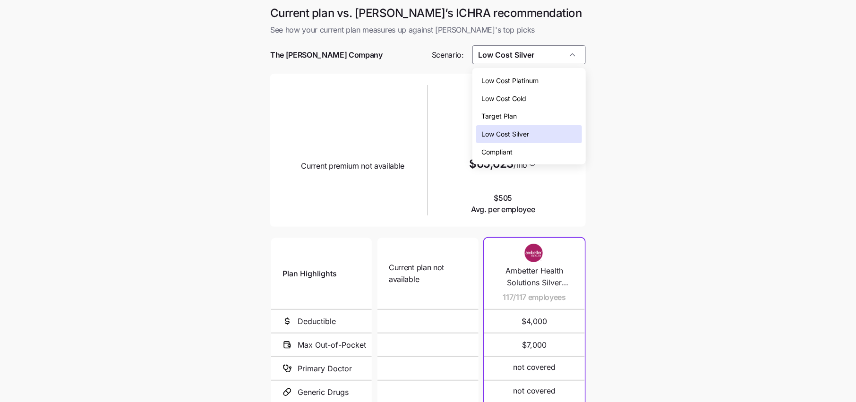
click at [501, 114] on span "Target Plan" at bounding box center [499, 116] width 35 height 10
type input "Target Plan"
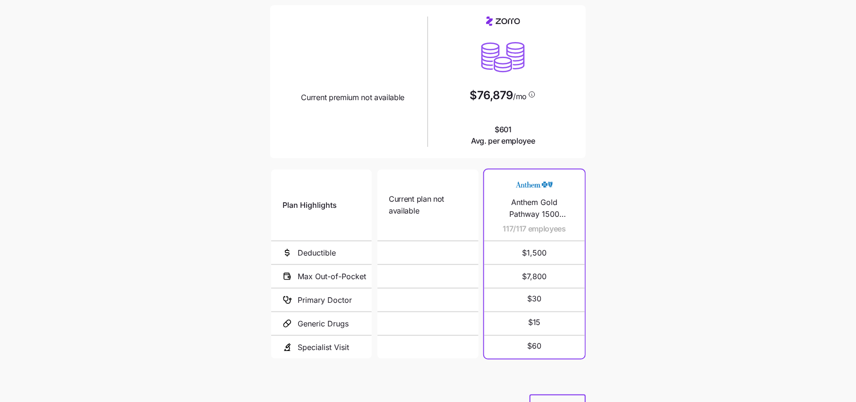
scroll to position [113, 0]
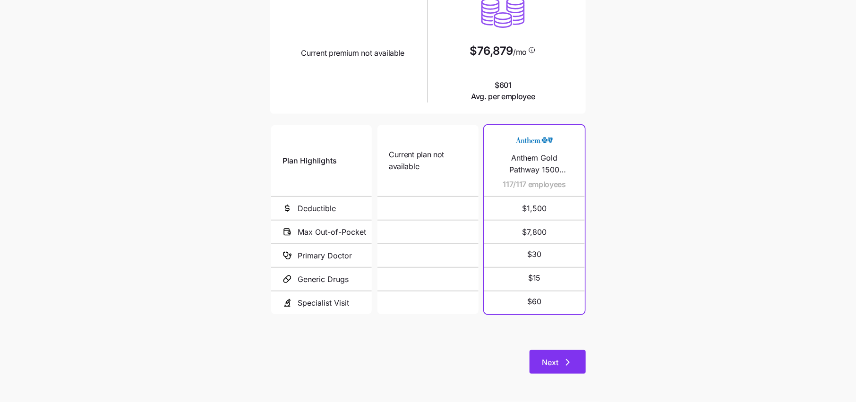
click at [564, 363] on icon "button" at bounding box center [567, 362] width 11 height 11
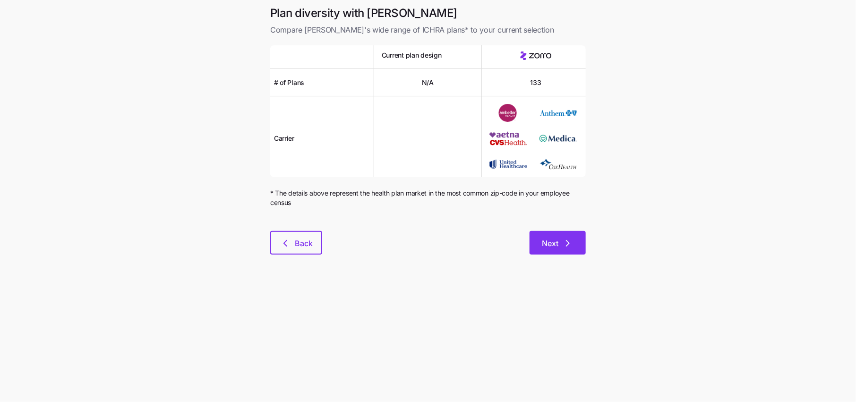
click at [562, 251] on button "Next" at bounding box center [558, 243] width 56 height 24
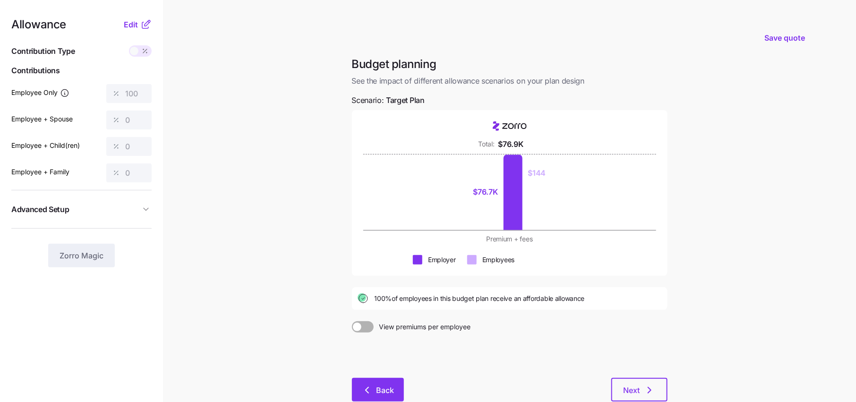
click at [381, 400] on button "Back" at bounding box center [378, 390] width 52 height 24
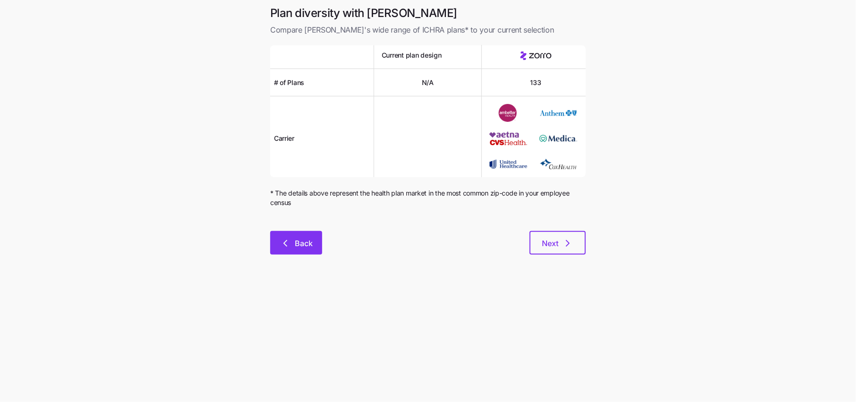
click at [290, 242] on icon "button" at bounding box center [285, 243] width 11 height 11
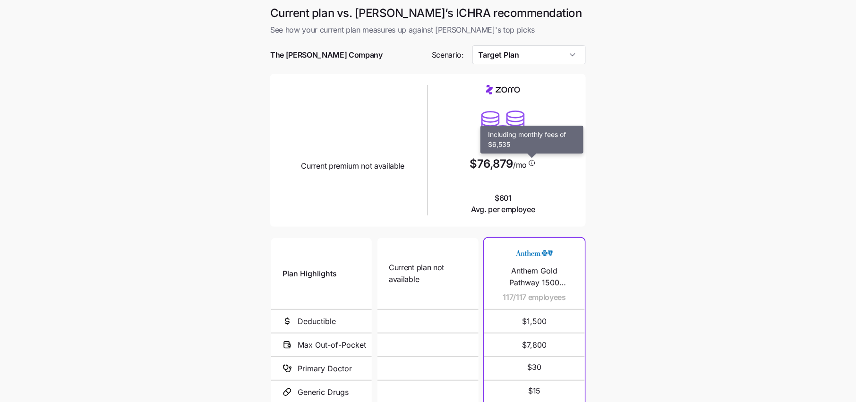
click at [531, 163] on icon at bounding box center [532, 163] width 9 height 8
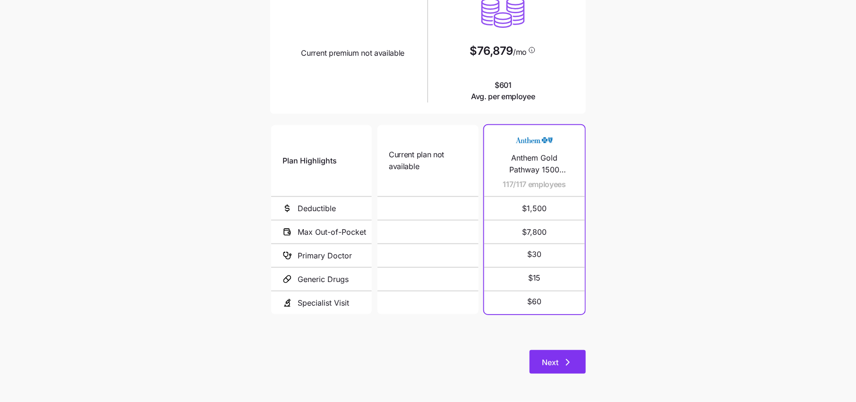
click at [566, 360] on icon "button" at bounding box center [567, 362] width 11 height 11
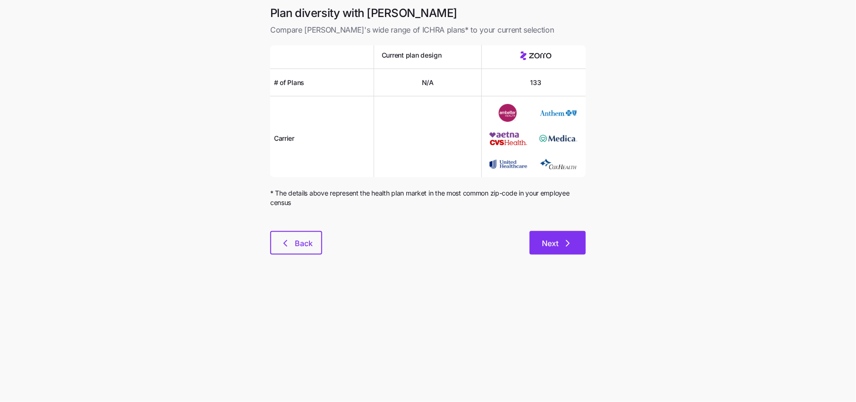
click at [565, 252] on button "Next" at bounding box center [558, 243] width 56 height 24
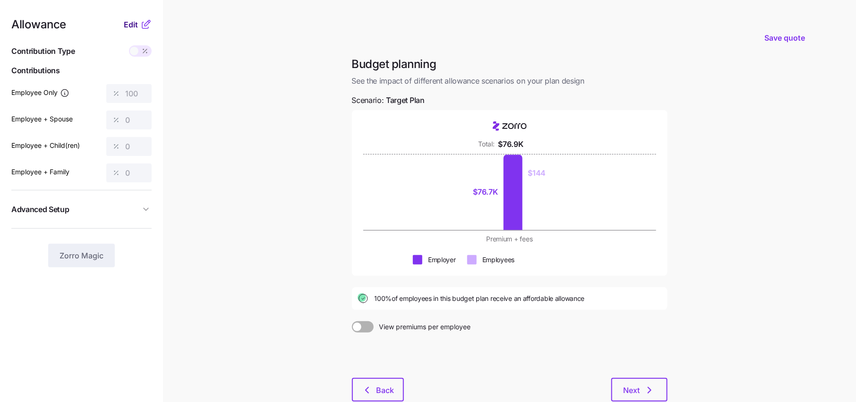
click at [135, 24] on span "Edit" at bounding box center [131, 24] width 14 height 11
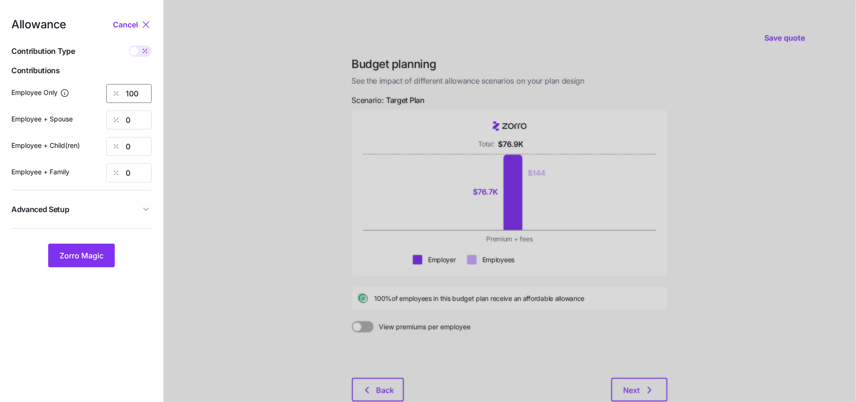
drag, startPoint x: 139, startPoint y: 97, endPoint x: 64, endPoint y: 96, distance: 75.6
click at [64, 96] on div "Employee Only 100" at bounding box center [81, 93] width 140 height 19
type input "75"
click at [108, 255] on button "Zorro Magic" at bounding box center [81, 256] width 67 height 24
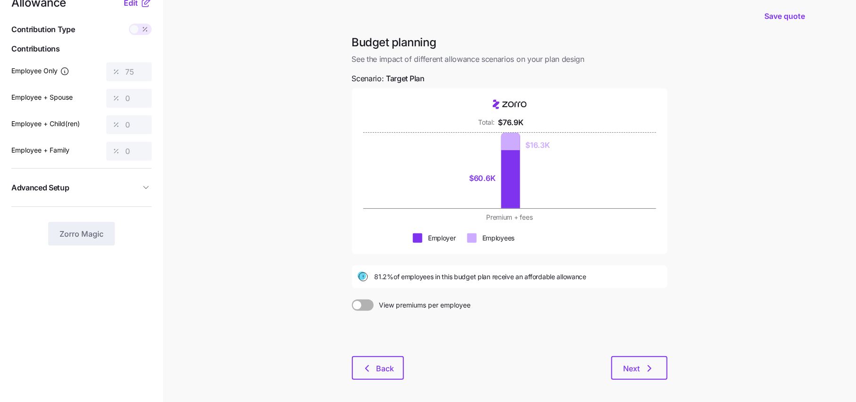
scroll to position [23, 0]
click at [703, 294] on main "Save quote Budget planning See the impact of different allowance scenarios on y…" at bounding box center [428, 208] width 856 height 462
click at [372, 364] on icon "button" at bounding box center [366, 367] width 11 height 11
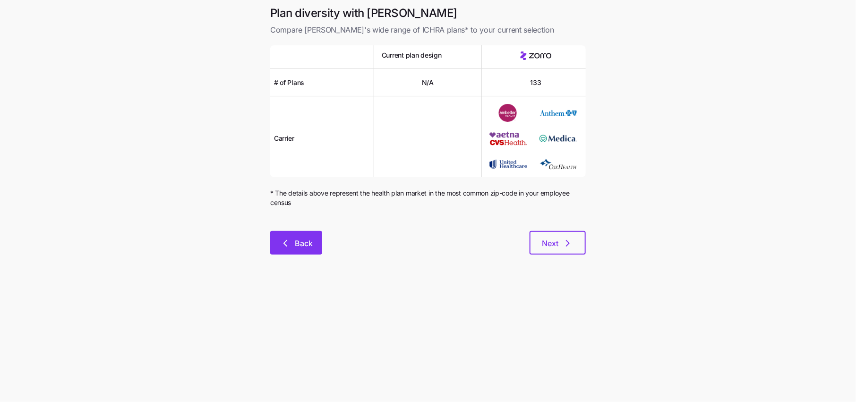
click at [286, 242] on icon "button" at bounding box center [285, 243] width 11 height 11
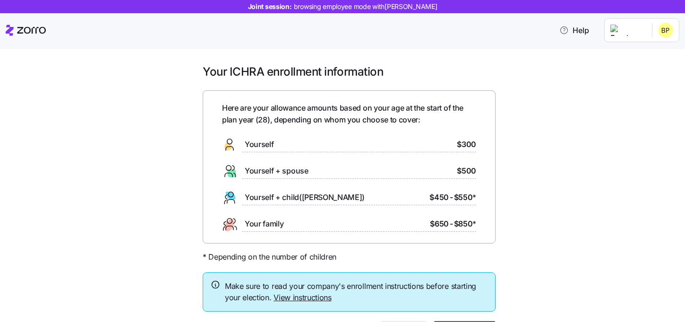
scroll to position [57, 0]
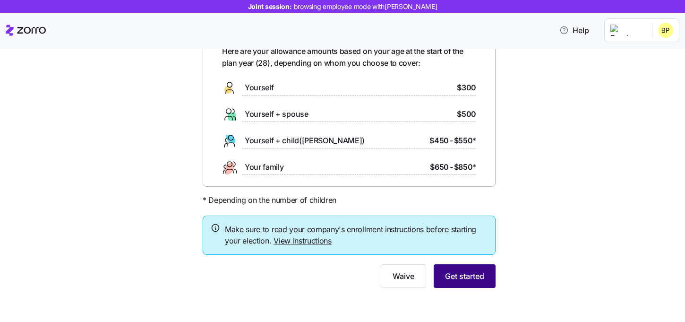
click at [454, 276] on span "Get started" at bounding box center [464, 275] width 39 height 11
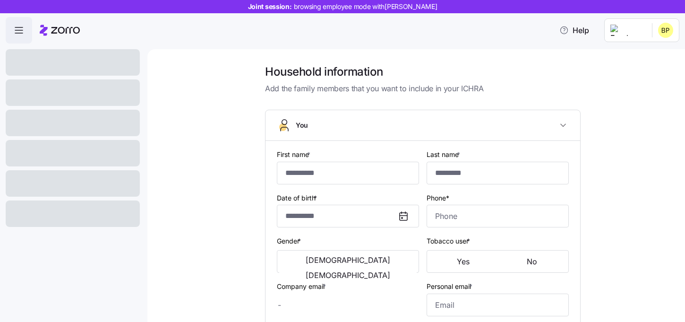
type input "*****"
type input "[EMAIL_ADDRESS][DOMAIN_NAME]"
type input "**********"
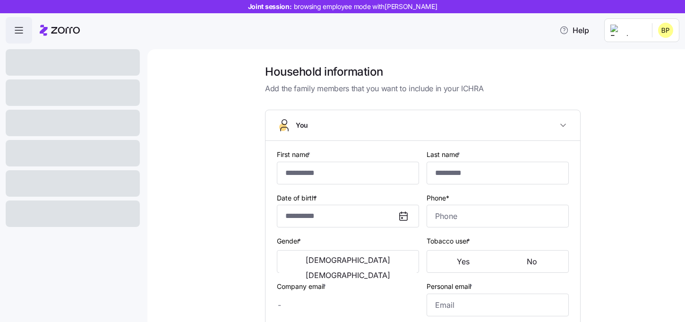
checkbox input "true"
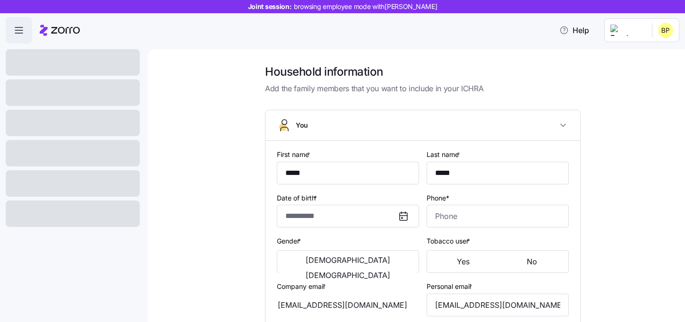
type input "**********"
type input "[PHONE_NUMBER]"
type input "[DEMOGRAPHIC_DATA] citizen"
type input "Single"
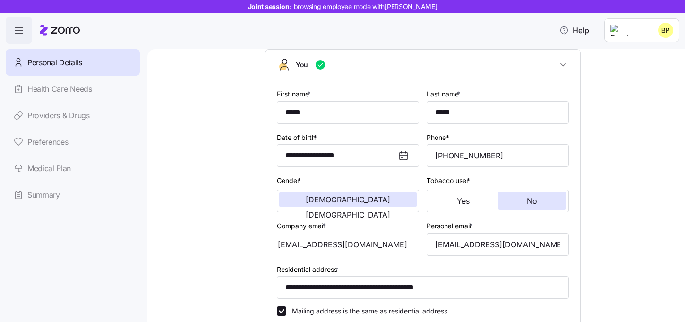
scroll to position [134, 0]
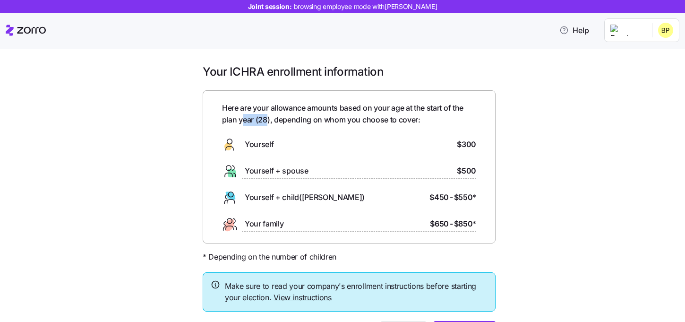
drag, startPoint x: 268, startPoint y: 119, endPoint x: 243, endPoint y: 119, distance: 25.0
click at [243, 119] on span "Here are your allowance amounts based on your age at the start of the plan year…" at bounding box center [349, 114] width 254 height 24
click at [269, 127] on div "Here are your allowance amounts based on your age at the start of the plan year…" at bounding box center [349, 166] width 254 height 129
click at [463, 145] on span "$300" at bounding box center [466, 144] width 19 height 12
drag, startPoint x: 459, startPoint y: 145, endPoint x: 478, endPoint y: 145, distance: 18.9
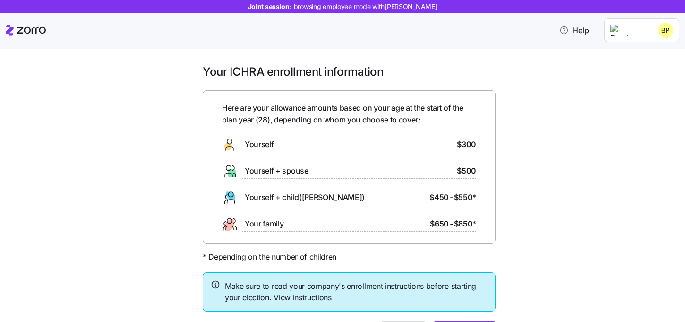
click at [478, 145] on div "Here are your allowance amounts based on your age at the start of the plan year…" at bounding box center [349, 166] width 293 height 153
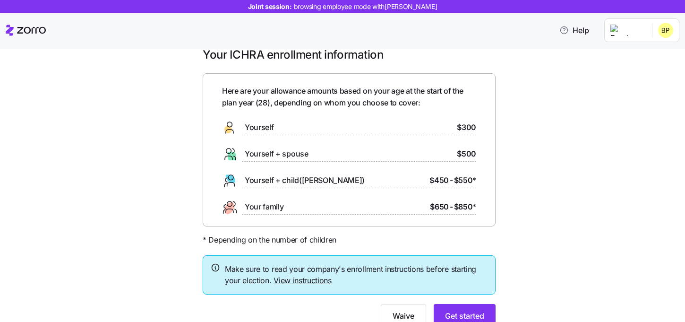
scroll to position [43, 0]
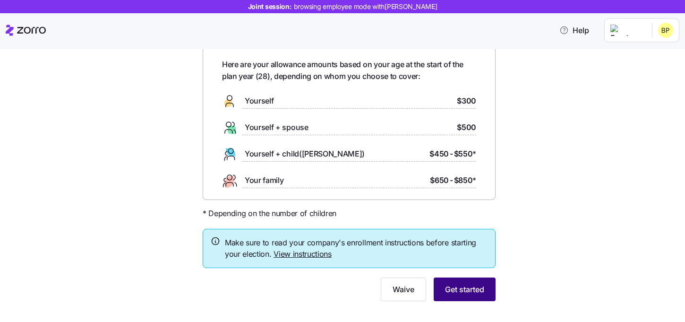
click at [457, 294] on span "Get started" at bounding box center [464, 288] width 39 height 11
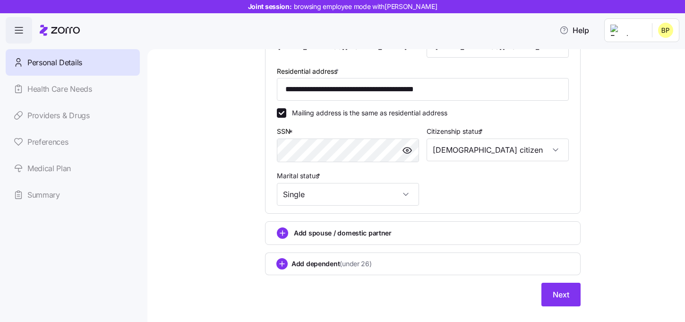
scroll to position [262, 0]
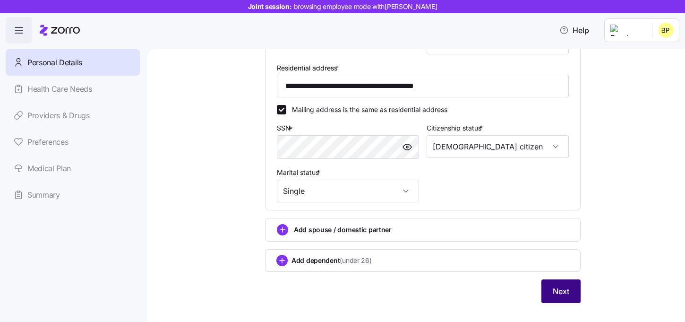
click at [562, 300] on button "Next" at bounding box center [560, 291] width 39 height 24
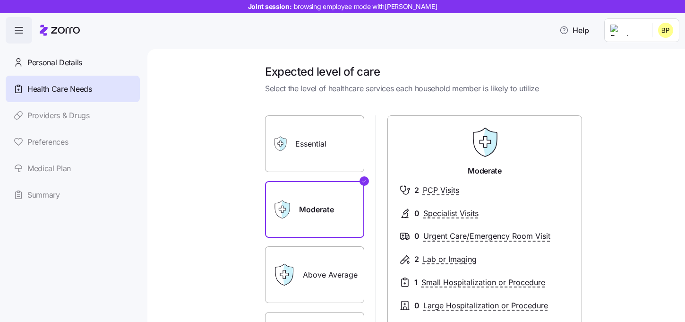
click at [317, 142] on label "Essential" at bounding box center [314, 143] width 99 height 57
click at [0, 0] on input "Essential" at bounding box center [0, 0] width 0 height 0
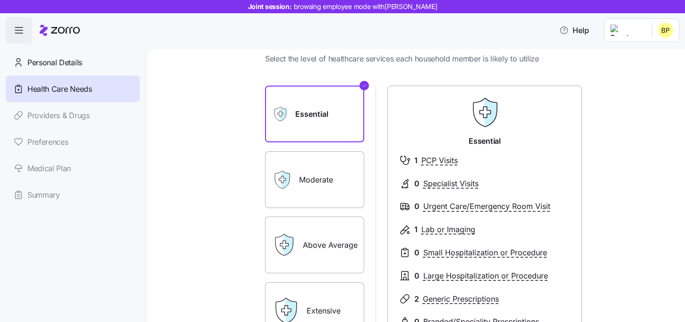
scroll to position [29, 0]
click at [342, 247] on label "Above Average" at bounding box center [314, 245] width 99 height 57
click at [0, 0] on input "Above Average" at bounding box center [0, 0] width 0 height 0
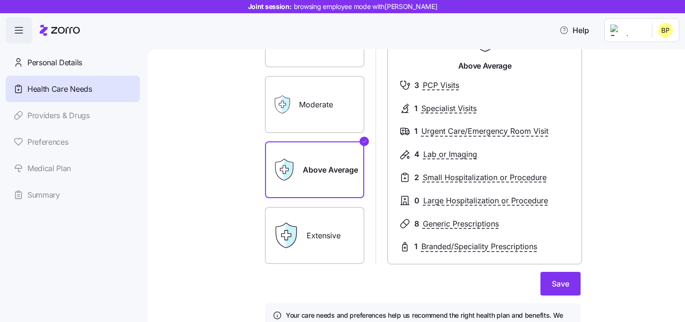
scroll to position [81, 0]
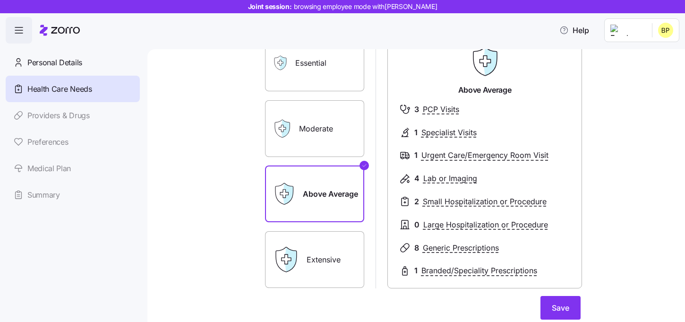
click at [348, 268] on label "Extensive" at bounding box center [314, 259] width 99 height 57
click at [0, 0] on input "Extensive" at bounding box center [0, 0] width 0 height 0
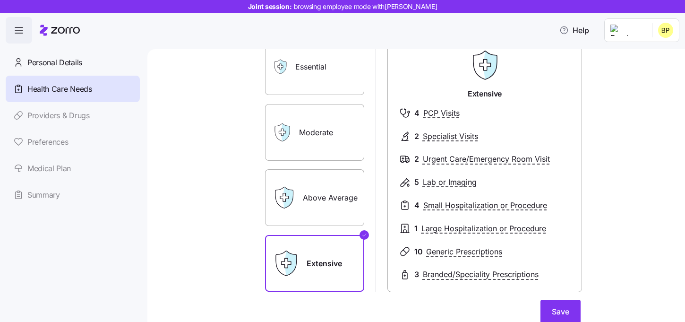
scroll to position [71, 0]
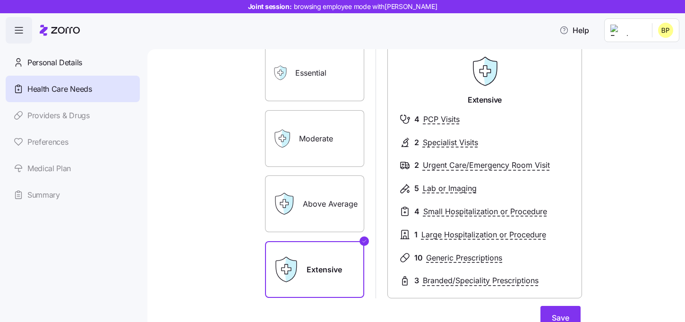
click at [322, 139] on label "Moderate" at bounding box center [314, 138] width 99 height 57
click at [0, 0] on input "Moderate" at bounding box center [0, 0] width 0 height 0
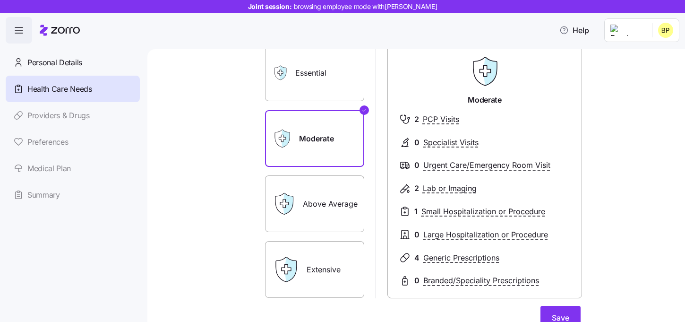
scroll to position [114, 0]
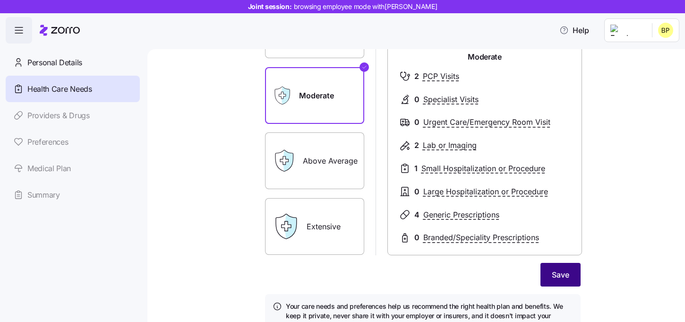
click at [564, 275] on span "Save" at bounding box center [560, 274] width 17 height 11
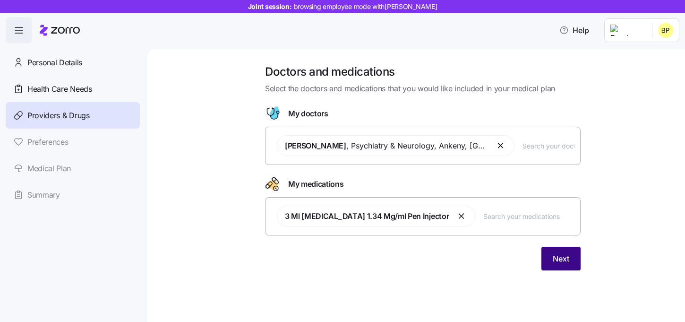
click at [567, 260] on span "Next" at bounding box center [561, 258] width 17 height 11
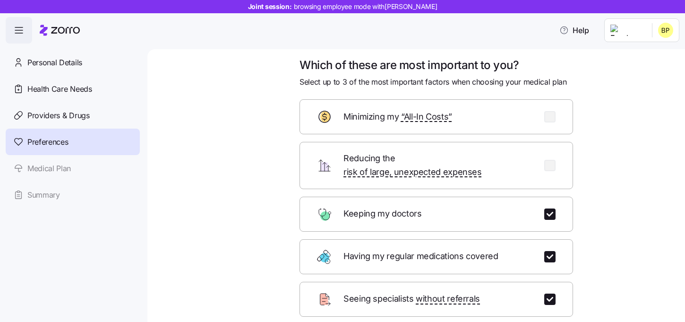
scroll to position [9, 0]
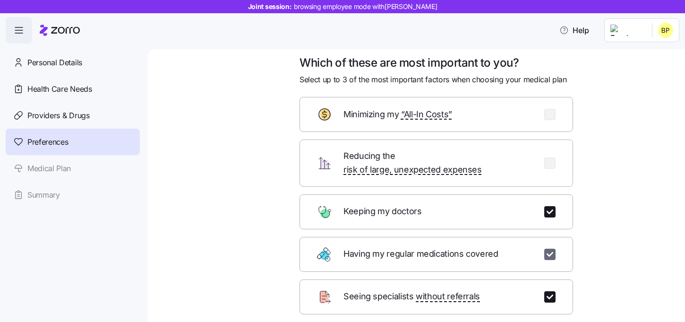
click at [551, 249] on input "checkbox" at bounding box center [549, 254] width 11 height 11
checkbox input "false"
click at [546, 291] on input "checkbox" at bounding box center [549, 296] width 11 height 11
checkbox input "false"
click at [552, 161] on input "checkbox" at bounding box center [549, 162] width 11 height 11
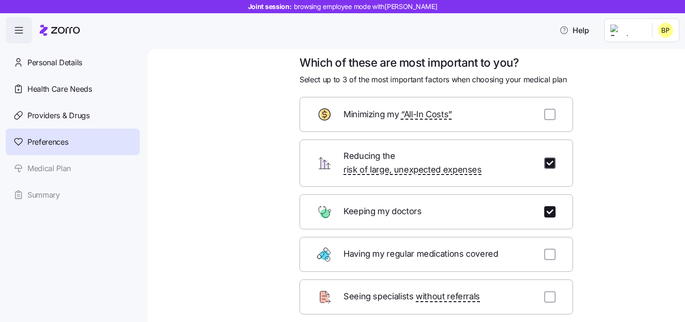
checkbox input "true"
click at [549, 111] on input "checkbox" at bounding box center [549, 114] width 11 height 11
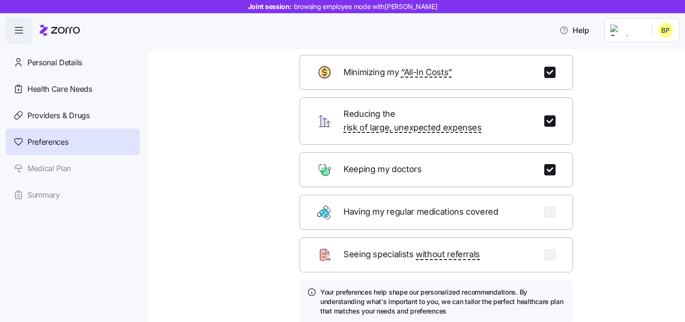
scroll to position [50, 0]
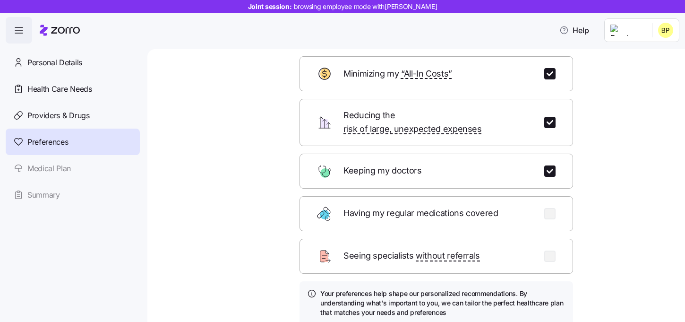
click at [554, 81] on div "Minimizing my “All-In Costs”" at bounding box center [437, 73] width 274 height 35
click at [553, 80] on div "Minimizing my “All-In Costs”" at bounding box center [437, 73] width 274 height 35
click at [553, 77] on input "checkbox" at bounding box center [549, 73] width 11 height 11
checkbox input "false"
click at [553, 117] on input "checkbox" at bounding box center [549, 122] width 11 height 11
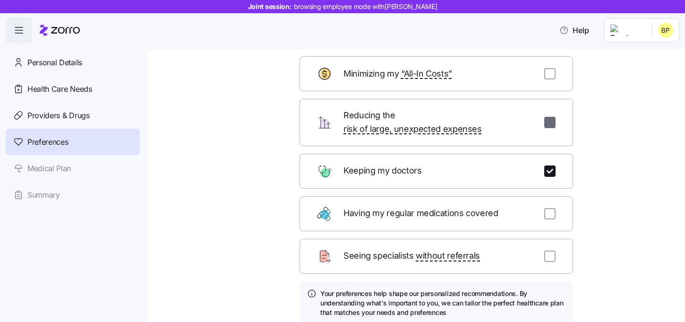
checkbox input "false"
click at [546, 208] on input "checkbox" at bounding box center [549, 213] width 11 height 11
checkbox input "true"
click at [548, 250] on input "checkbox" at bounding box center [549, 255] width 11 height 11
checkbox input "true"
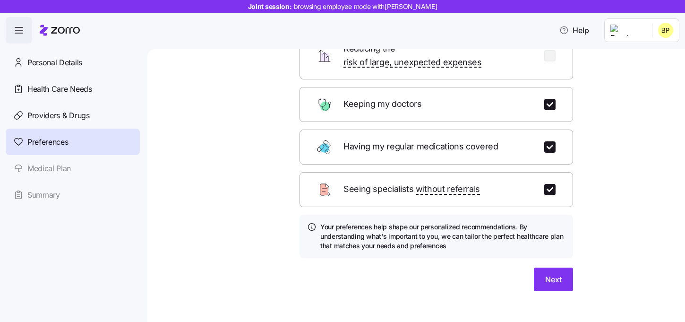
scroll to position [119, 0]
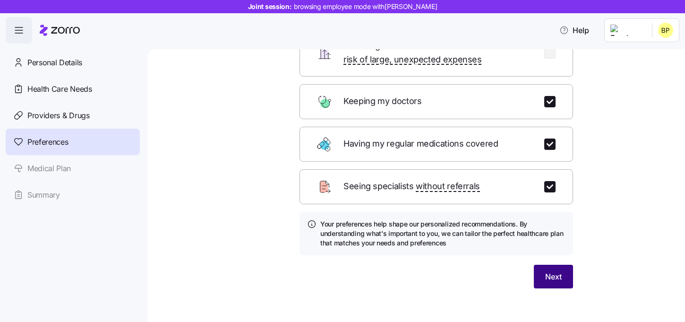
click at [548, 271] on span "Next" at bounding box center [553, 276] width 17 height 11
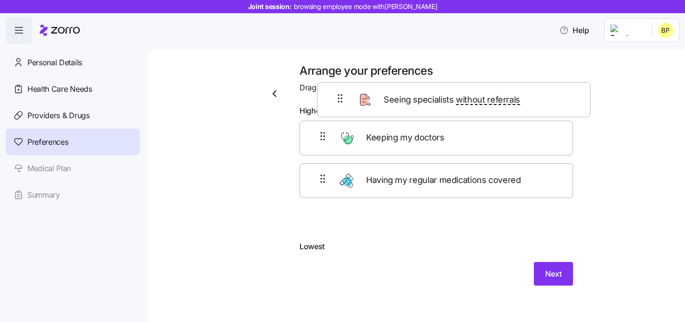
scroll to position [0, 0]
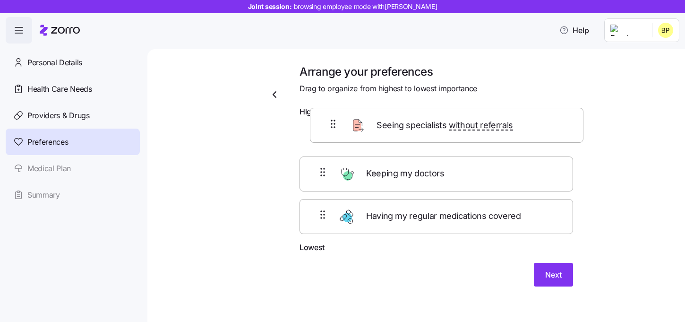
drag, startPoint x: 365, startPoint y: 157, endPoint x: 374, endPoint y: 113, distance: 44.8
click at [374, 114] on form "Highest Keeping my doctors Seeing specialists without referrals Having my regul…" at bounding box center [437, 196] width 274 height 180
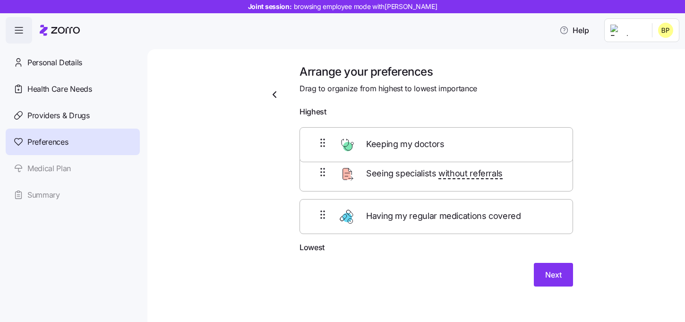
drag, startPoint x: 388, startPoint y: 186, endPoint x: 388, endPoint y: 146, distance: 39.2
click at [388, 146] on div "Seeing specialists without referrals Keeping my doctors Having my regular medic…" at bounding box center [437, 181] width 274 height 120
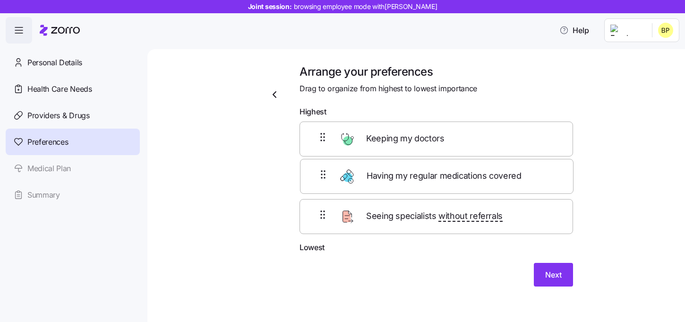
drag, startPoint x: 393, startPoint y: 207, endPoint x: 394, endPoint y: 157, distance: 50.1
click at [394, 157] on div "Keeping my doctors Seeing specialists without referrals Having my regular medic…" at bounding box center [437, 181] width 274 height 120
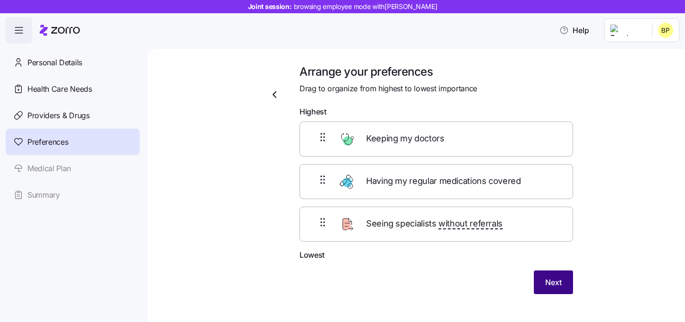
click at [552, 280] on span "Next" at bounding box center [553, 281] width 17 height 11
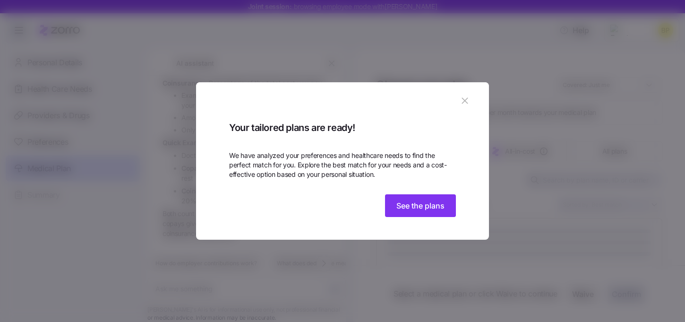
scroll to position [478, 0]
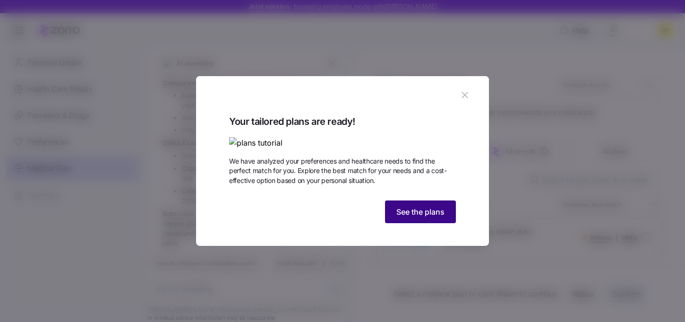
click at [424, 223] on button "See the plans" at bounding box center [420, 211] width 71 height 23
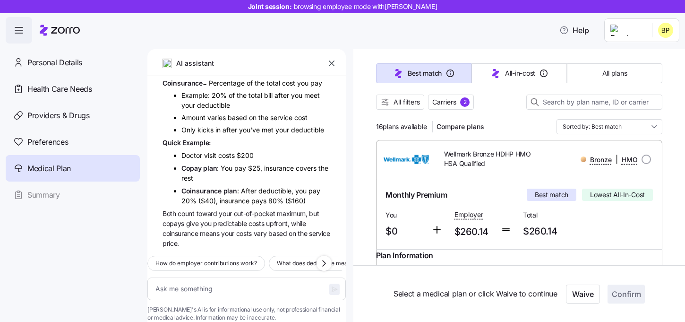
scroll to position [76, 0]
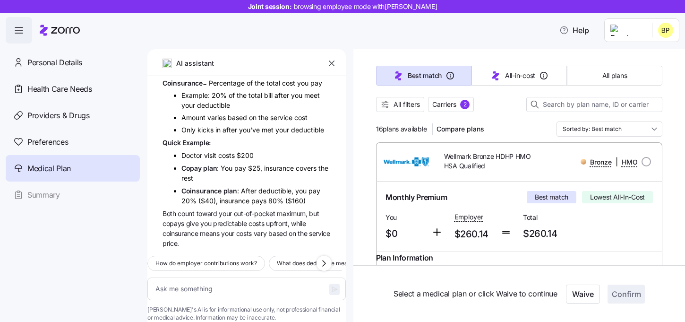
drag, startPoint x: 428, startPoint y: 130, endPoint x: 376, endPoint y: 129, distance: 52.4
drag, startPoint x: 377, startPoint y: 129, endPoint x: 430, endPoint y: 129, distance: 53.9
click at [430, 129] on div "16 plans available Compare plans" at bounding box center [432, 128] width 112 height 15
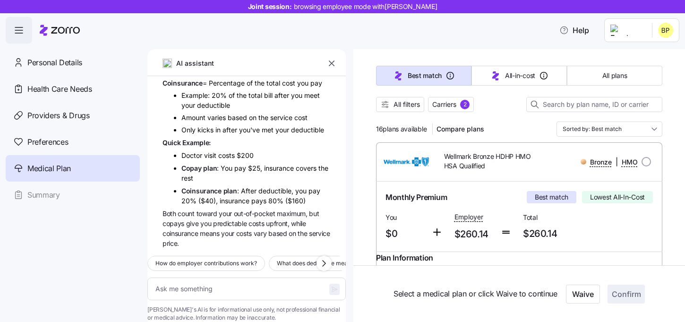
click at [376, 127] on span "16 plans available" at bounding box center [401, 128] width 51 height 9
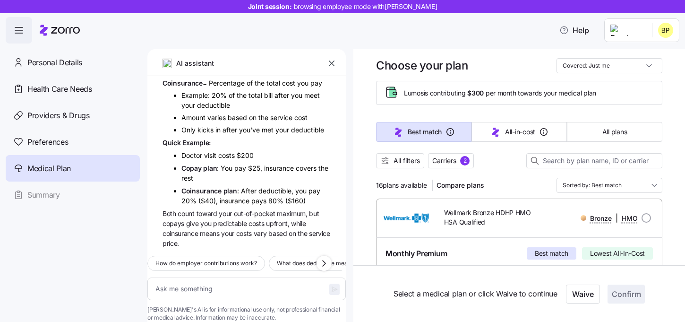
scroll to position [17, 0]
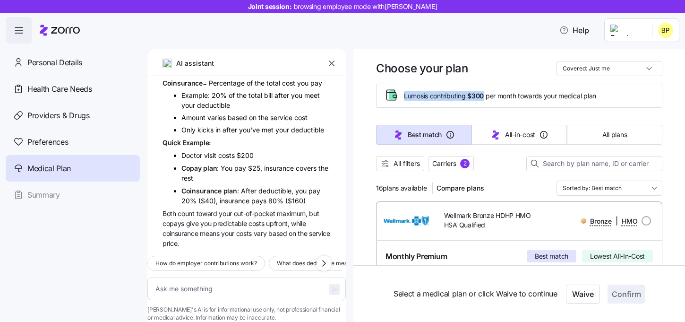
drag, startPoint x: 404, startPoint y: 94, endPoint x: 487, endPoint y: 99, distance: 82.3
click at [487, 99] on span "Lumos is contributing $300 per month towards your medical plan" at bounding box center [500, 95] width 192 height 9
click at [485, 106] on div "Lumos is contributing $300 per month towards your medical plan" at bounding box center [519, 96] width 286 height 24
drag, startPoint x: 471, startPoint y: 95, endPoint x: 485, endPoint y: 95, distance: 14.6
click at [484, 95] on span "$300" at bounding box center [475, 95] width 17 height 9
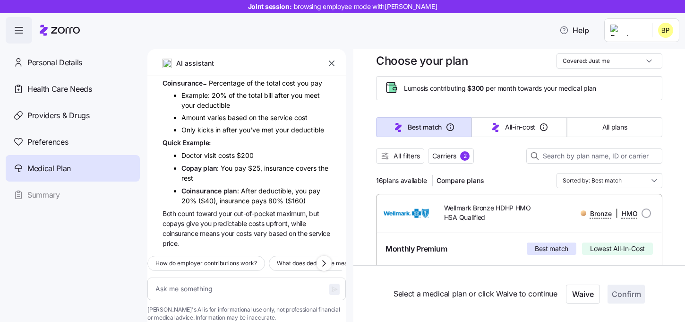
scroll to position [23, 0]
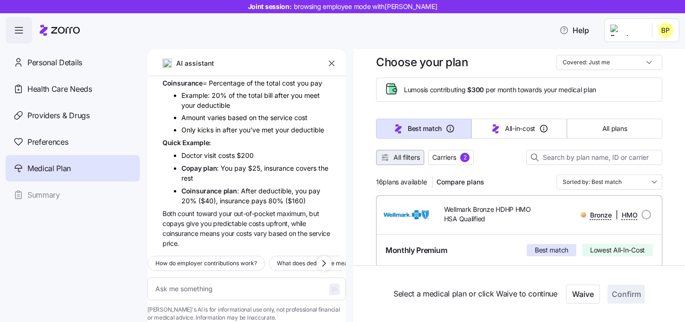
click at [411, 159] on span "All filters" at bounding box center [407, 157] width 26 height 9
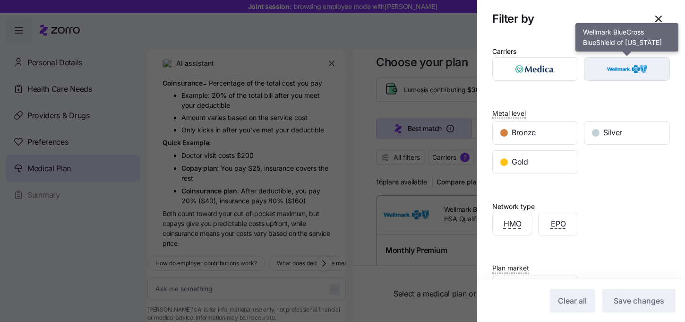
click at [632, 70] on img "button" at bounding box center [626, 69] width 69 height 19
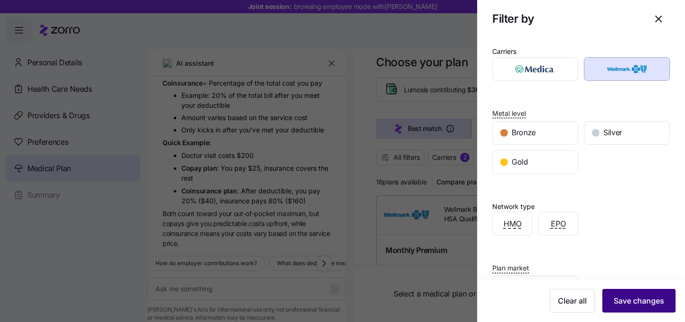
click at [627, 304] on span "Save changes" at bounding box center [639, 300] width 51 height 11
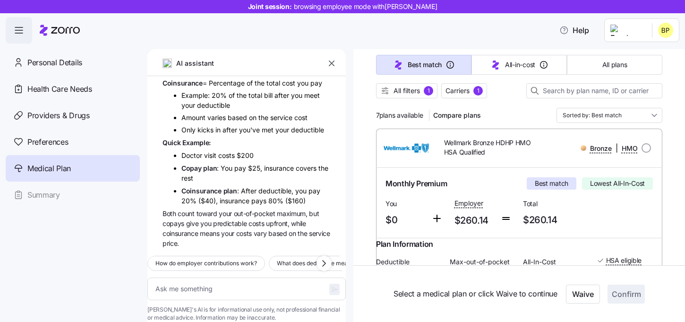
scroll to position [97, 0]
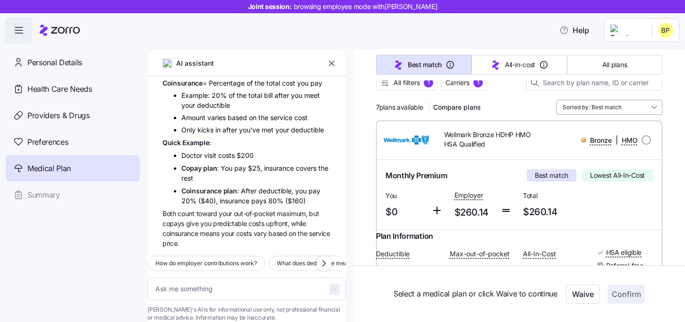
click at [612, 109] on input "Sorted by: Best match" at bounding box center [610, 107] width 106 height 15
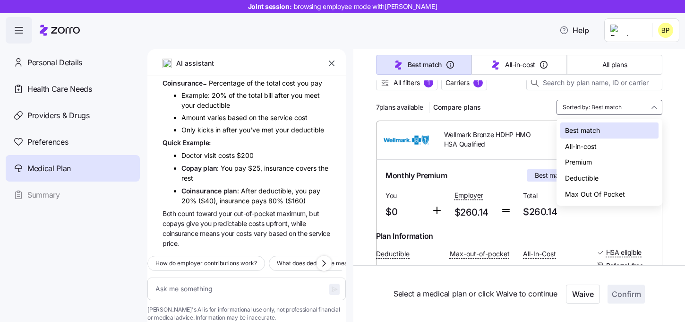
click at [584, 174] on div "Deductible" at bounding box center [609, 178] width 98 height 16
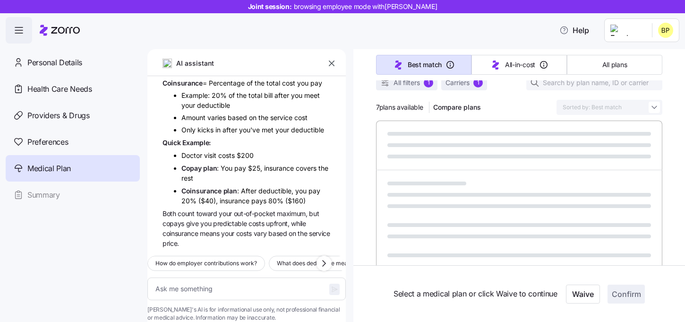
type textarea "x"
type input "Sorted by: Deductible"
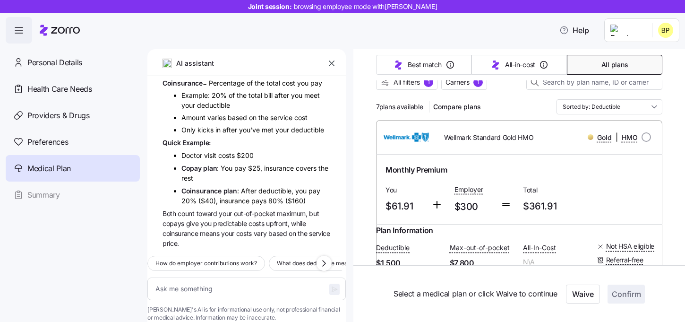
scroll to position [94, 0]
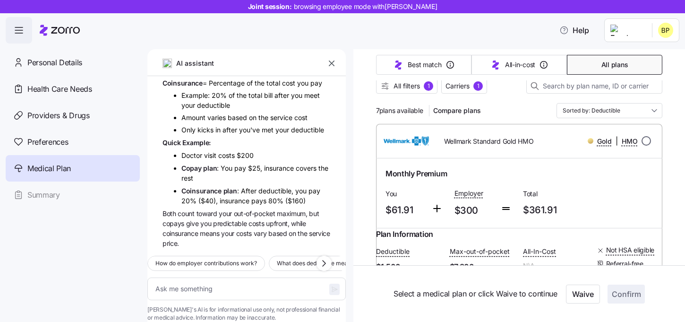
click at [648, 137] on input "radio" at bounding box center [646, 140] width 9 height 9
radio input "true"
type textarea "x"
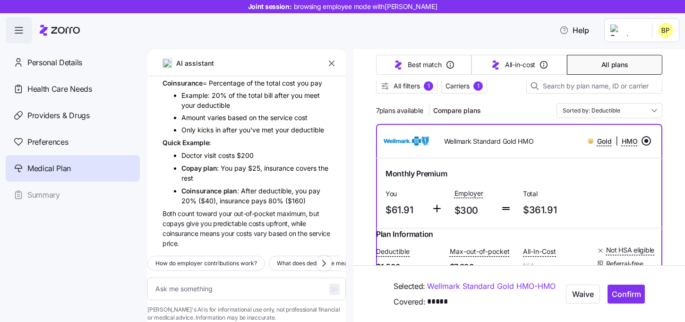
click at [644, 137] on input "radio" at bounding box center [646, 140] width 9 height 9
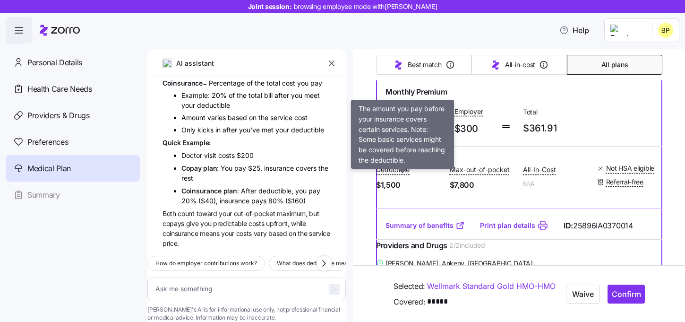
scroll to position [0, 0]
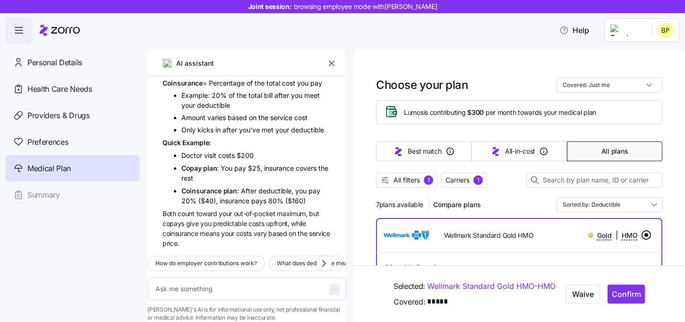
click at [643, 233] on input "radio" at bounding box center [646, 234] width 9 height 9
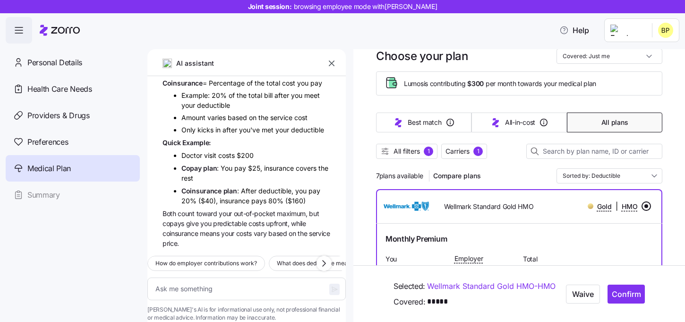
scroll to position [35, 0]
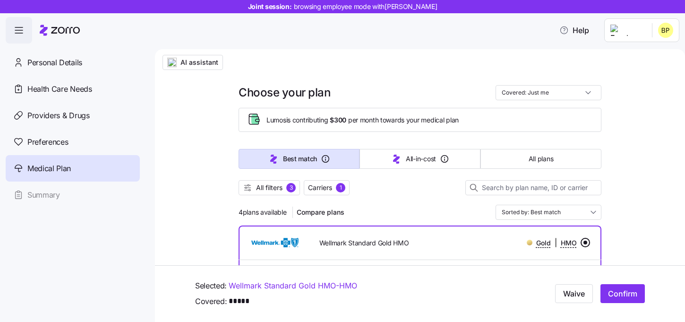
scroll to position [82, 0]
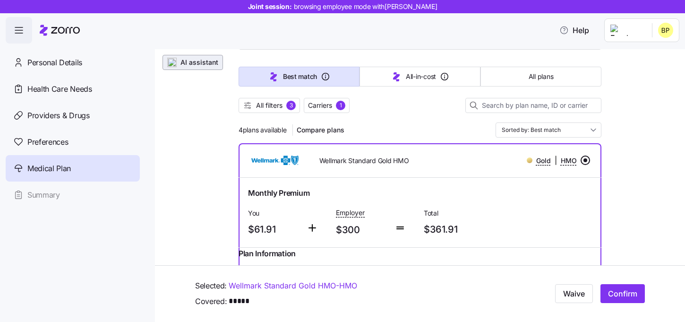
click at [181, 63] on span "AI assistant" at bounding box center [199, 62] width 38 height 9
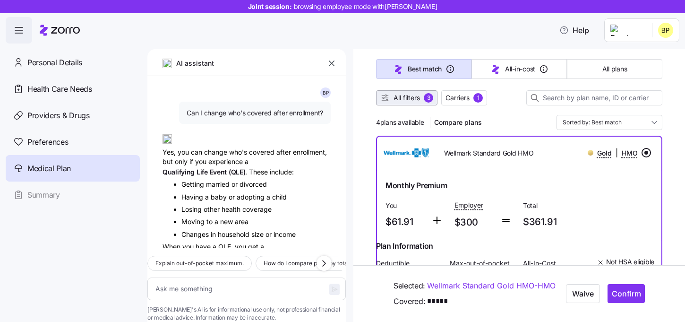
click at [402, 97] on span "All filters" at bounding box center [407, 97] width 26 height 9
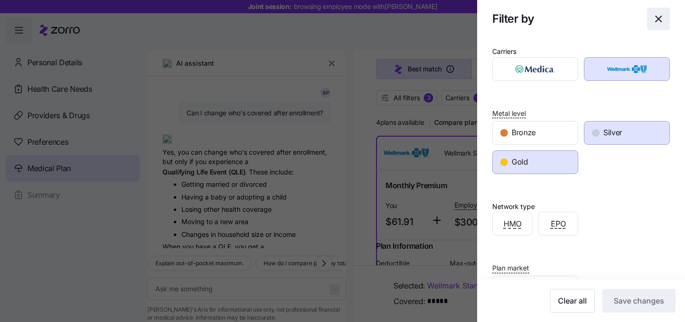
click at [661, 16] on icon "button" at bounding box center [659, 19] width 6 height 6
type textarea "x"
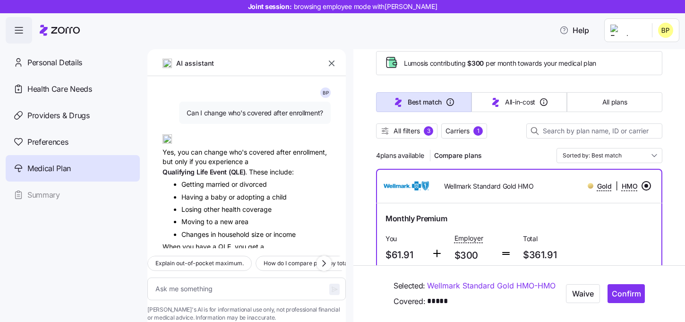
scroll to position [0, 0]
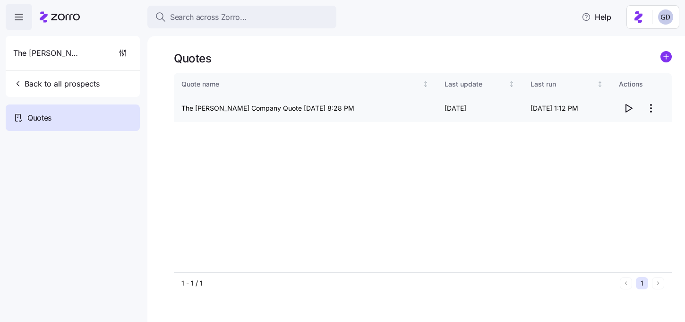
click at [646, 113] on html "Search across Zorro... Help The [PERSON_NAME] Company Back to all prospects Quo…" at bounding box center [342, 158] width 685 height 316
click at [606, 133] on div "Edit quote" at bounding box center [613, 131] width 87 height 15
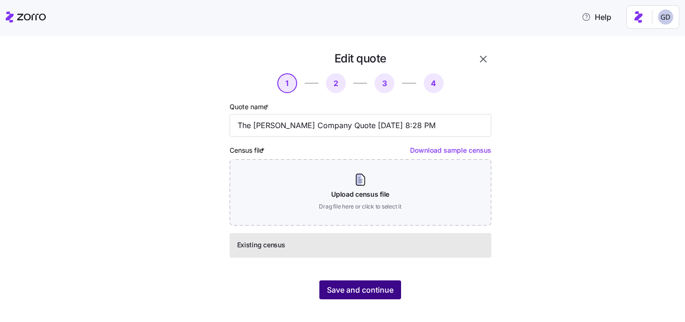
click at [372, 285] on span "Save and continue" at bounding box center [360, 289] width 67 height 11
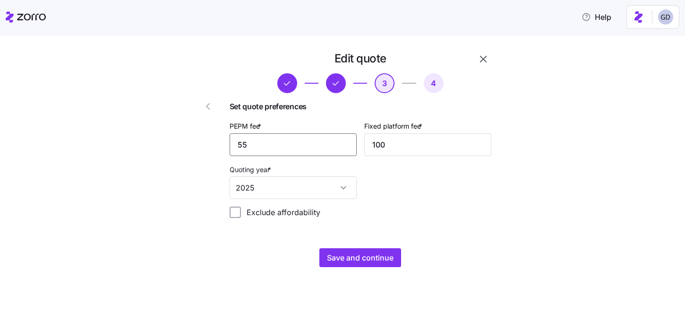
click at [278, 146] on input "55" at bounding box center [293, 144] width 127 height 23
click at [277, 146] on input "55" at bounding box center [293, 144] width 127 height 23
drag, startPoint x: 274, startPoint y: 146, endPoint x: 242, endPoint y: 147, distance: 31.7
click at [238, 147] on input "55" at bounding box center [293, 144] width 127 height 23
click at [252, 147] on input "55" at bounding box center [293, 144] width 127 height 23
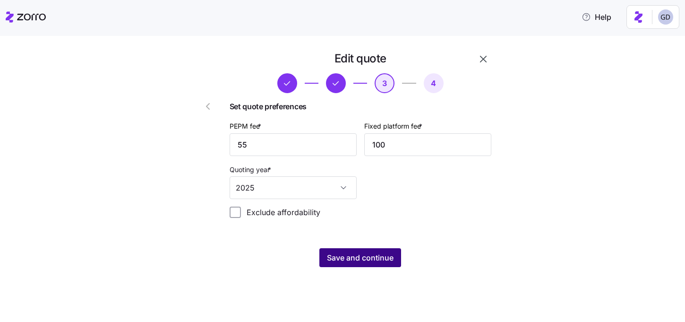
click at [375, 262] on span "Save and continue" at bounding box center [360, 257] width 67 height 11
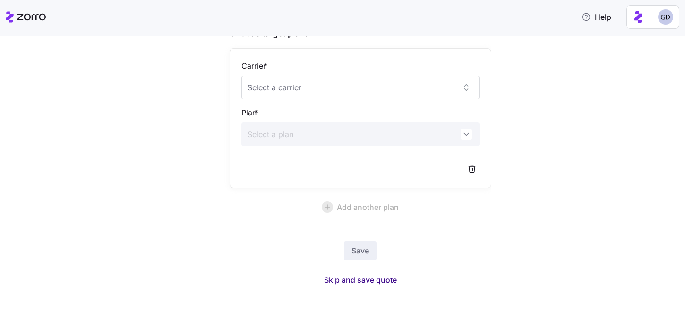
click at [358, 282] on span "Skip and save quote" at bounding box center [360, 279] width 73 height 11
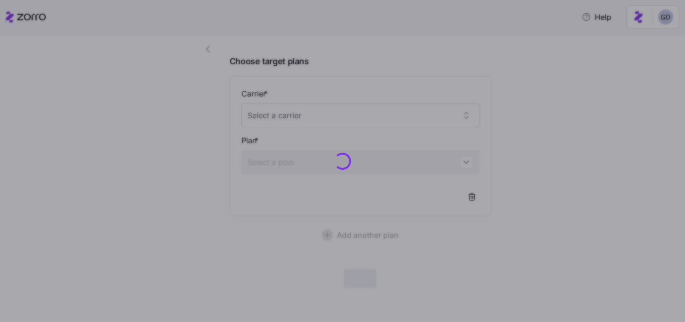
scroll to position [57, 0]
